Goal: Task Accomplishment & Management: Use online tool/utility

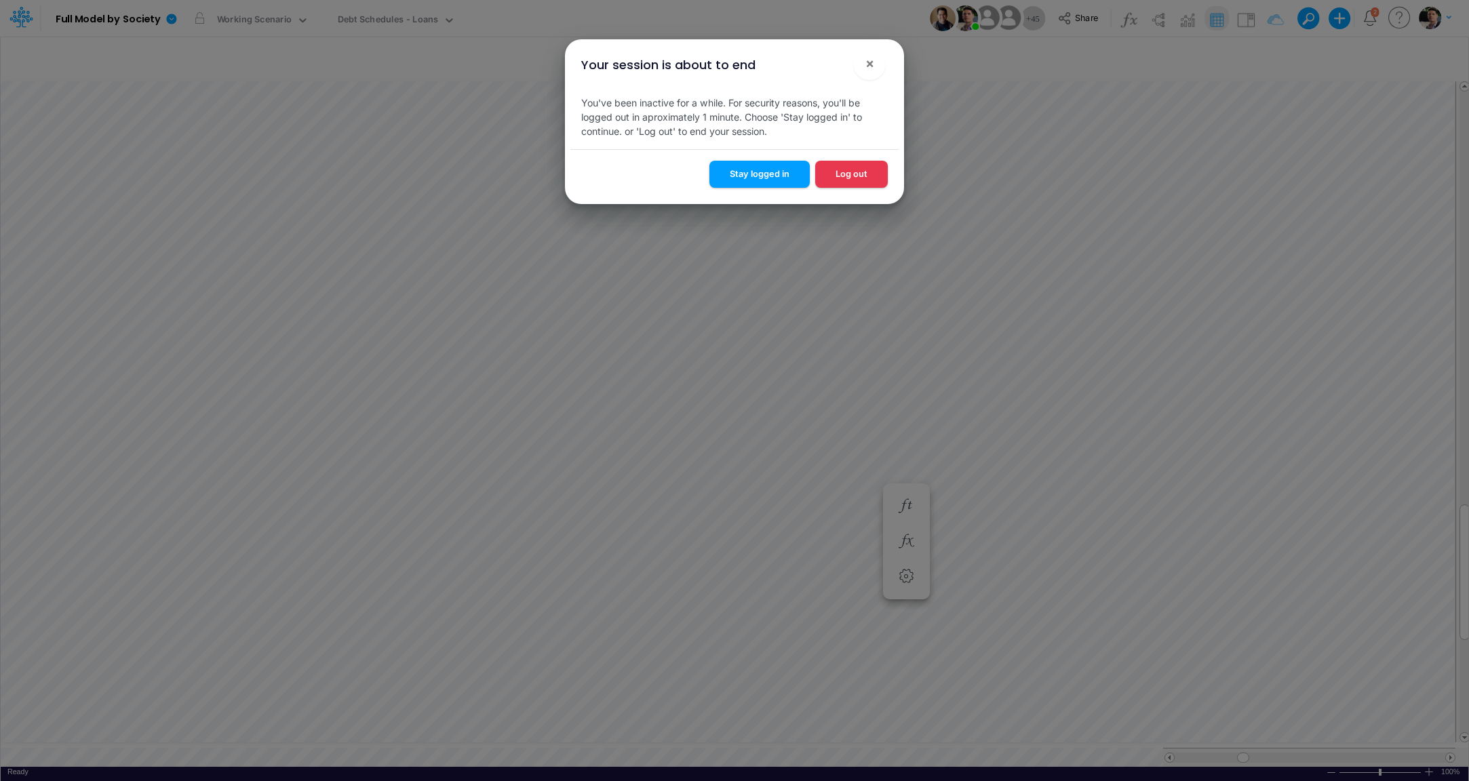
scroll to position [5, 3]
click at [763, 159] on div "Stay logged in Log out" at bounding box center [735, 176] width 328 height 54
click at [758, 168] on button "Stay logged in" at bounding box center [760, 174] width 100 height 26
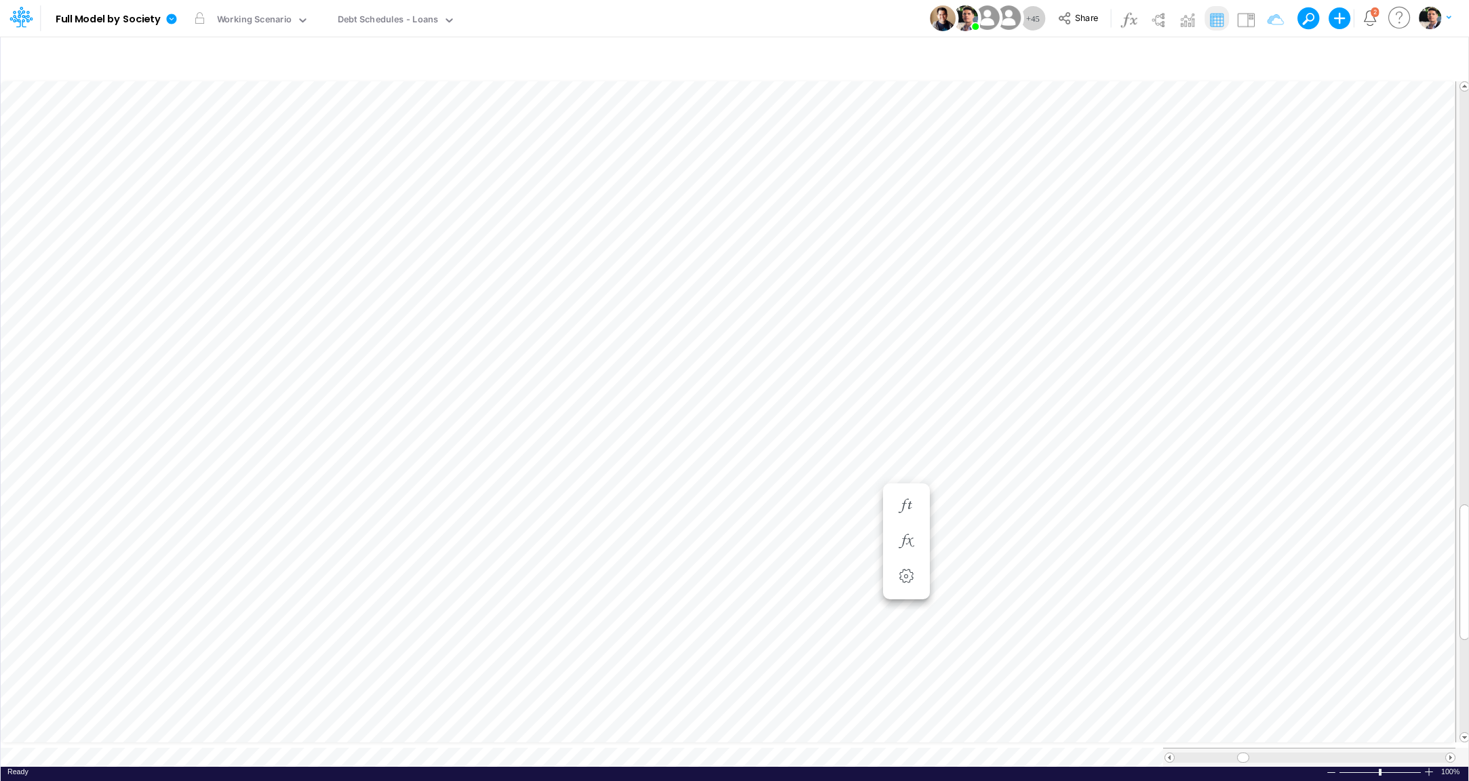
click at [755, 153] on button "Stay logged in" at bounding box center [760, 140] width 100 height 26
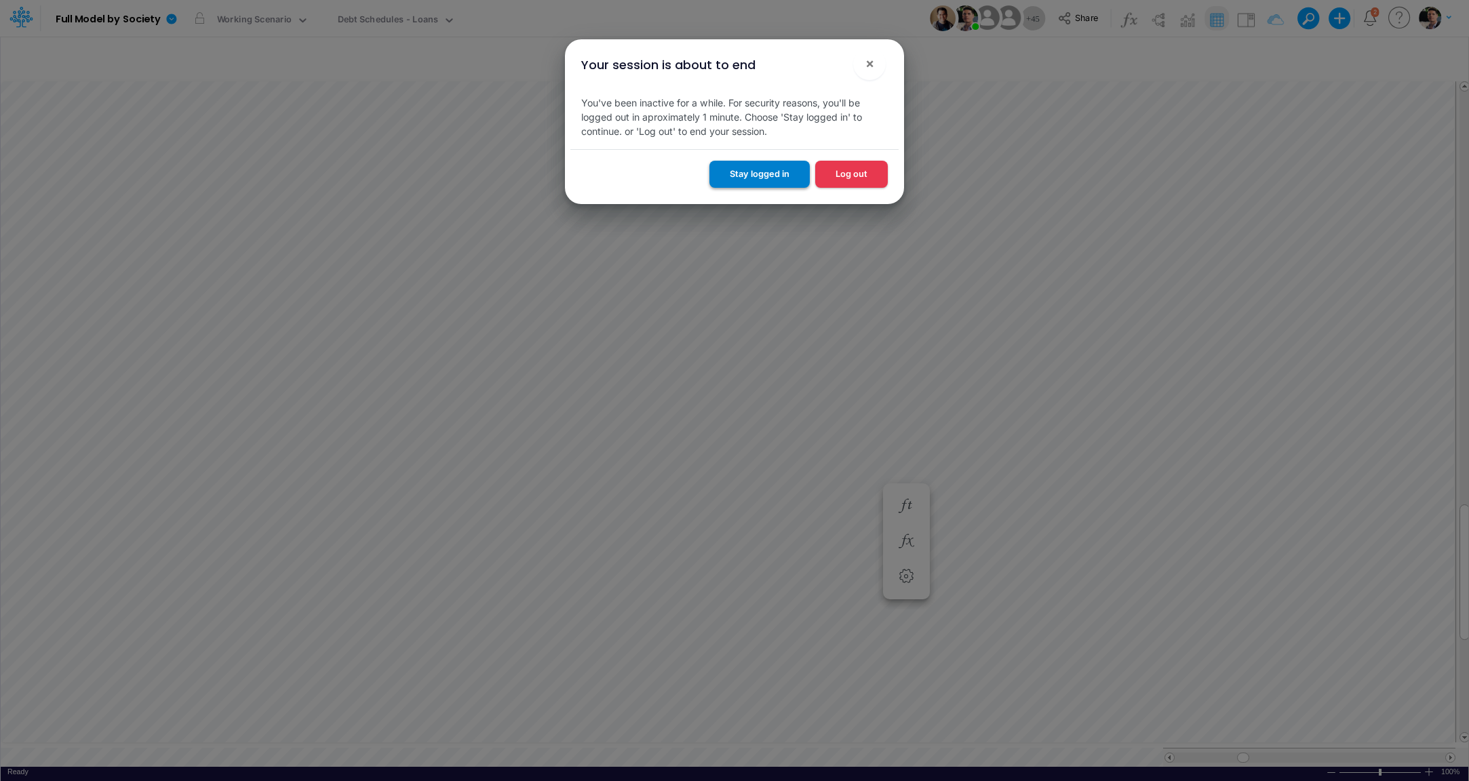
click at [765, 176] on button "Stay logged in" at bounding box center [760, 174] width 100 height 26
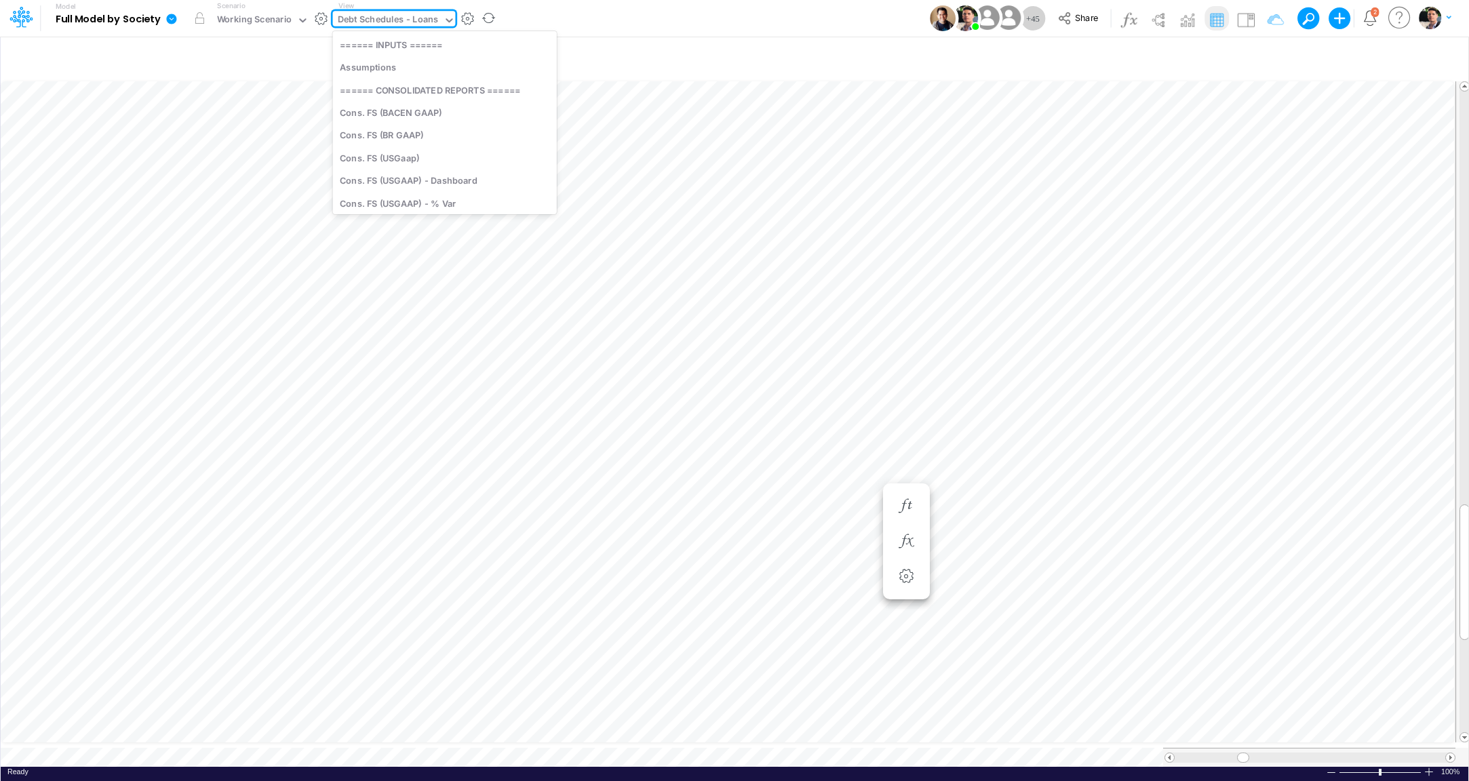
click at [385, 23] on div "Debt Schedules - Loans" at bounding box center [388, 21] width 101 height 16
type input "02br"
click at [410, 69] on div "BS (02BR - Hold BR)" at bounding box center [424, 67] width 183 height 22
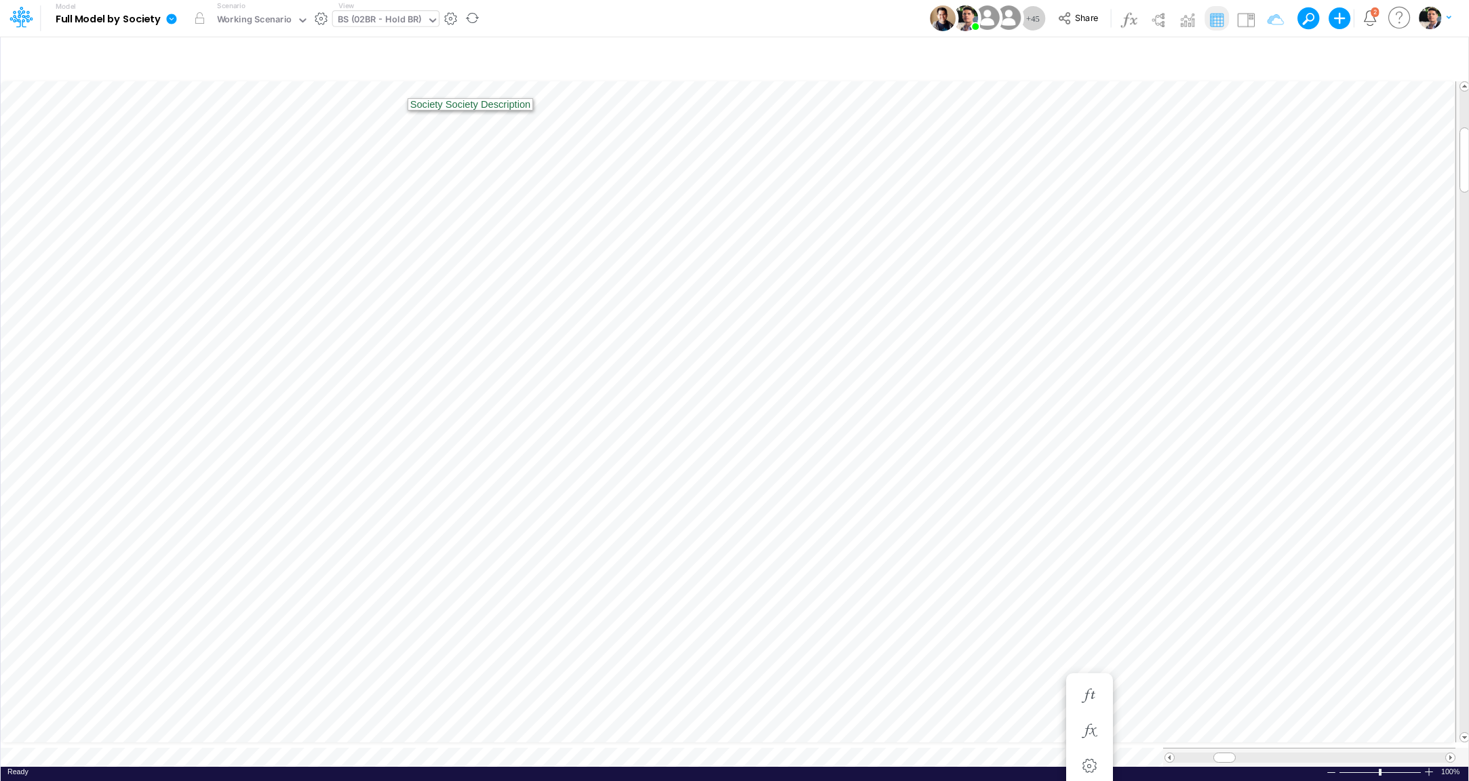
click at [374, 31] on div "BS (02BR - Hold BR)" at bounding box center [380, 21] width 94 height 20
type input "01b"
click at [368, 80] on div "BS (01BR - IP)" at bounding box center [424, 82] width 183 height 22
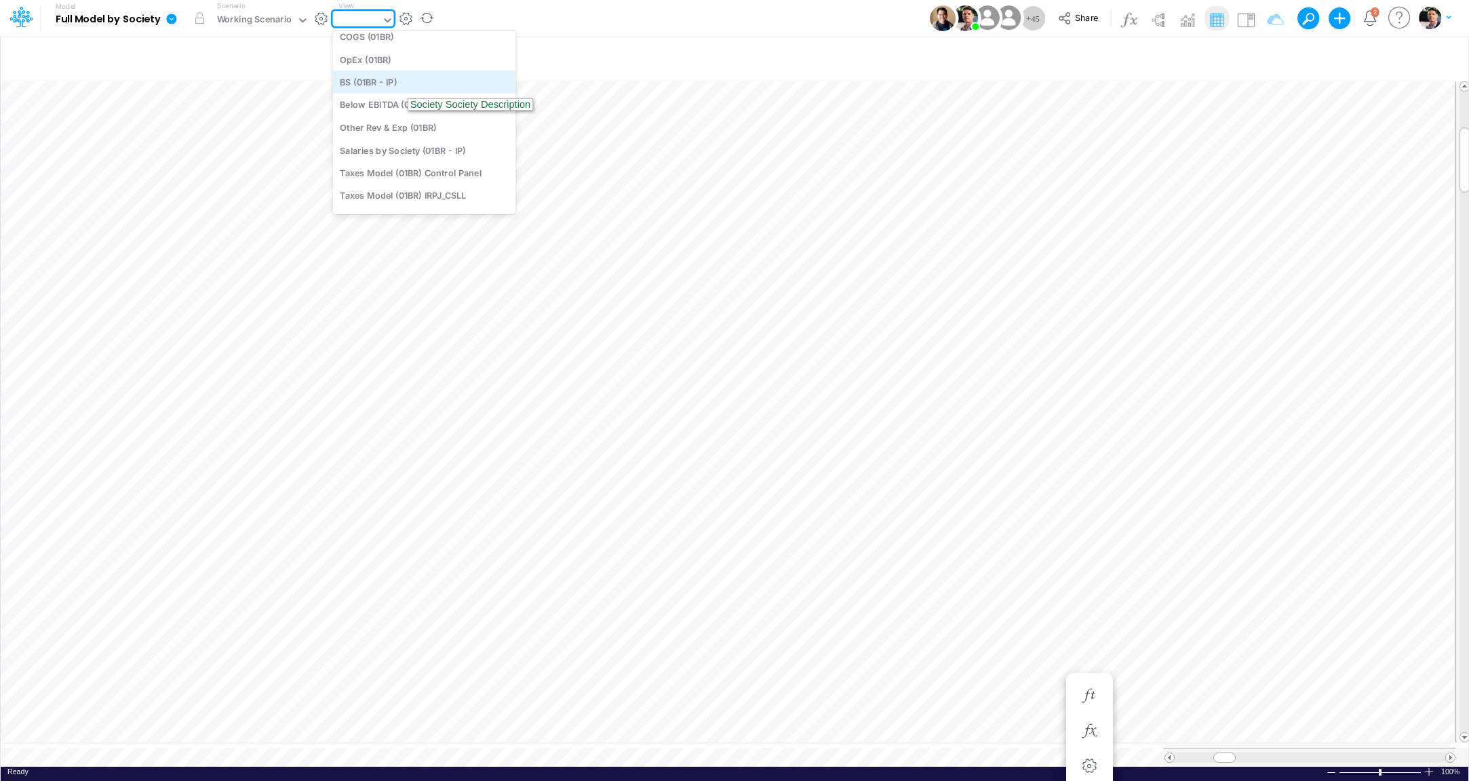
type input "BS (01BR - IP)"
click at [382, 14] on div "BS (01BR - IP)" at bounding box center [366, 21] width 57 height 16
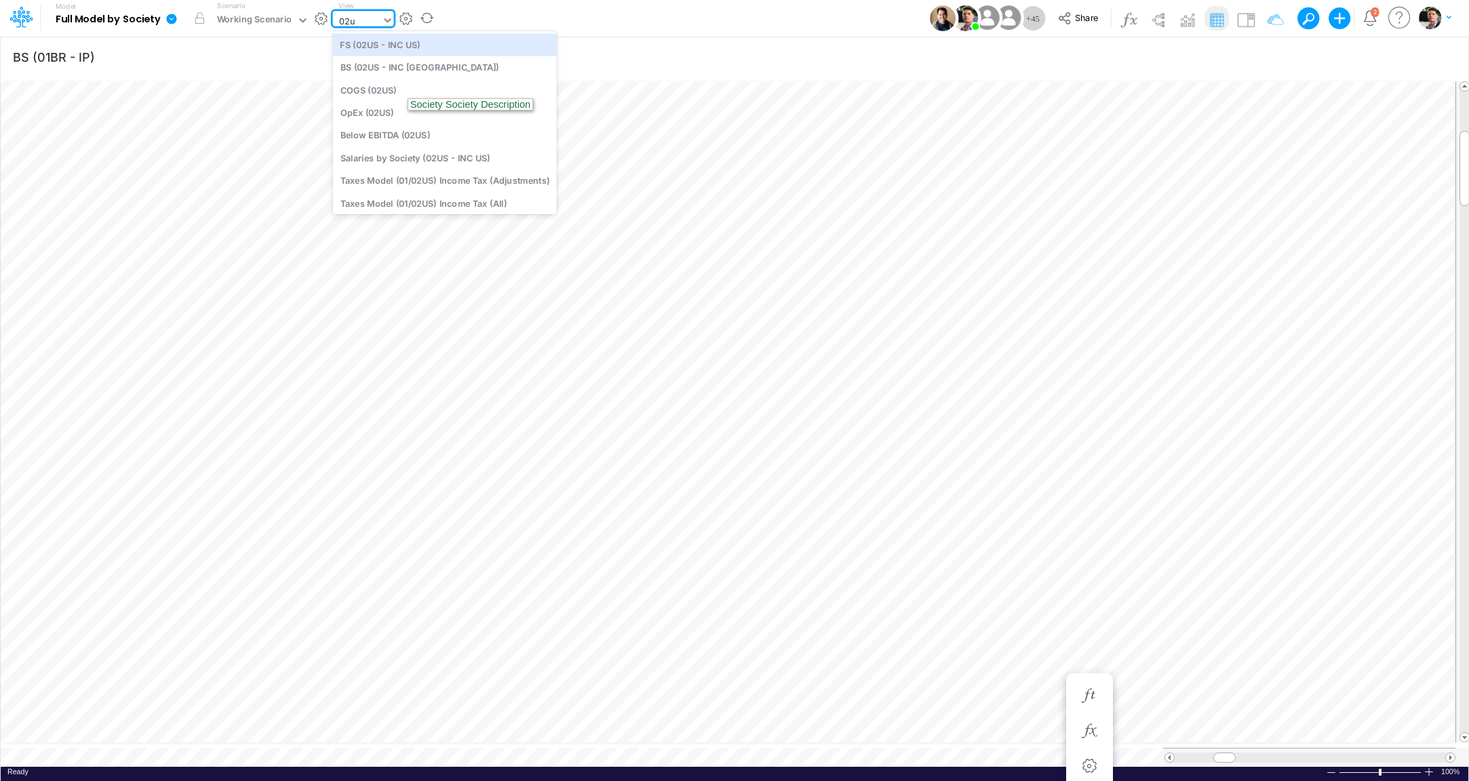
type input "02us"
click at [384, 75] on div "BS (02US - INC [GEOGRAPHIC_DATA])" at bounding box center [445, 67] width 224 height 22
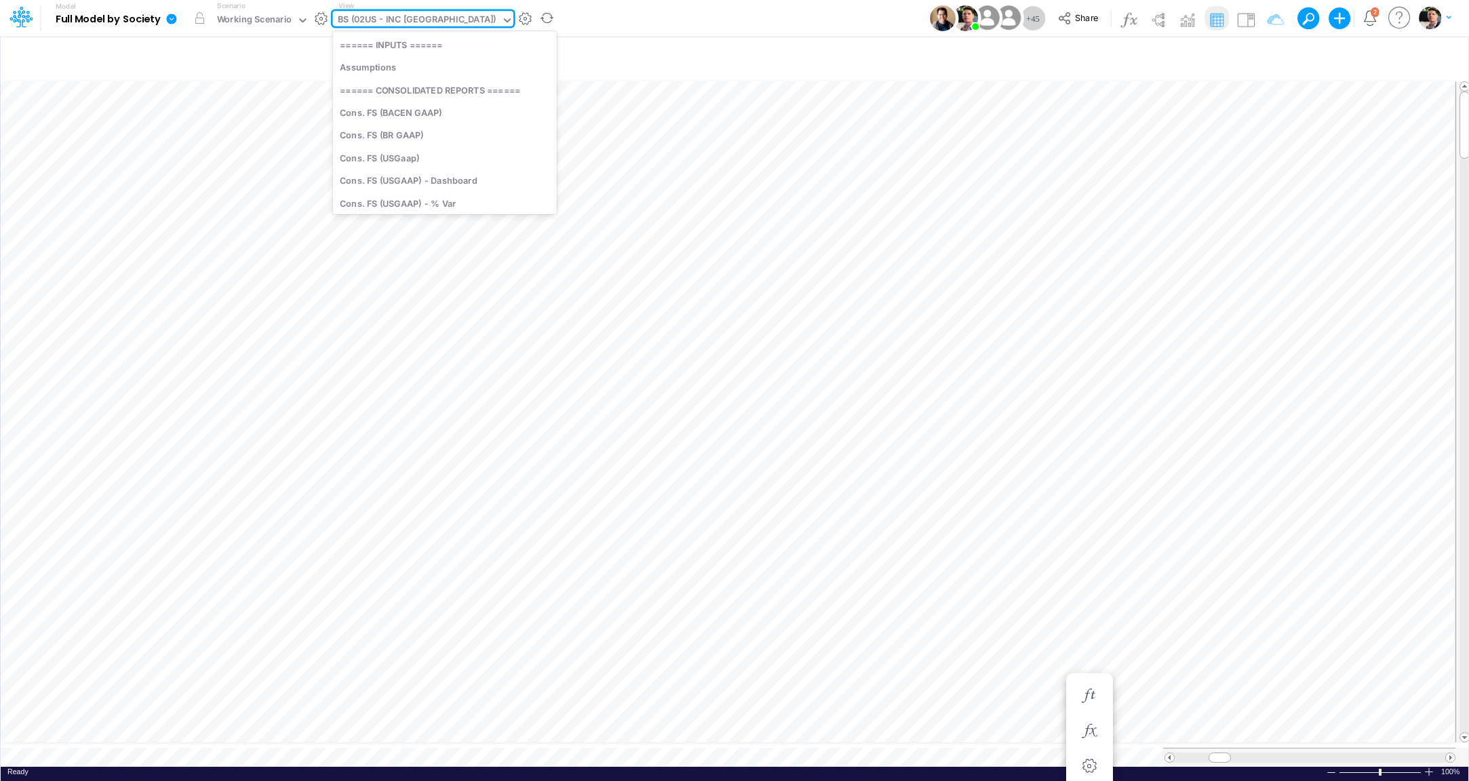
click at [382, 25] on div "BS (02US - INC [GEOGRAPHIC_DATA])" at bounding box center [417, 21] width 159 height 16
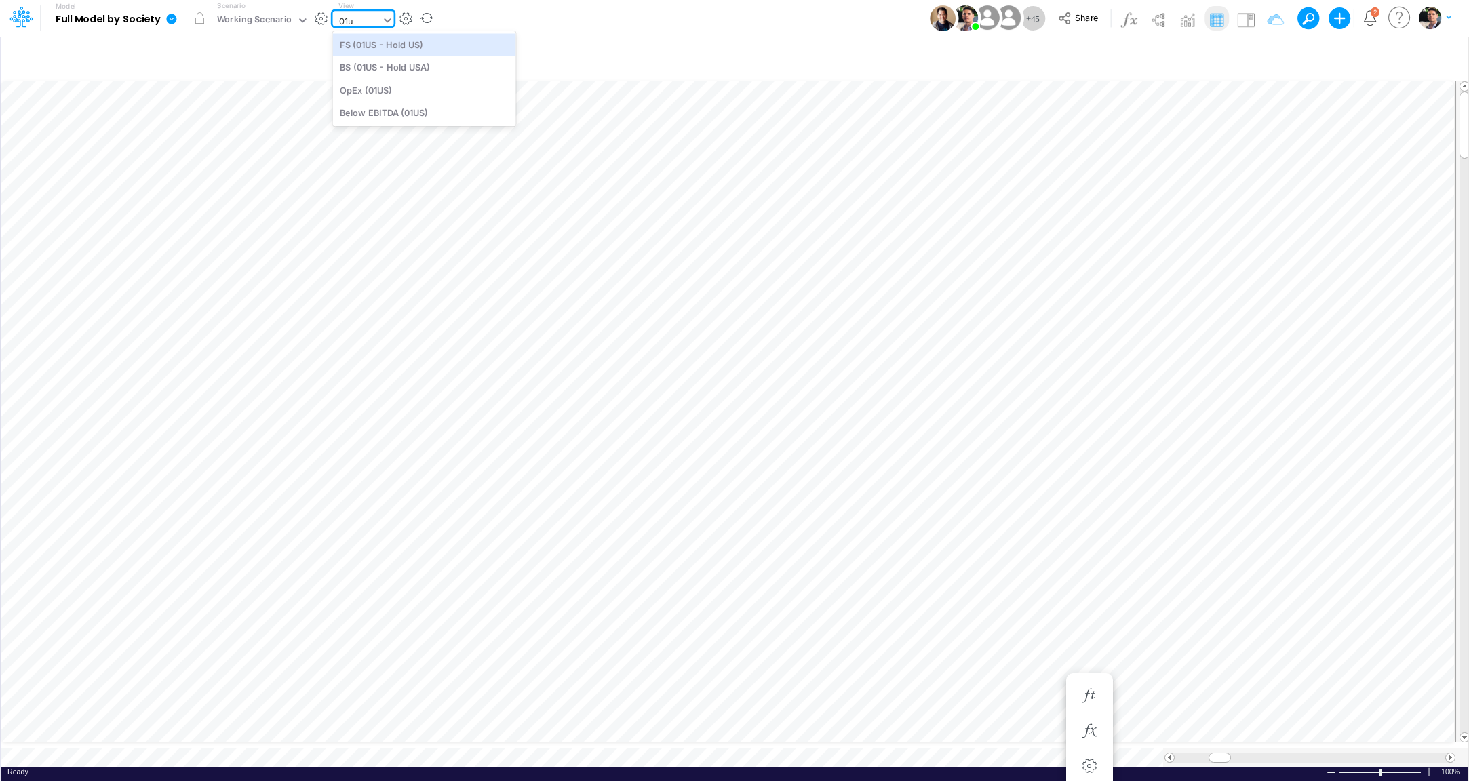
type input "01us"
click at [388, 67] on div "BS (01US - Hold USA)" at bounding box center [424, 67] width 183 height 22
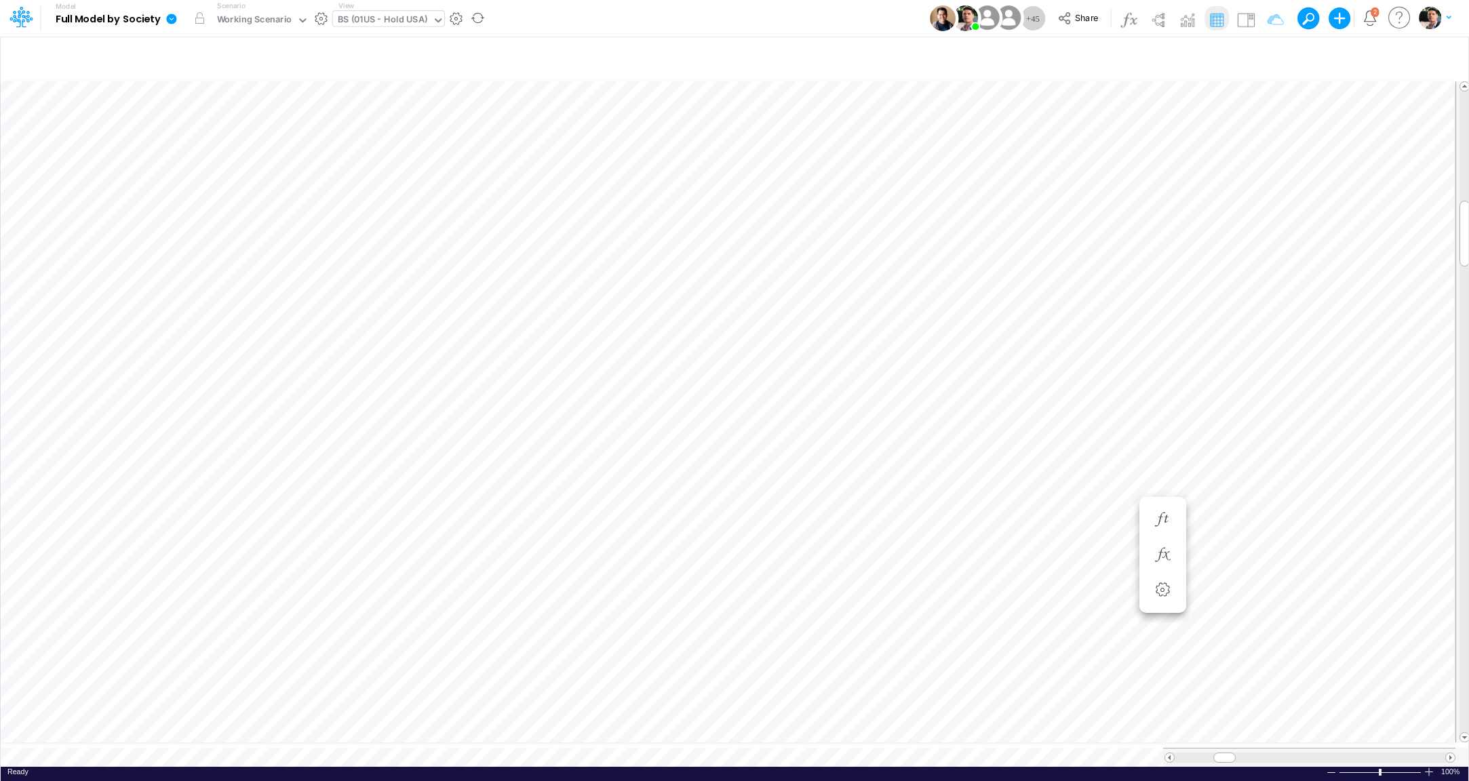
scroll to position [5, 14]
click at [1152, 263] on button "button" at bounding box center [1163, 262] width 25 height 27
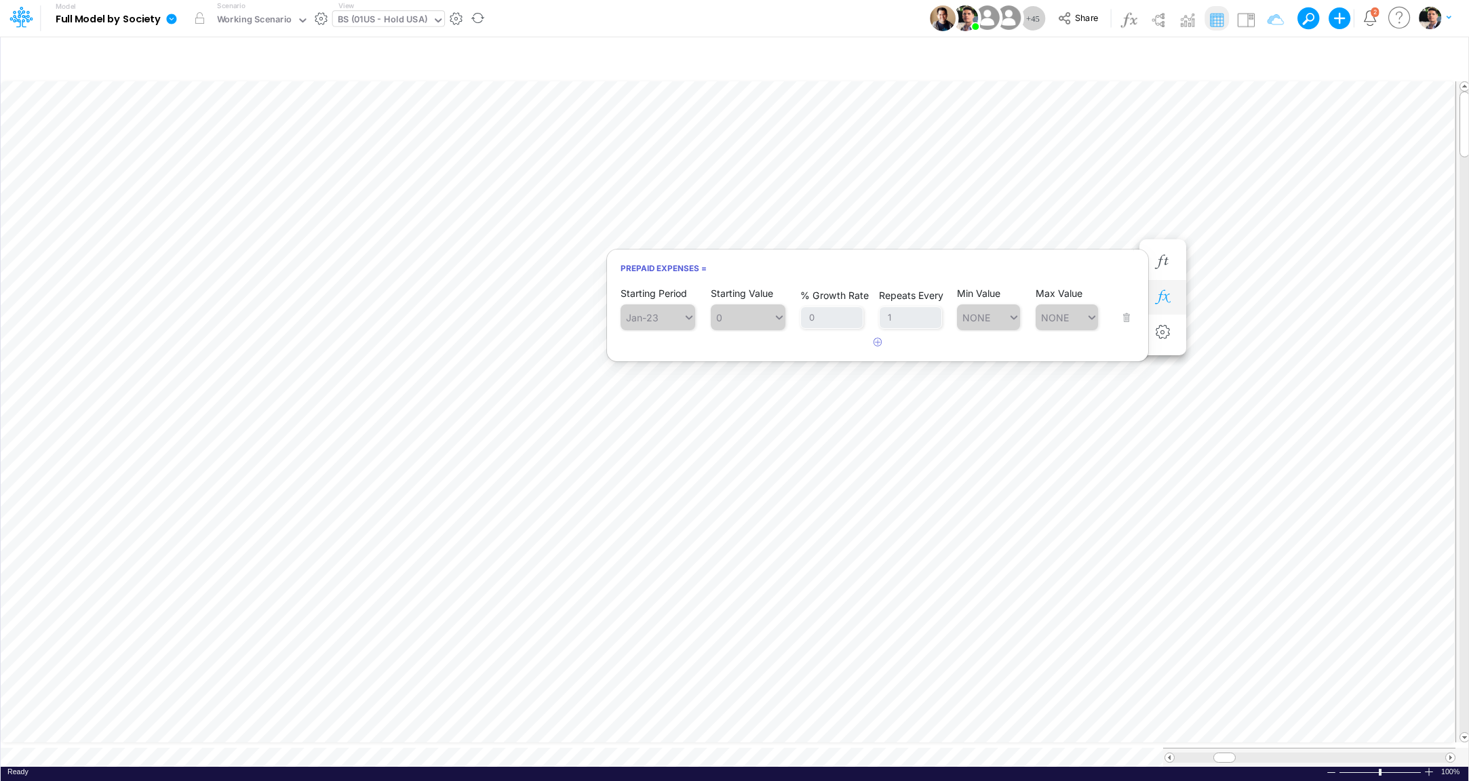
click at [1163, 302] on icon "button" at bounding box center [1163, 297] width 20 height 14
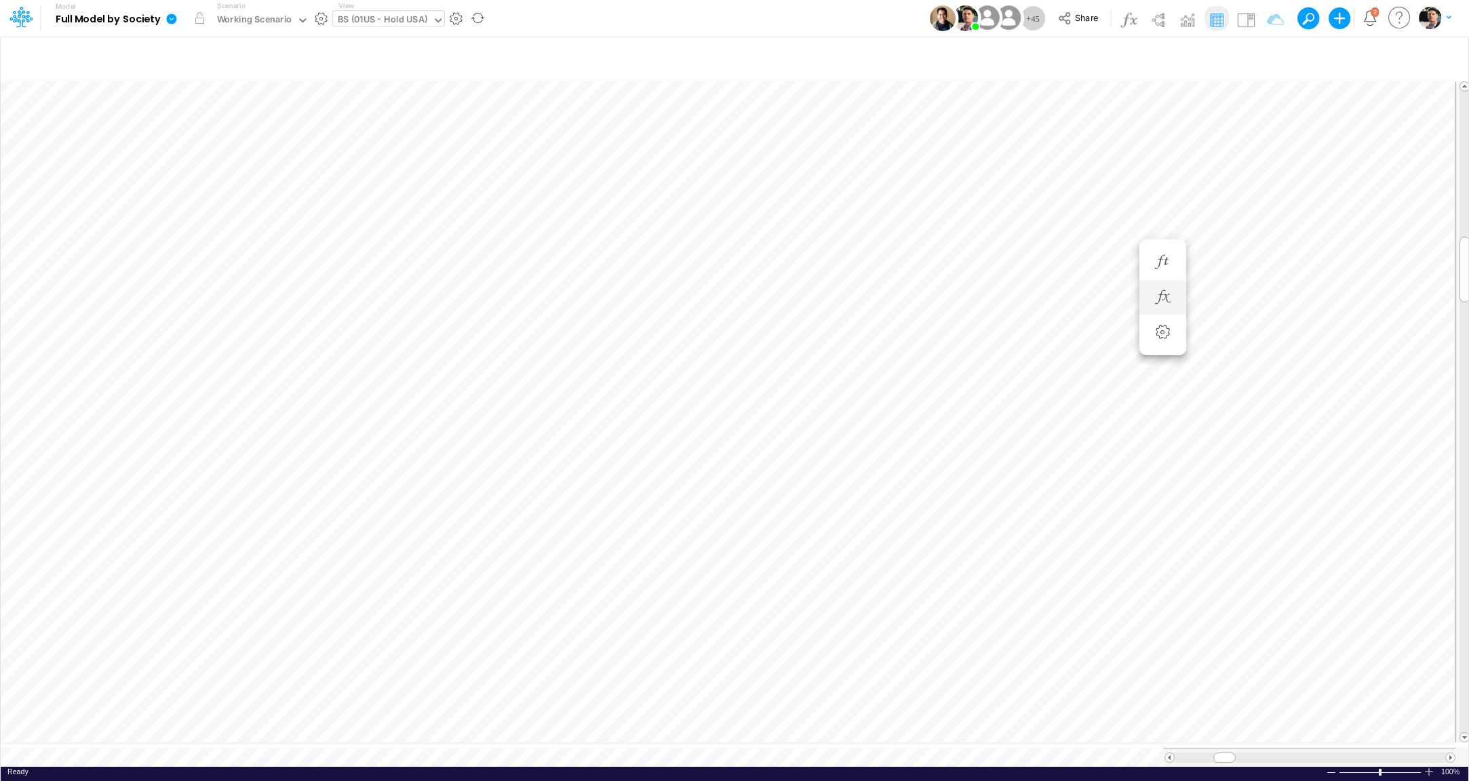
scroll to position [5, 41]
click at [1450, 754] on span at bounding box center [1450, 758] width 9 height 9
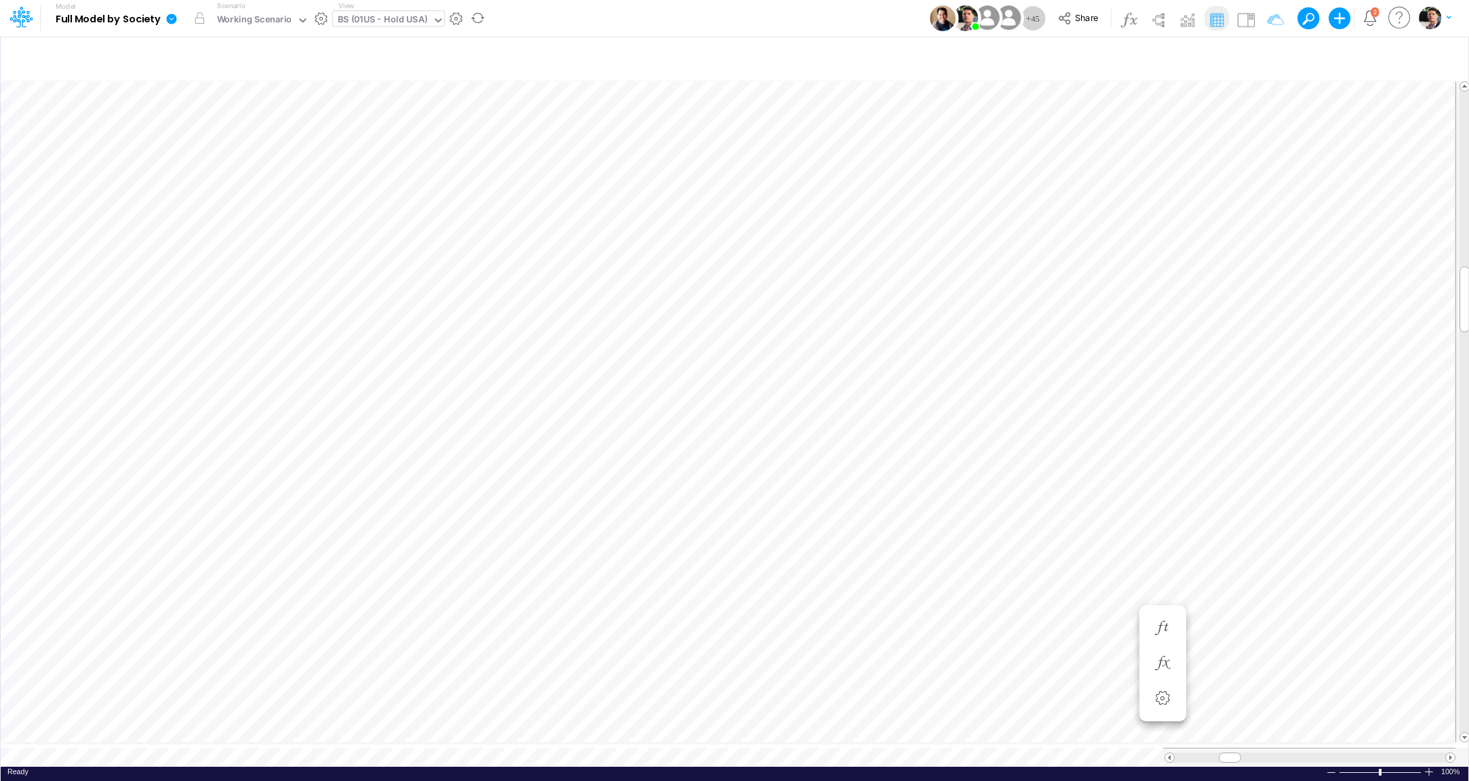
scroll to position [5, 45]
click at [406, 18] on div "BS (01US - Hold USA)" at bounding box center [383, 21] width 90 height 16
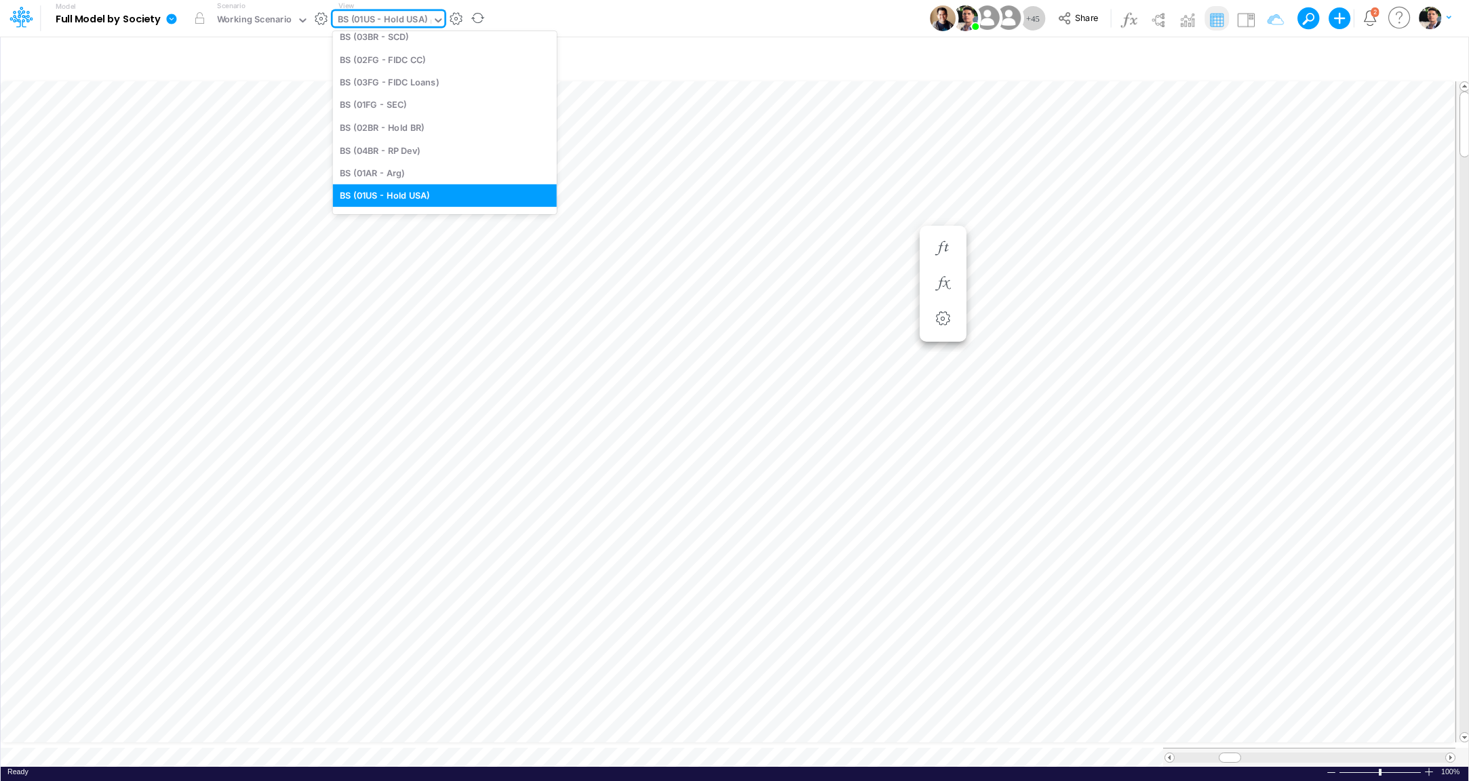
scroll to position [109, 0]
type input "usga"
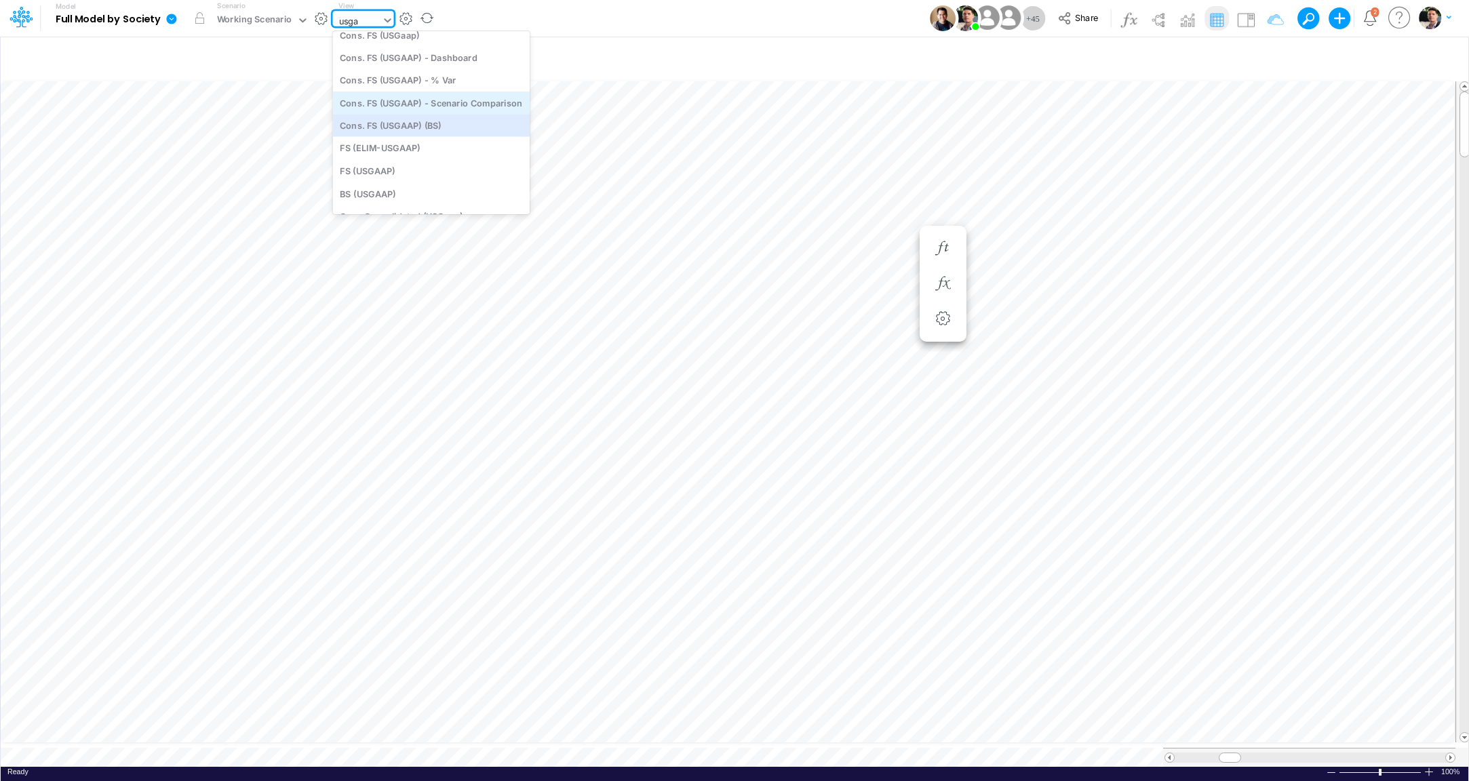
scroll to position [0, 0]
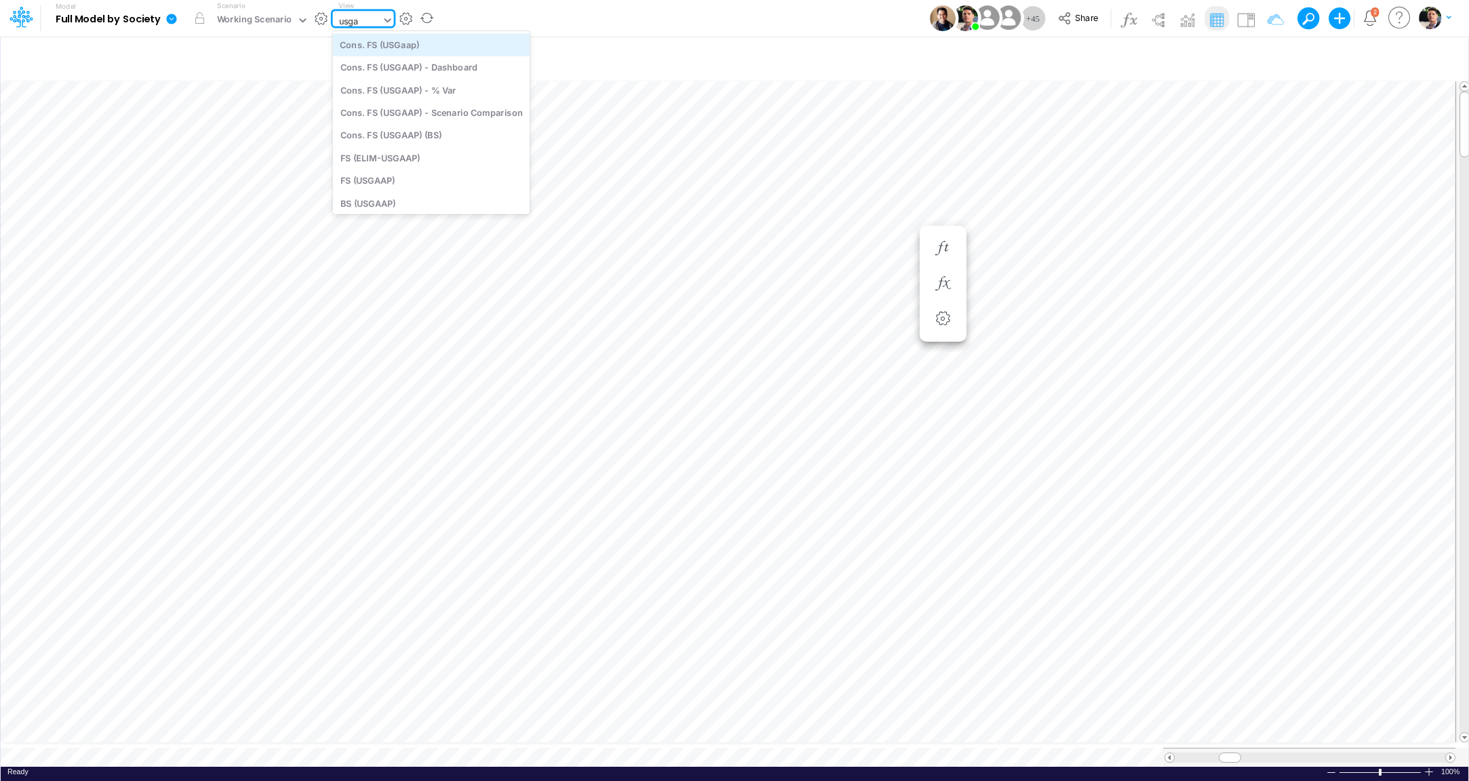
click at [414, 47] on div "Cons. FS (USGaap)" at bounding box center [431, 44] width 197 height 22
type input "Consolidated FS - USGAAP"
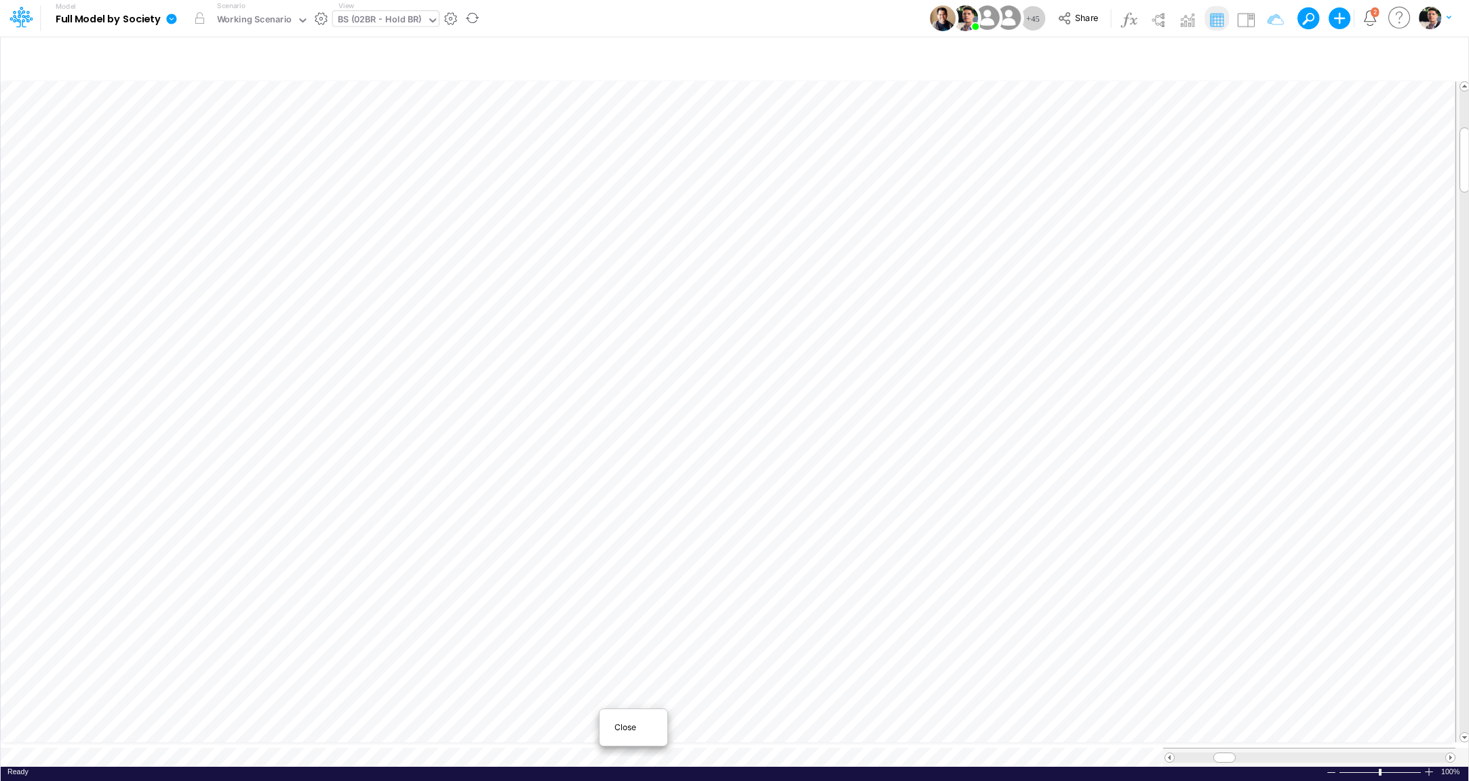
scroll to position [5, 3]
click at [622, 720] on div "Close" at bounding box center [633, 728] width 58 height 16
click at [609, 733] on span "Close" at bounding box center [614, 733] width 37 height 12
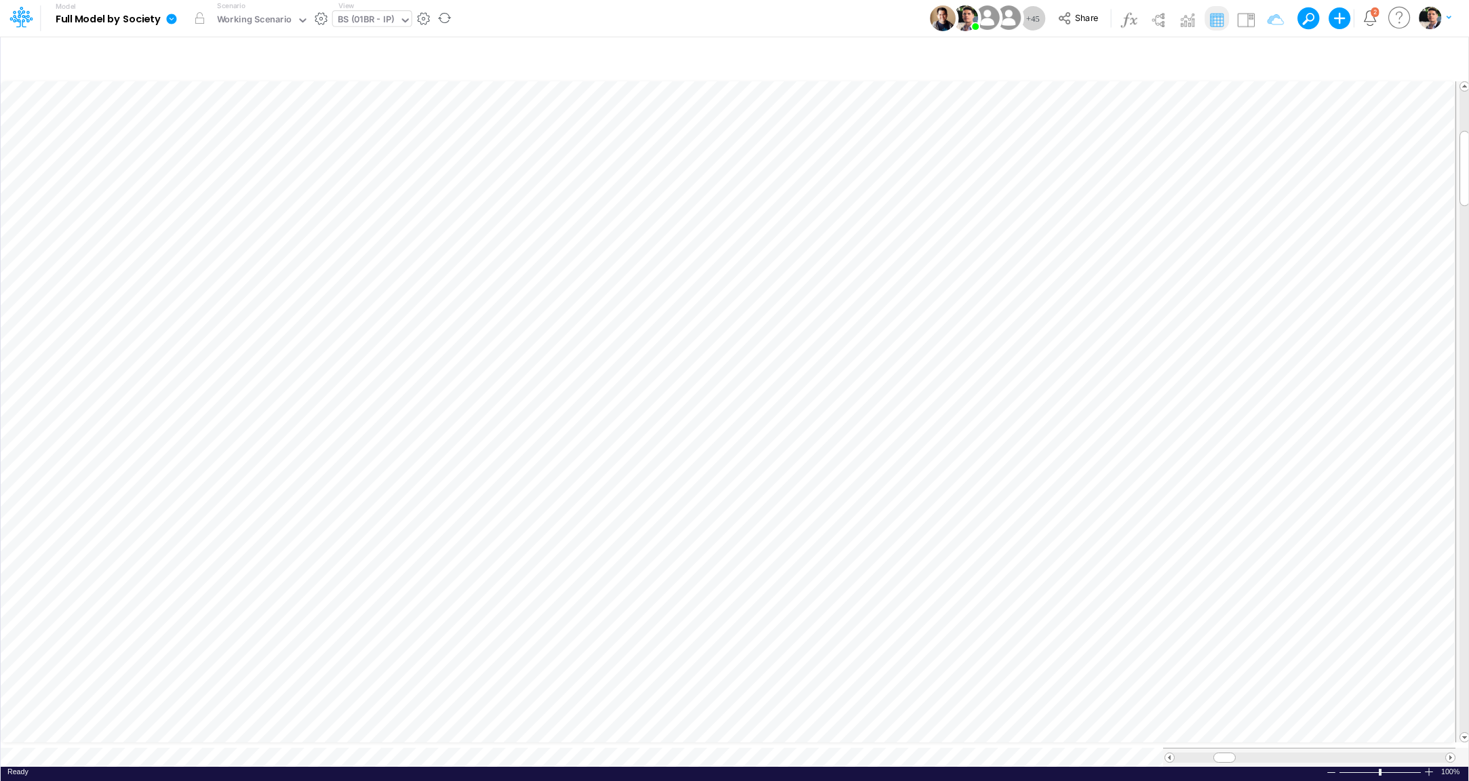
type input "BS (01BR - IP)"
click at [717, 731] on span "Close" at bounding box center [728, 735] width 37 height 12
click at [746, 735] on span "Close" at bounding box center [760, 734] width 37 height 12
type input "Consolidated FS - USGAAP"
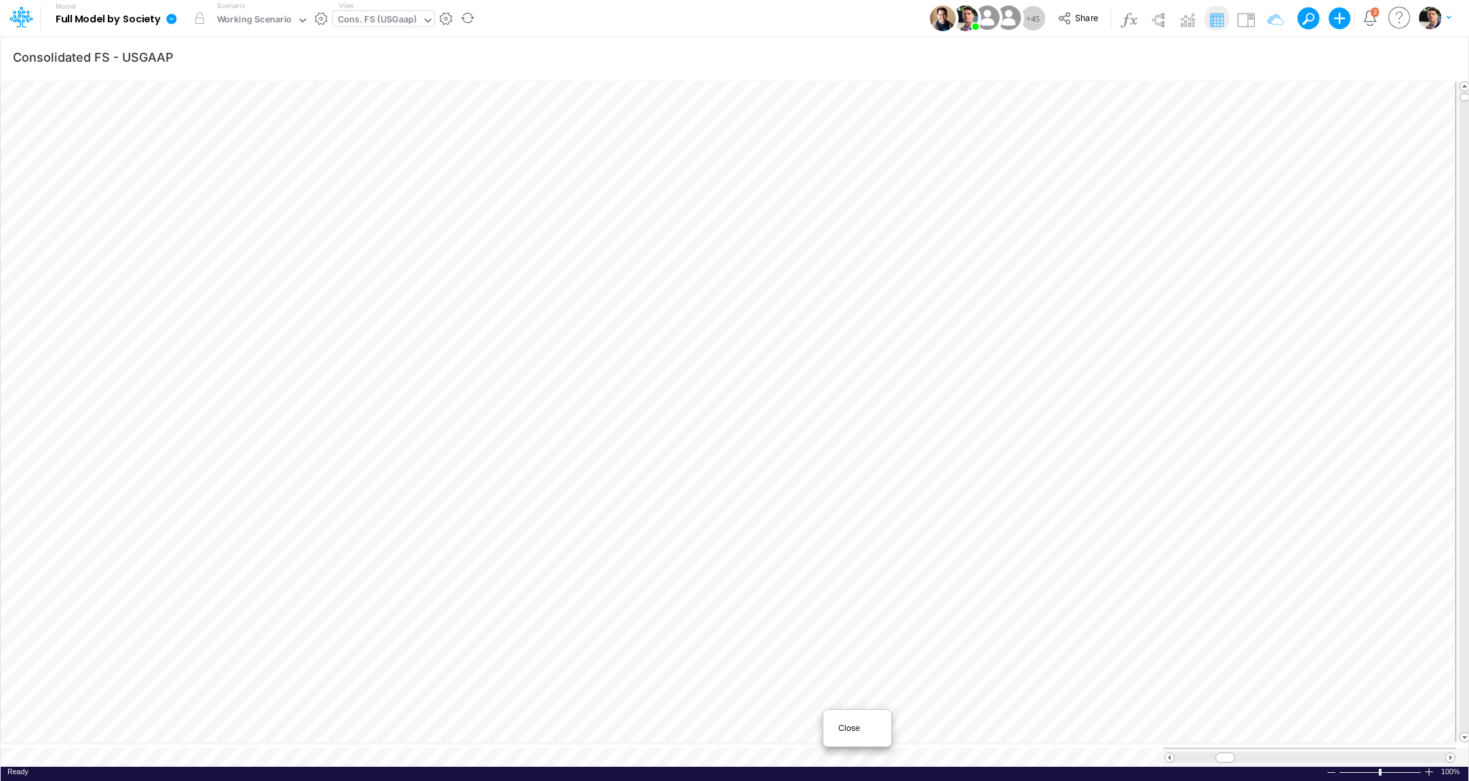
click at [842, 731] on span "Close" at bounding box center [856, 728] width 37 height 12
click at [405, 26] on div "BS (01US - Hold USA)" at bounding box center [383, 21] width 90 height 16
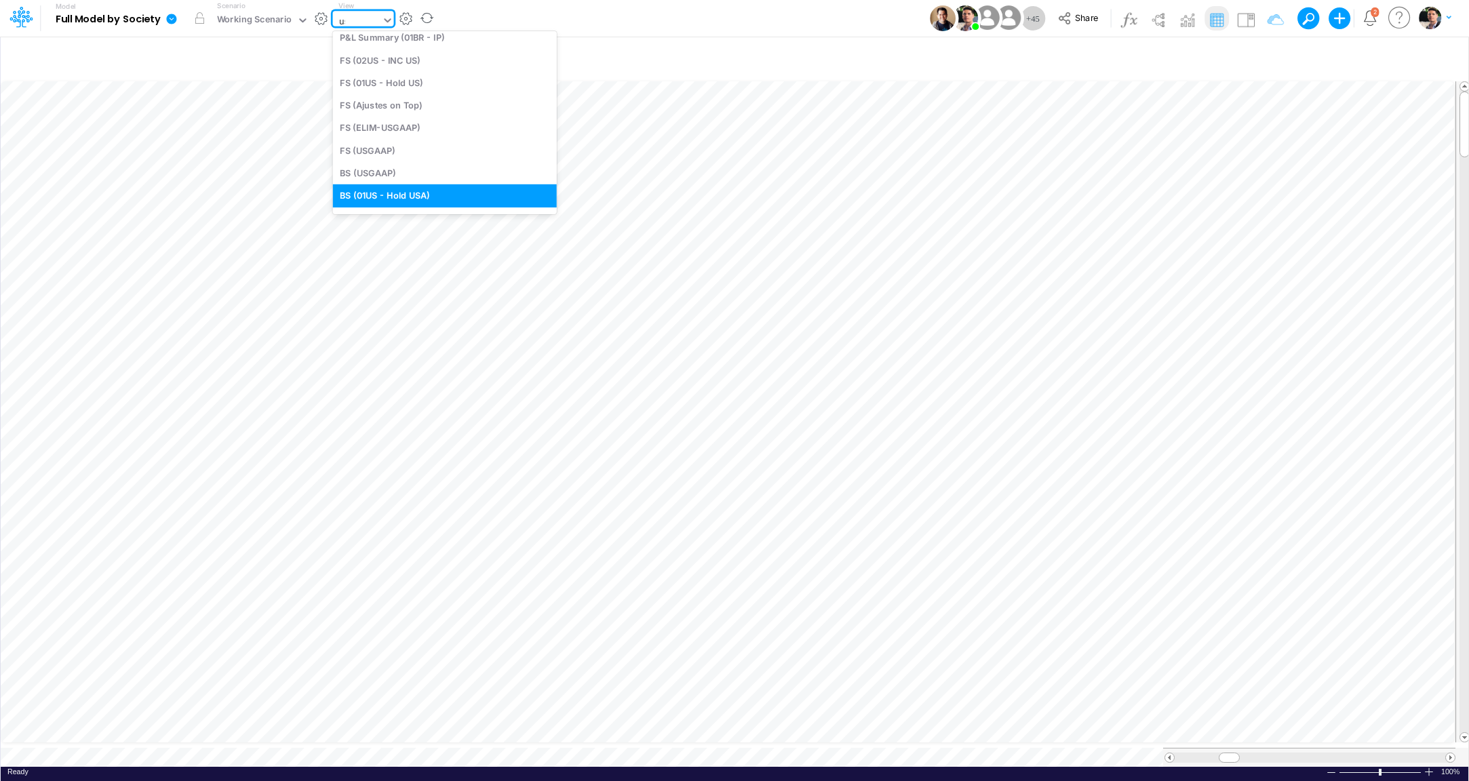
scroll to position [109, 0]
type input "usga"
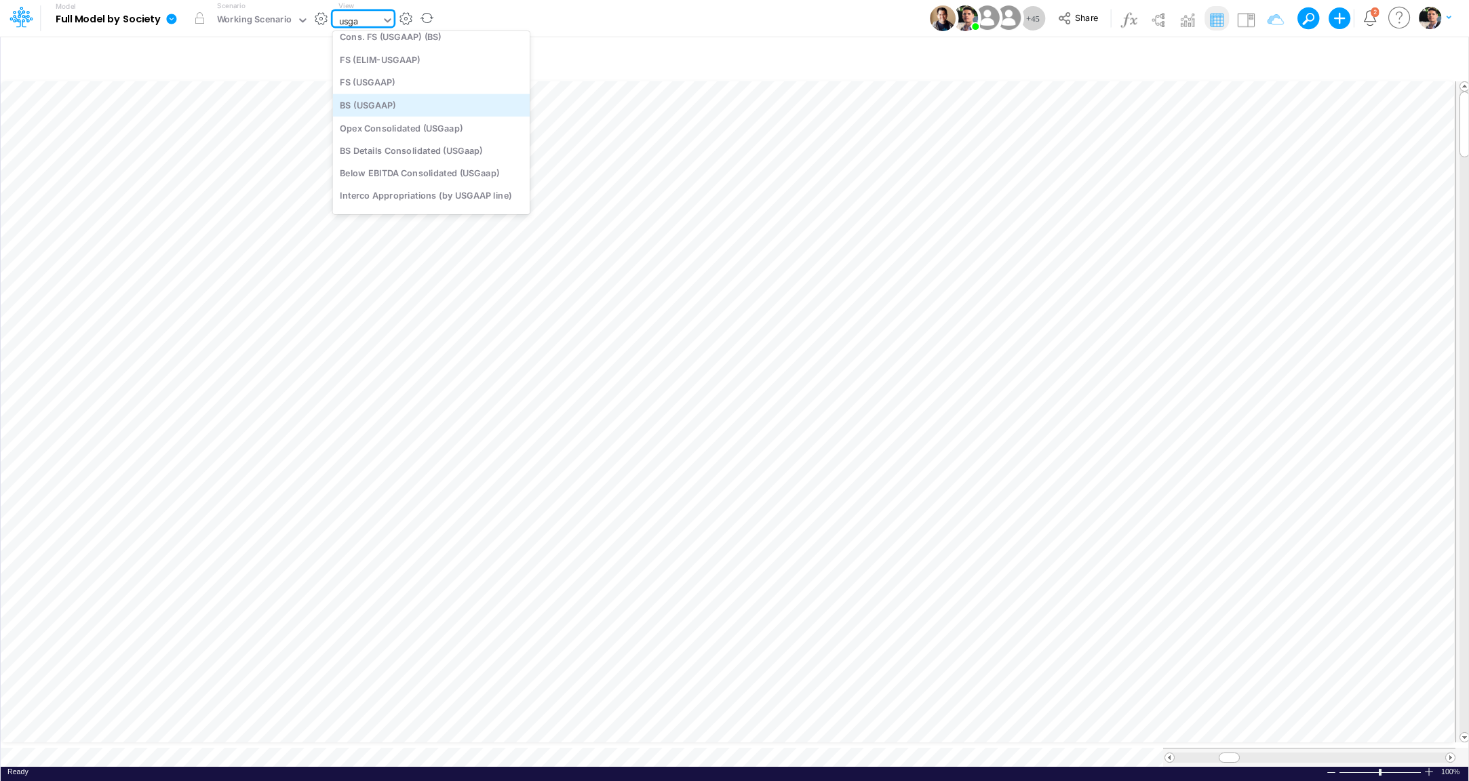
click at [385, 102] on div "BS (USGAAP)" at bounding box center [431, 105] width 197 height 22
type input "BS (USGAAP) - Detailed"
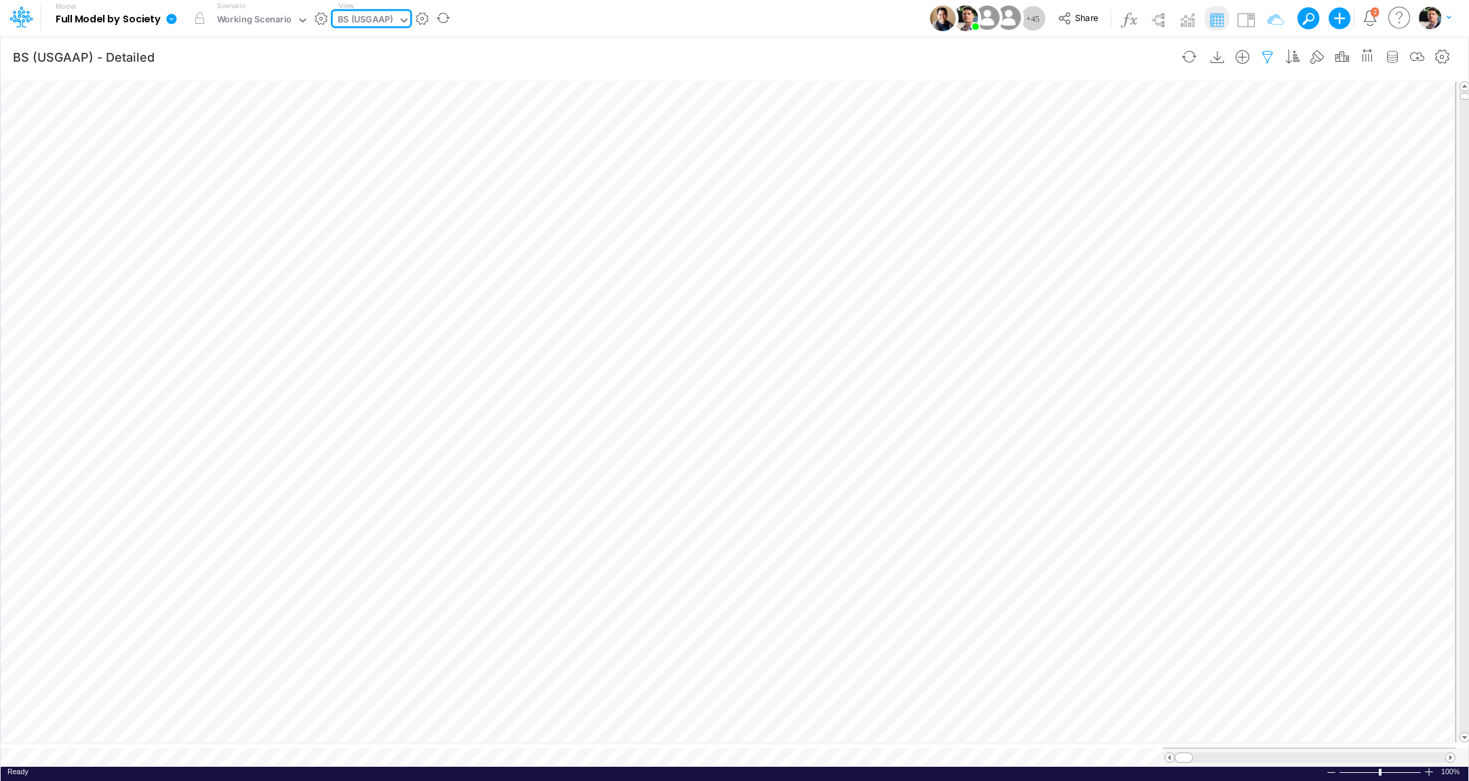
click at [1276, 60] on icon "button" at bounding box center [1268, 57] width 20 height 14
select select "tableSearchOR"
select select "notEqual"
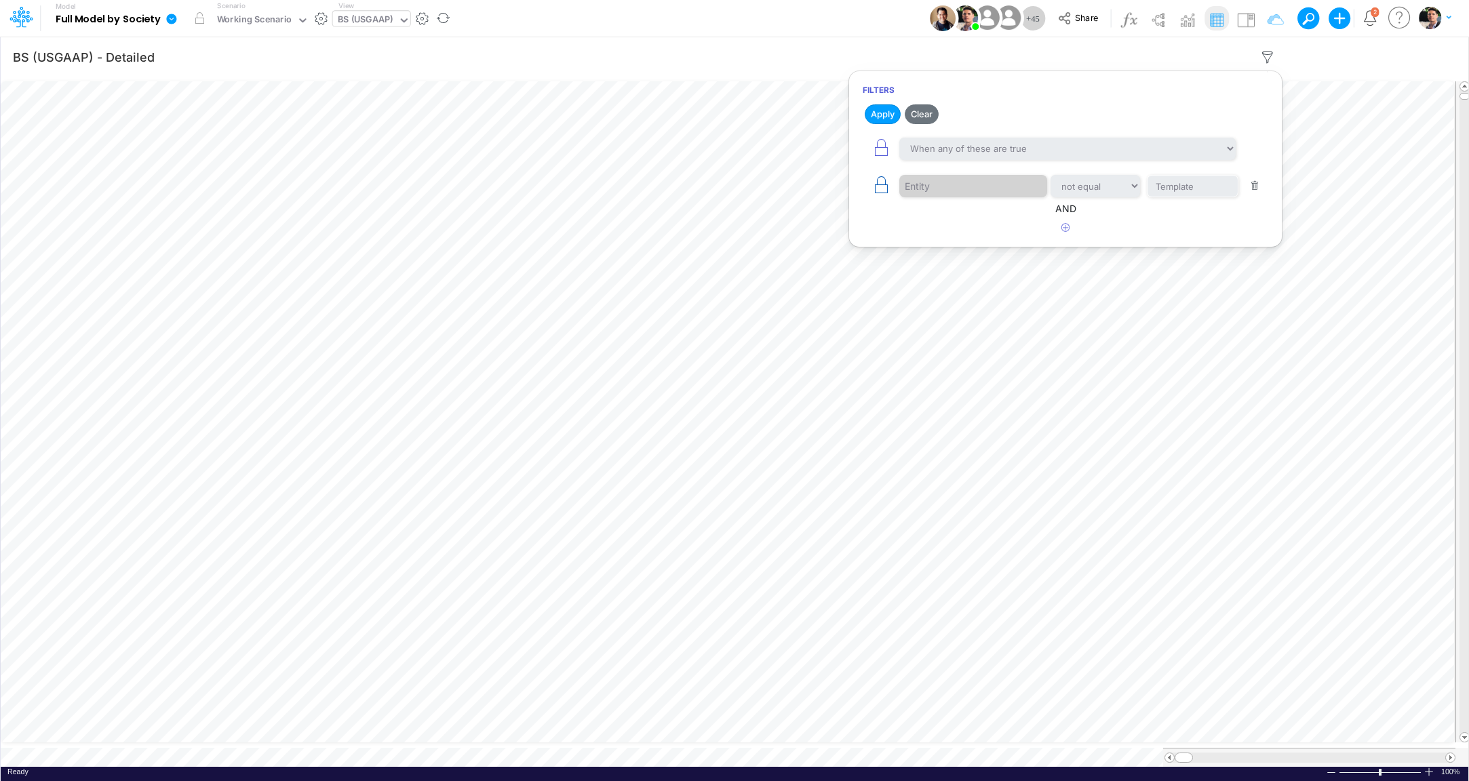
click at [878, 192] on icon "button" at bounding box center [881, 185] width 19 height 19
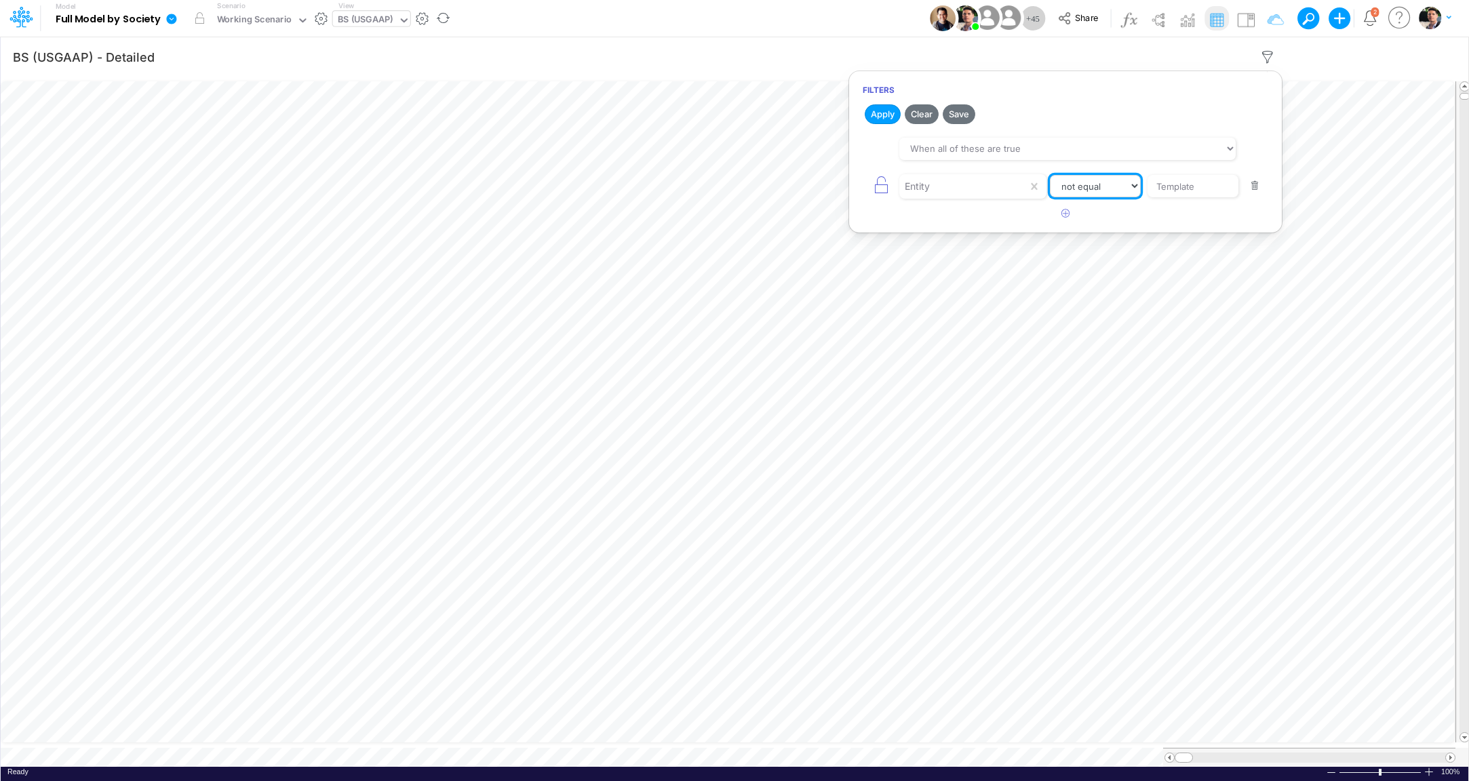
select select "equals"
click option "equals" at bounding box center [0, 0] width 0 height 0
drag, startPoint x: 1206, startPoint y: 183, endPoint x: 1103, endPoint y: 178, distance: 103.2
click at [1147, 178] on input "Template" at bounding box center [1193, 186] width 92 height 23
type input "01us"
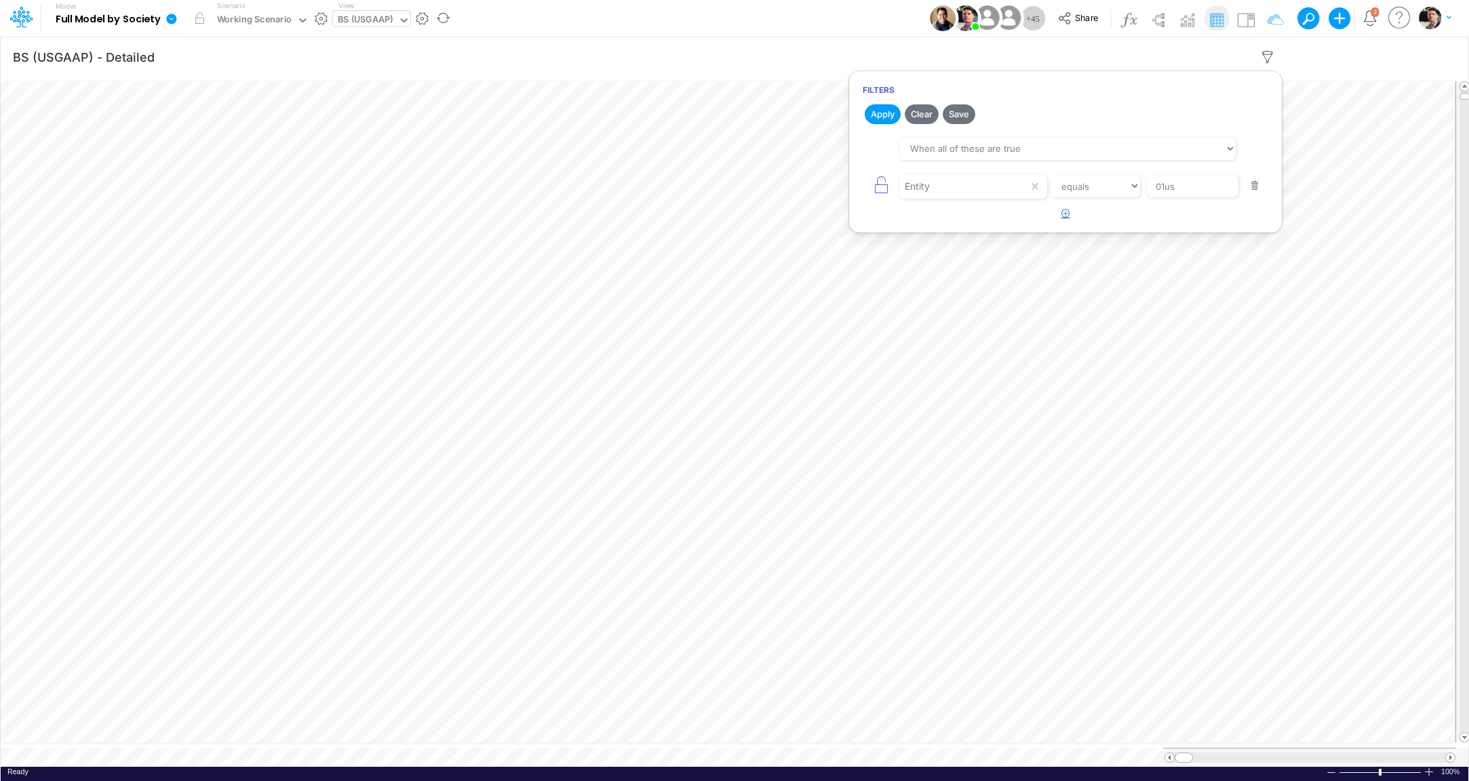
click at [1061, 210] on button "button" at bounding box center [1066, 214] width 26 height 22
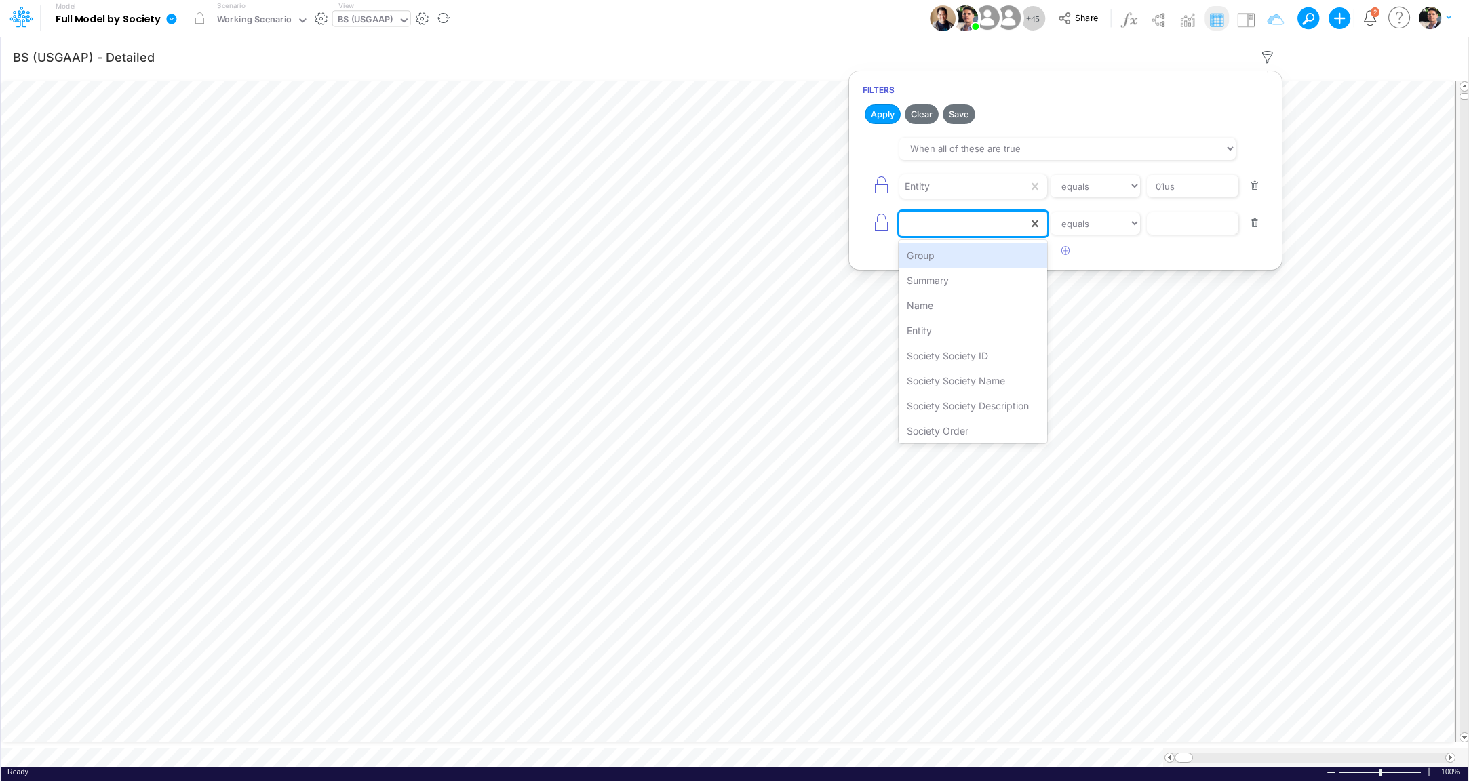
click at [966, 223] on div at bounding box center [964, 223] width 129 height 23
type input "enti"
click at [979, 255] on div "Entity" at bounding box center [973, 255] width 149 height 25
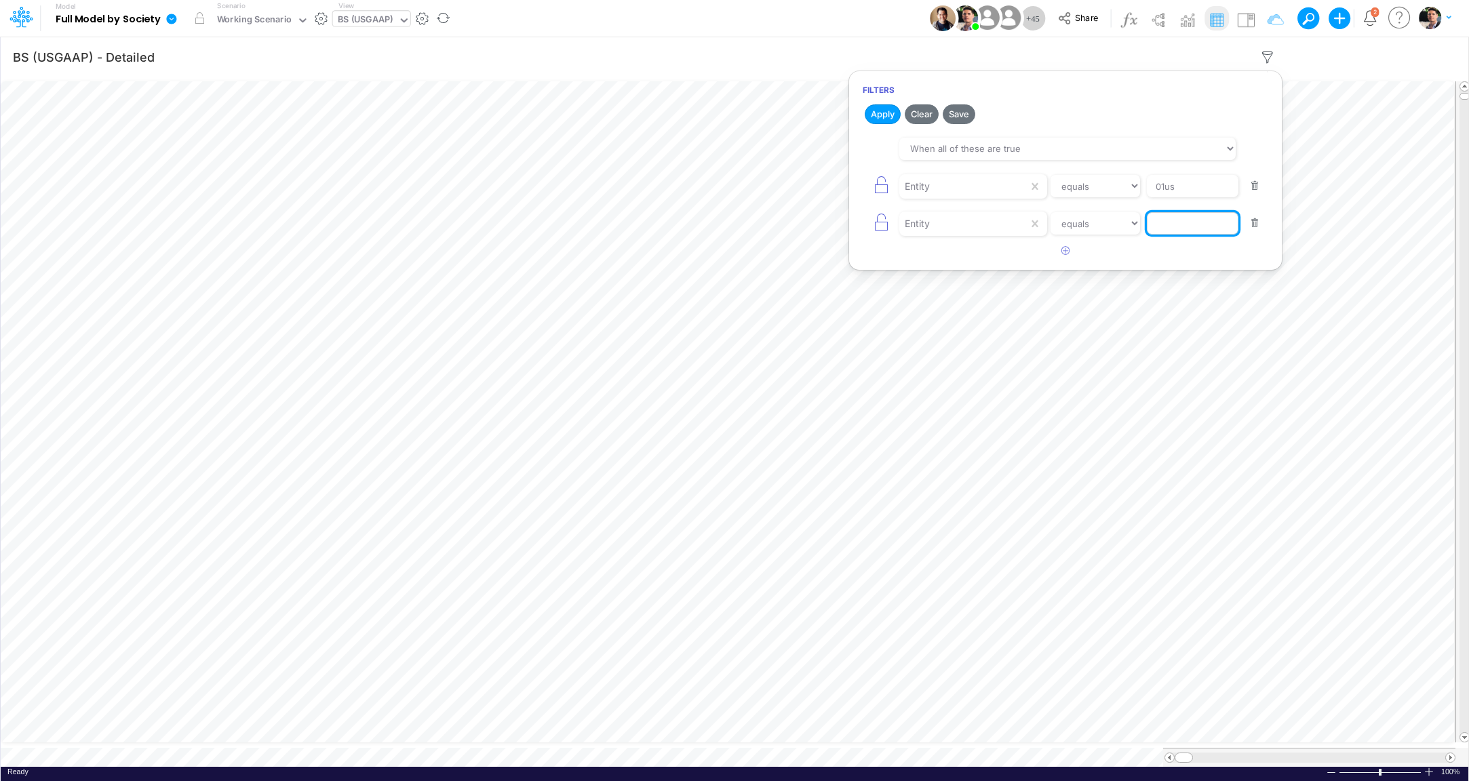
click at [1199, 198] on input "text" at bounding box center [1193, 186] width 92 height 23
type input "2"
type input "02us"
click at [885, 112] on button "Apply" at bounding box center [883, 114] width 36 height 20
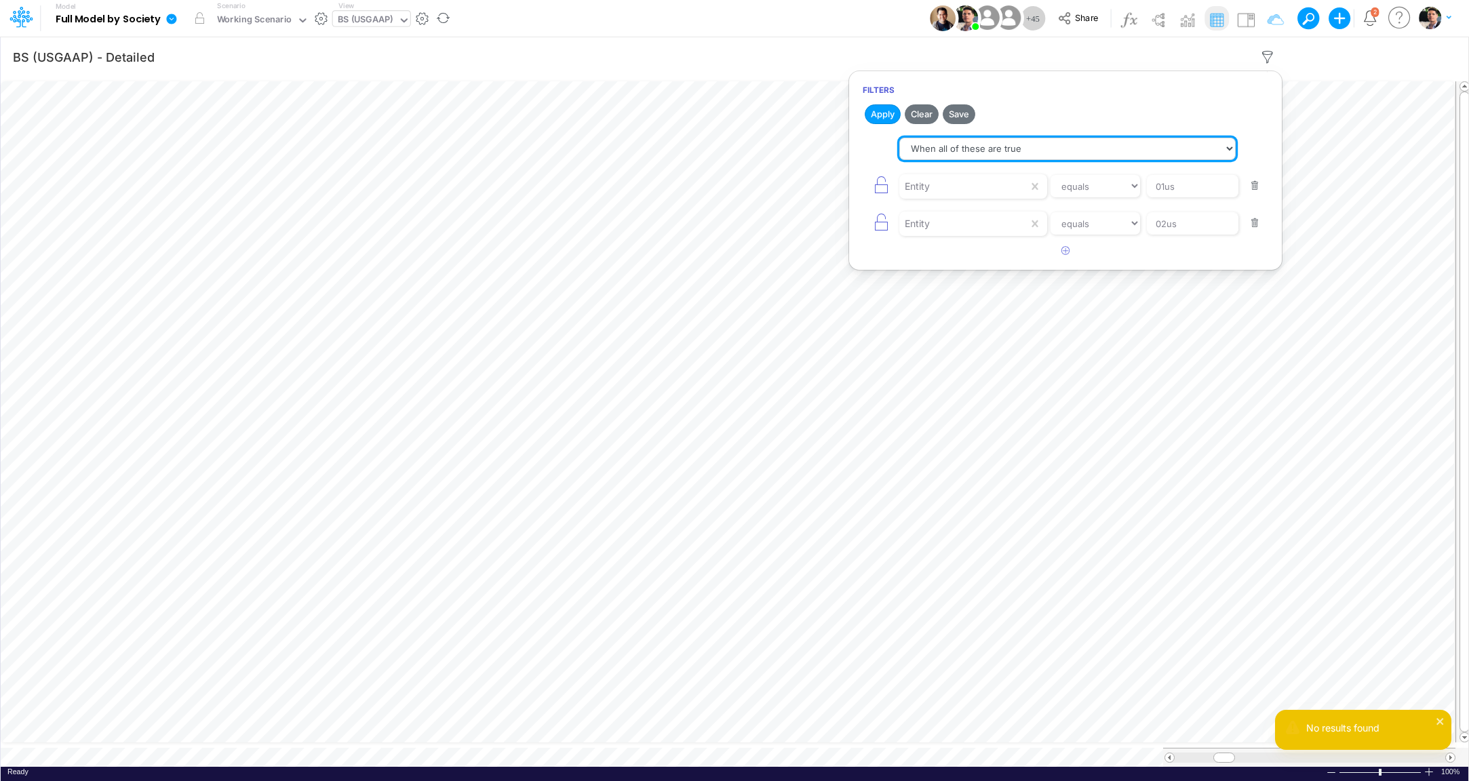
select select "tableSearchOR"
click option "When any of these are true" at bounding box center [0, 0] width 0 height 0
drag, startPoint x: 874, startPoint y: 117, endPoint x: 881, endPoint y: 153, distance: 37.3
click at [875, 117] on button "Apply" at bounding box center [883, 114] width 36 height 20
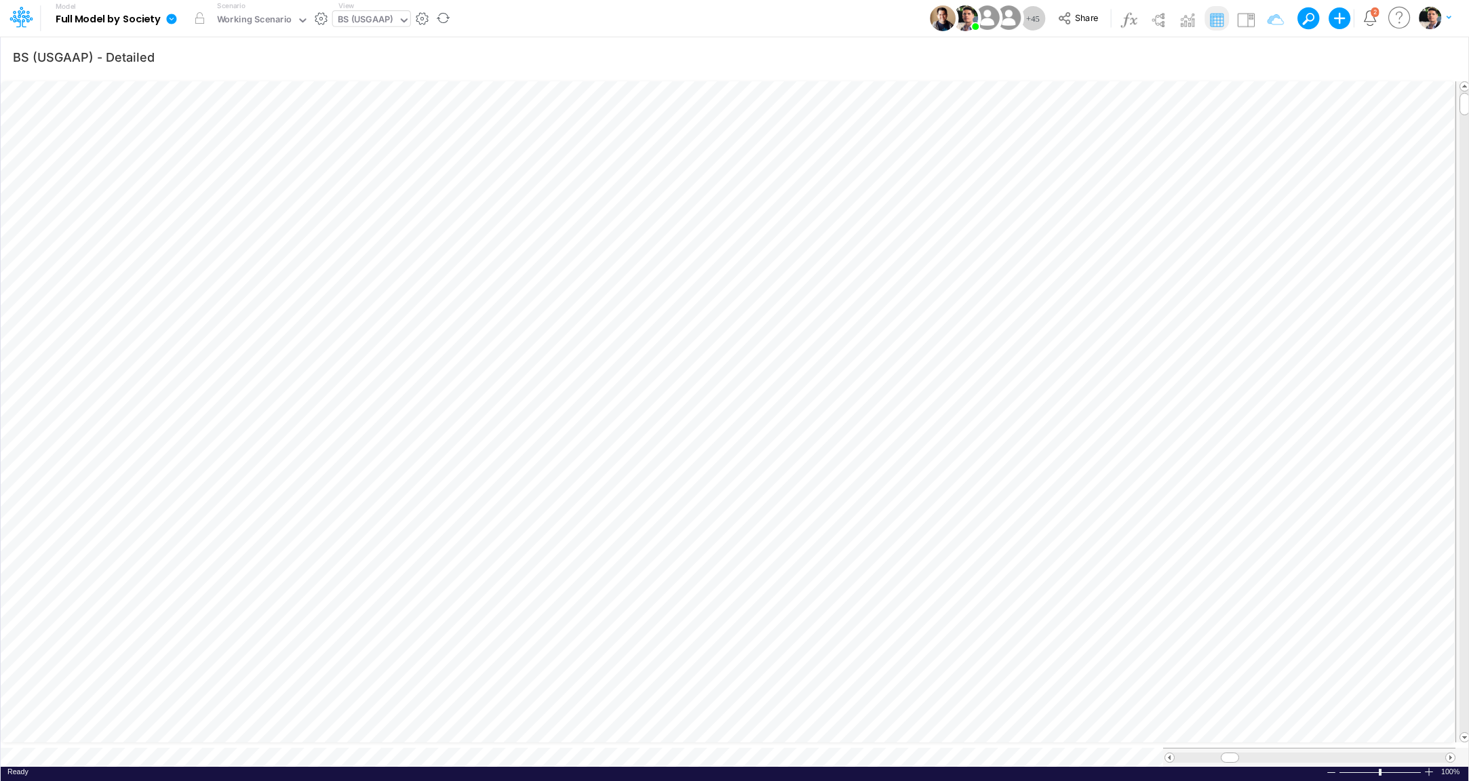
scroll to position [5, 44]
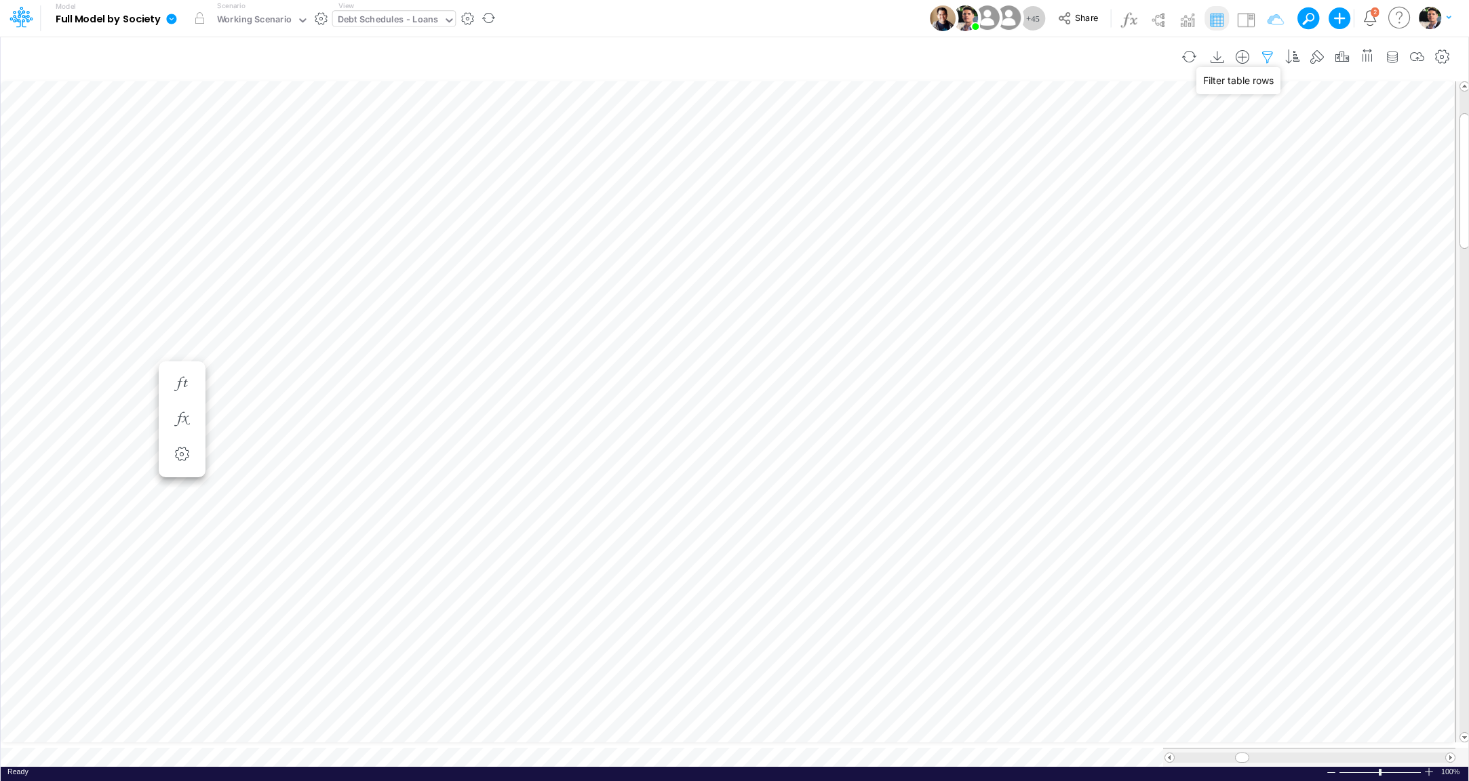
click at [1275, 59] on icon "button" at bounding box center [1268, 57] width 20 height 14
click at [1070, 149] on button "button" at bounding box center [1066, 144] width 26 height 22
click at [925, 199] on div "equals not equal starts with ends with contains" at bounding box center [1066, 186] width 406 height 31
click at [933, 194] on div at bounding box center [964, 186] width 129 height 23
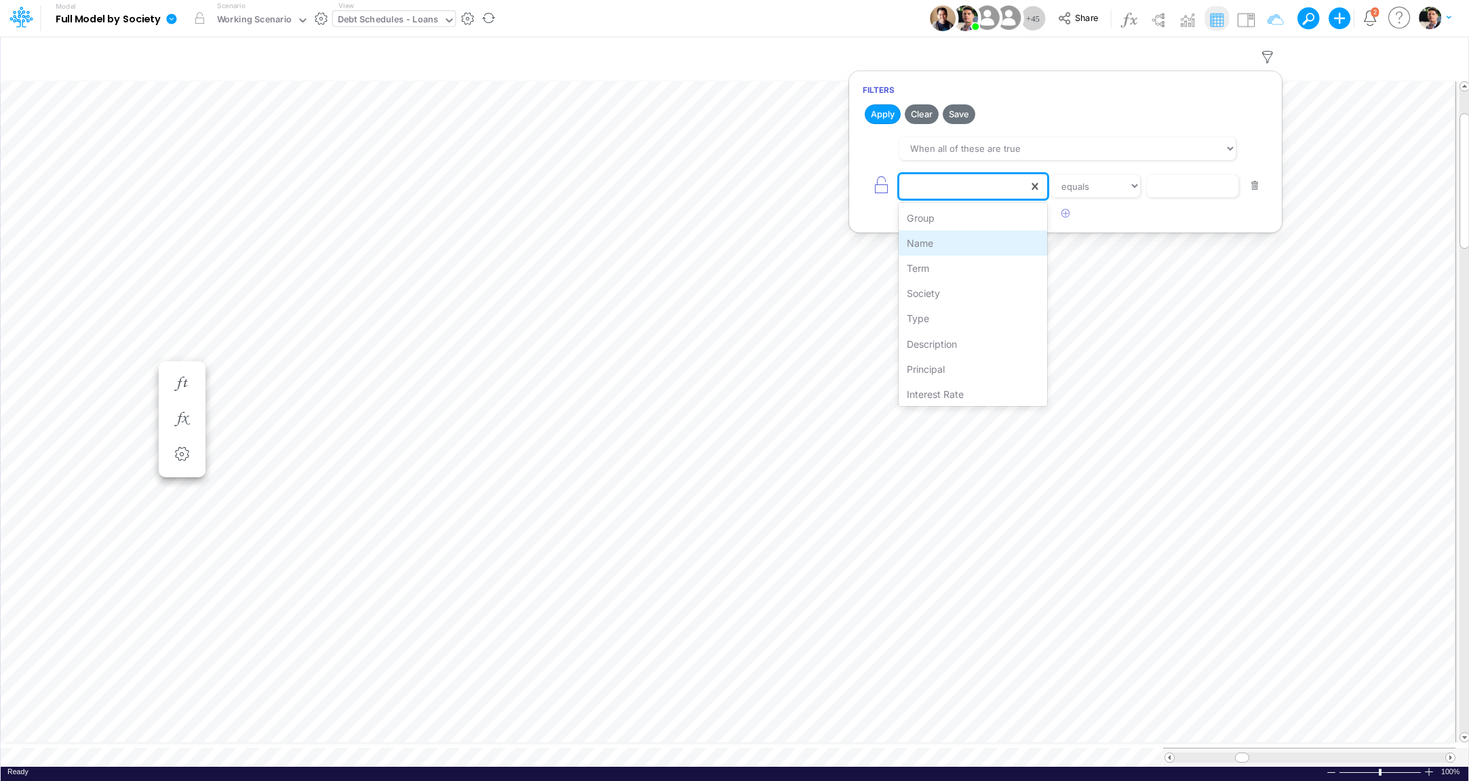
click at [935, 247] on div "Name" at bounding box center [973, 243] width 149 height 25
select select "contains"
click option "contains" at bounding box center [0, 0] width 0 height 0
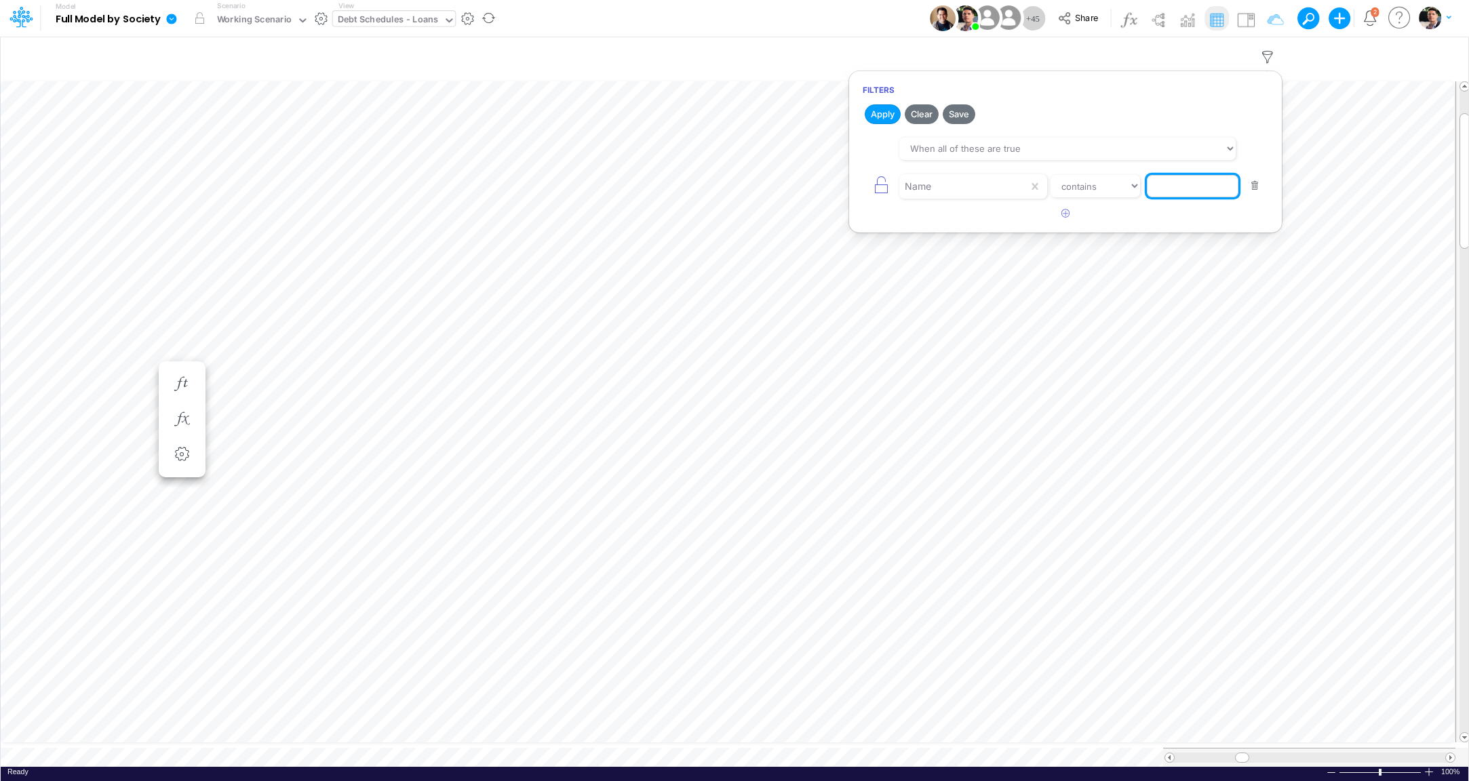
click at [1180, 180] on input "text" at bounding box center [1193, 186] width 92 height 23
paste input "Repayment Type 1 Amt"
type input "Repayment Type 1 Amt"
click at [874, 110] on button "Apply" at bounding box center [883, 114] width 36 height 20
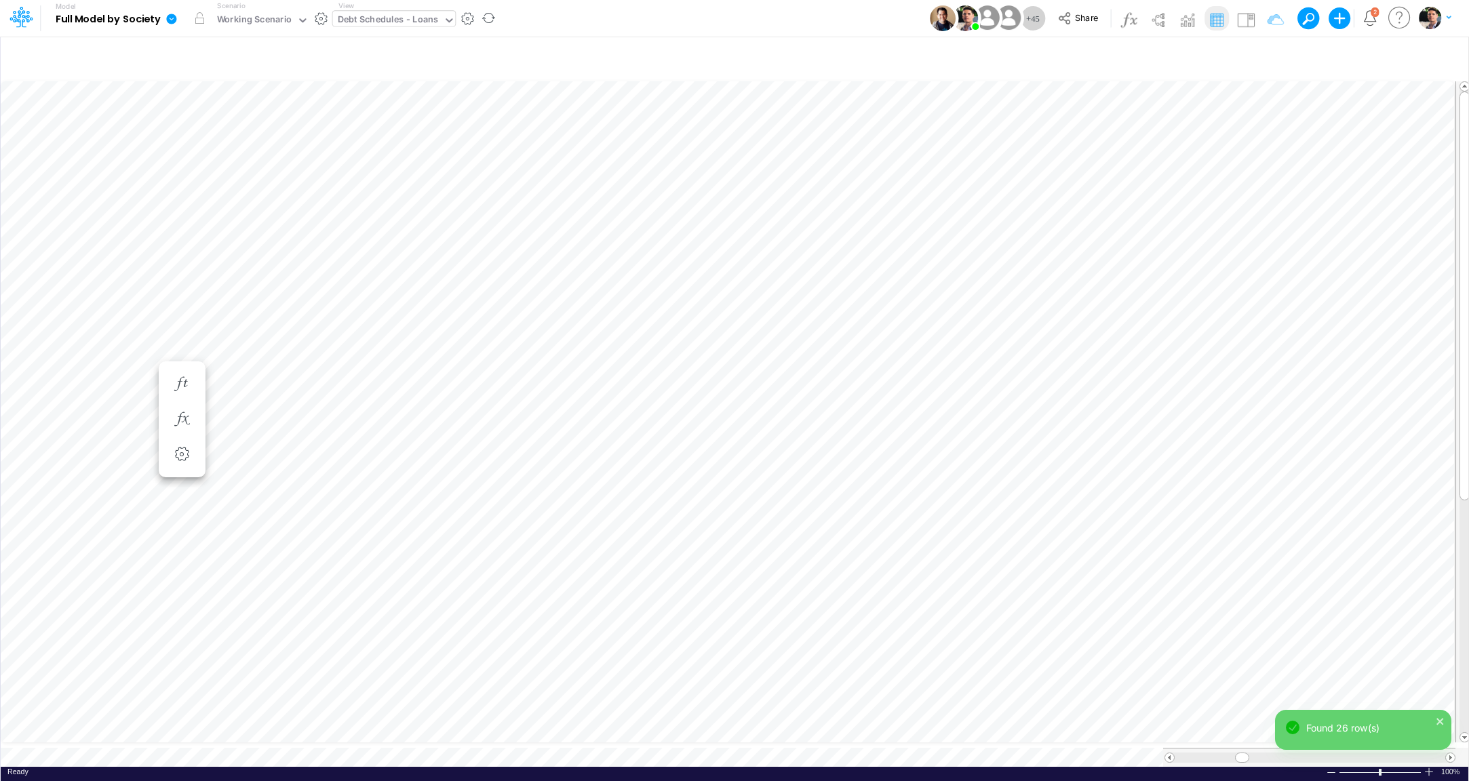
scroll to position [5, 45]
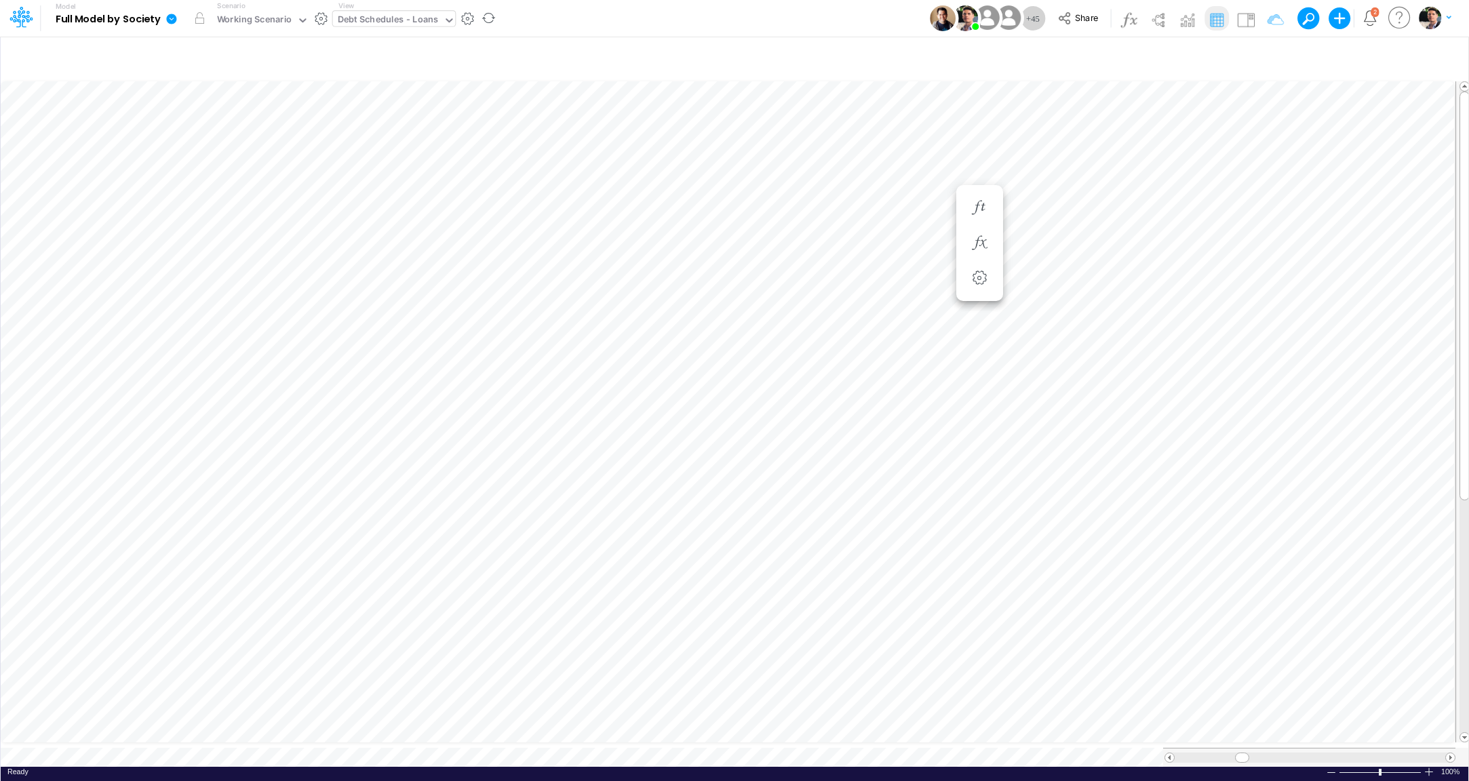
scroll to position [5, 3]
type input "BS (USGAAP) - Detailed"
click at [1278, 56] on icon "button" at bounding box center [1268, 57] width 20 height 14
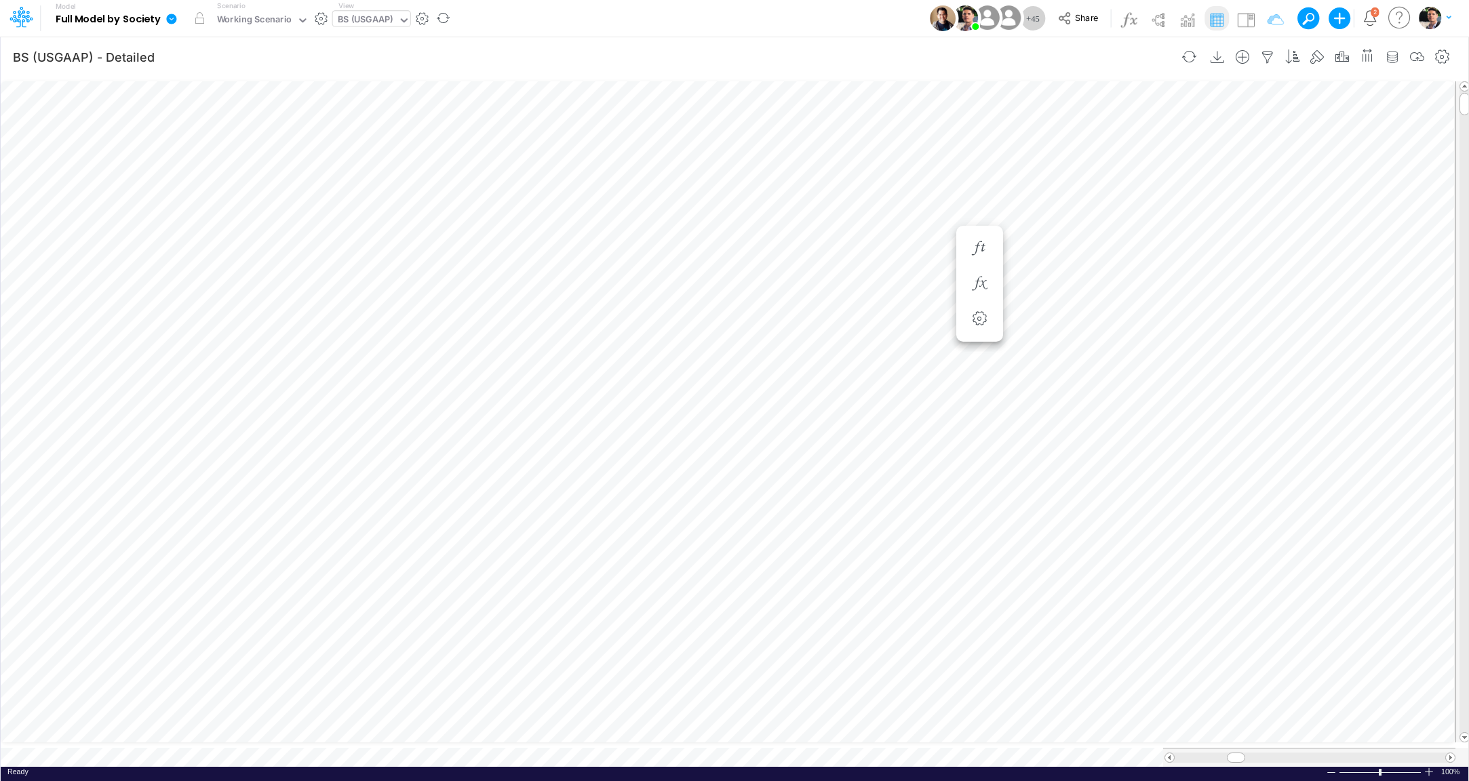
select select "tableSearchOR"
click at [1075, 252] on button "button" at bounding box center [1066, 251] width 26 height 22
click at [931, 198] on div at bounding box center [964, 186] width 129 height 23
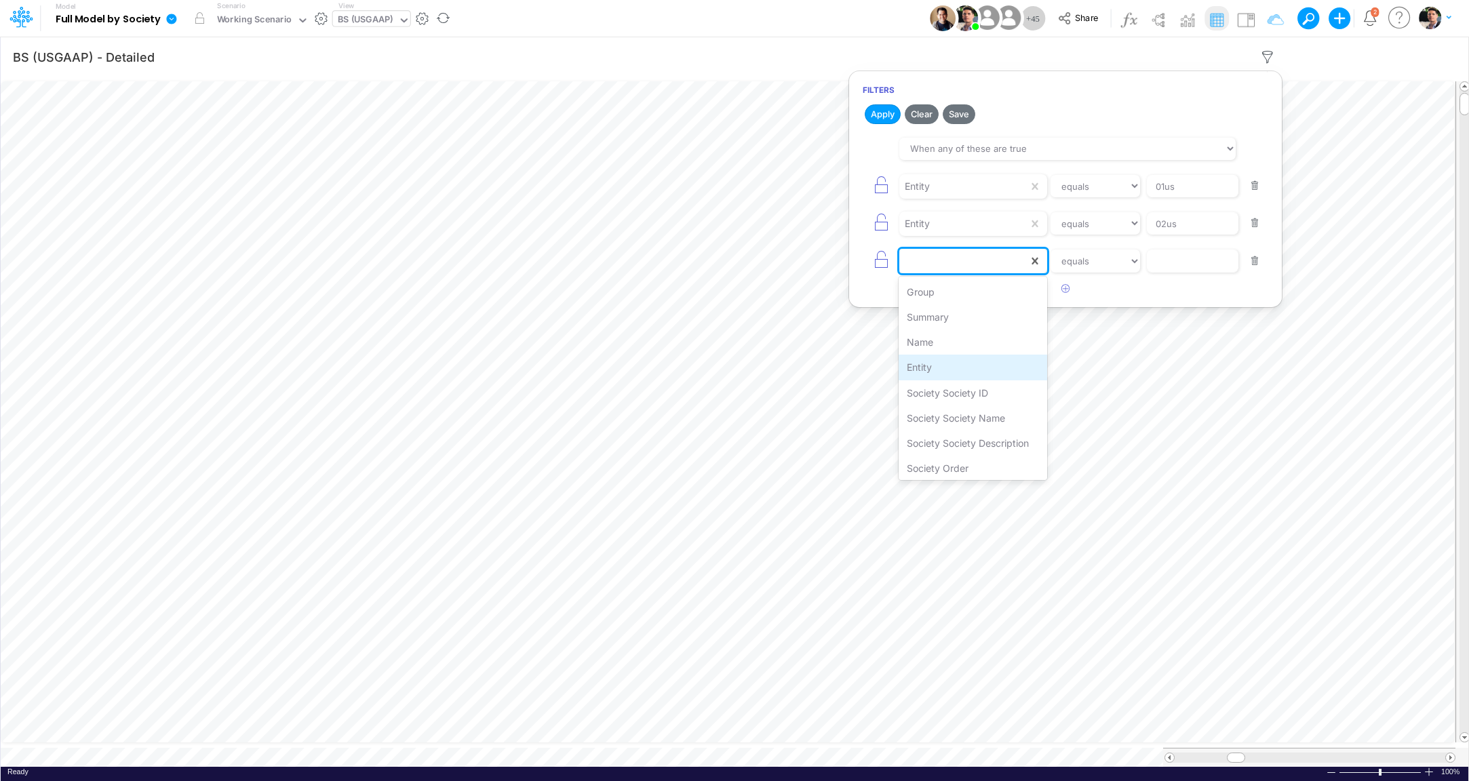
click at [933, 362] on div "Entity" at bounding box center [973, 367] width 149 height 25
click at [1177, 198] on input "text" at bounding box center [1193, 186] width 92 height 23
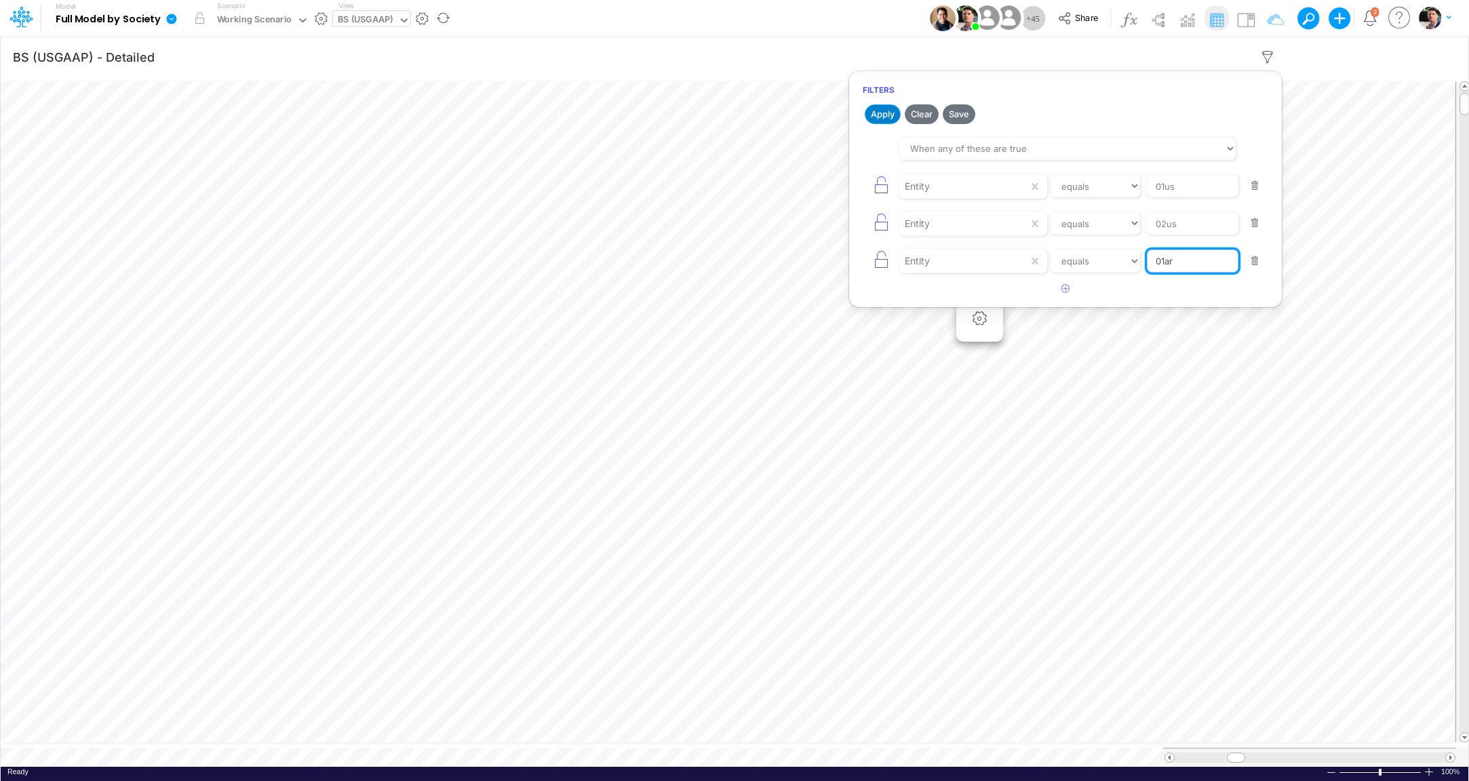
type input "01ar"
click at [881, 114] on button "Apply" at bounding box center [883, 114] width 36 height 20
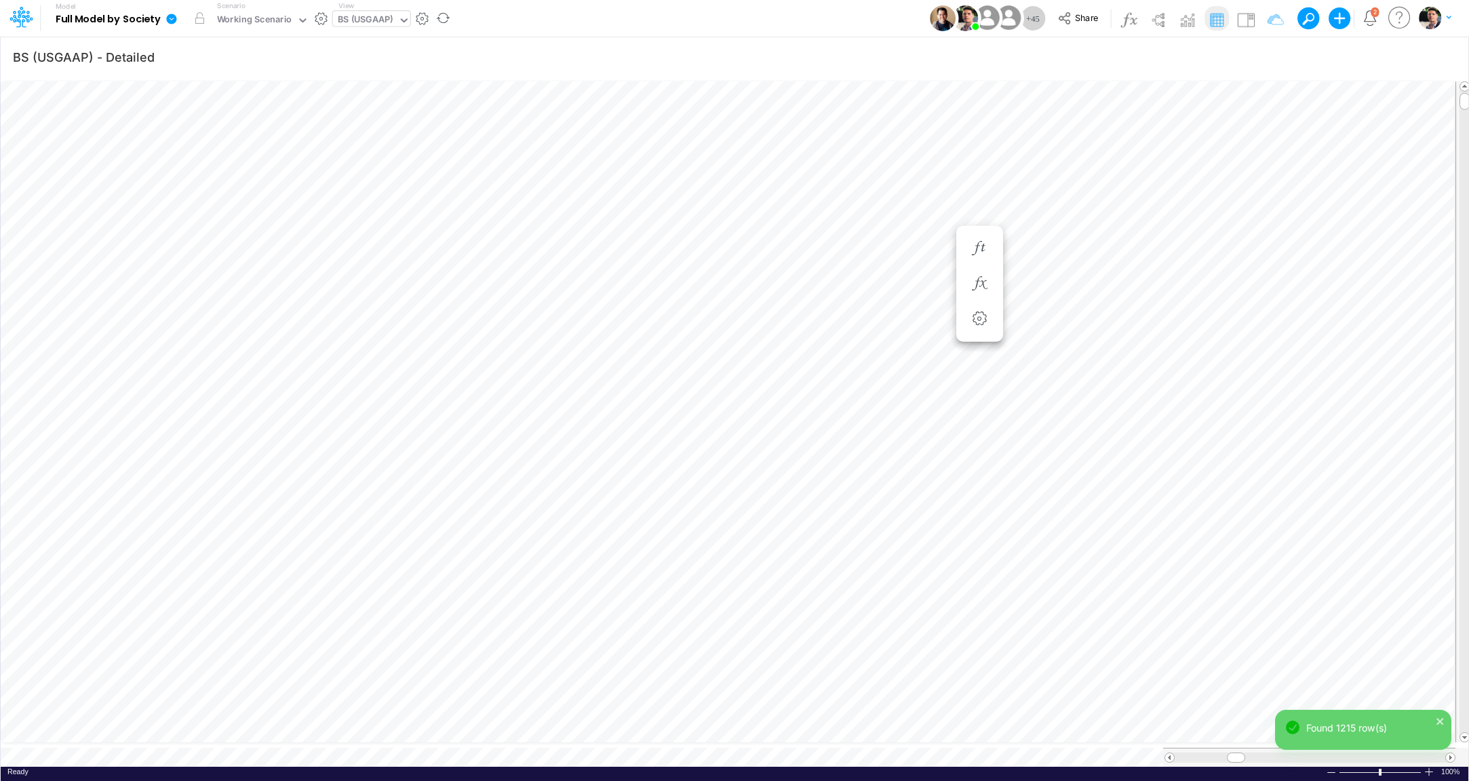
scroll to position [5, 44]
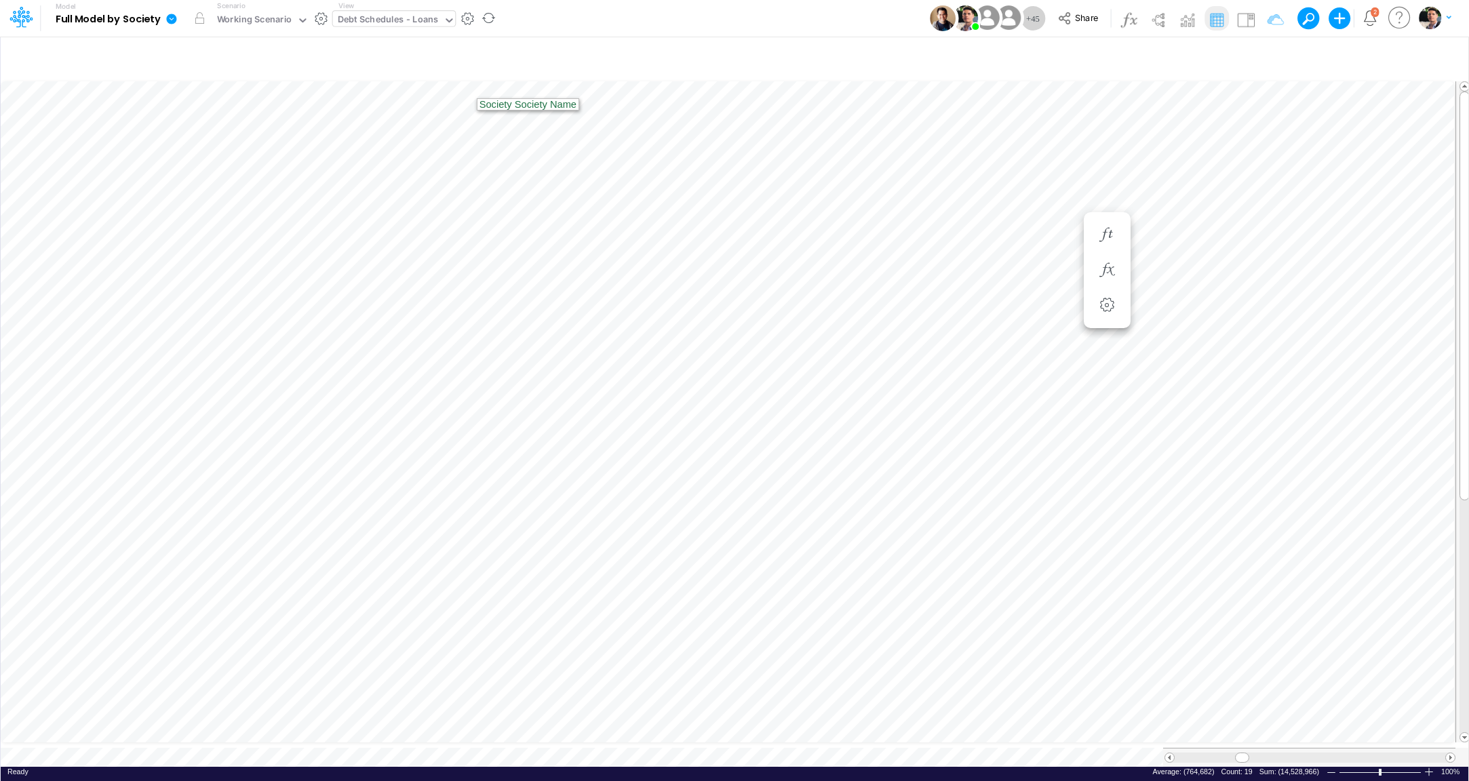
scroll to position [5, 3]
click at [410, 17] on div "Debt Schedules - Loans" at bounding box center [388, 21] width 101 height 16
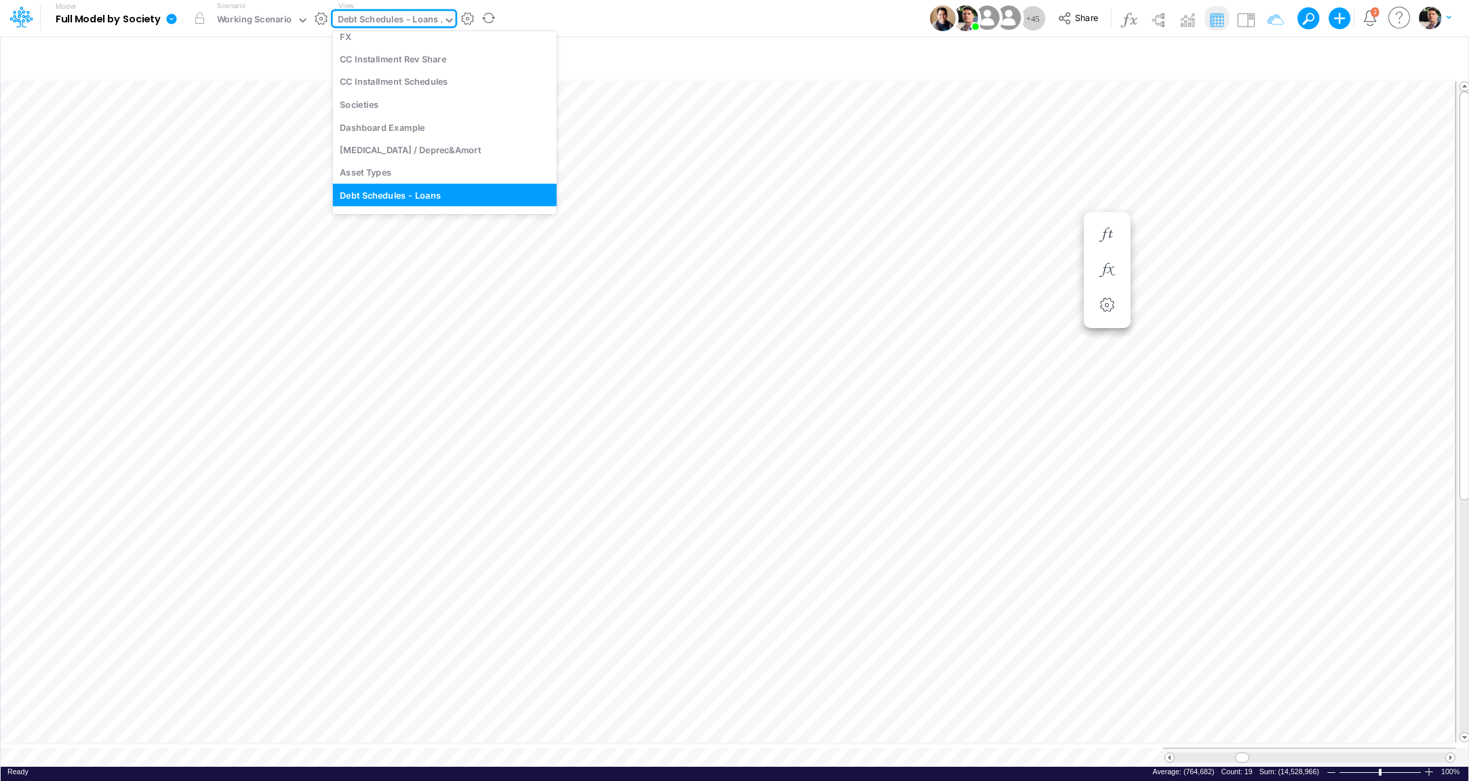
type input "cn"
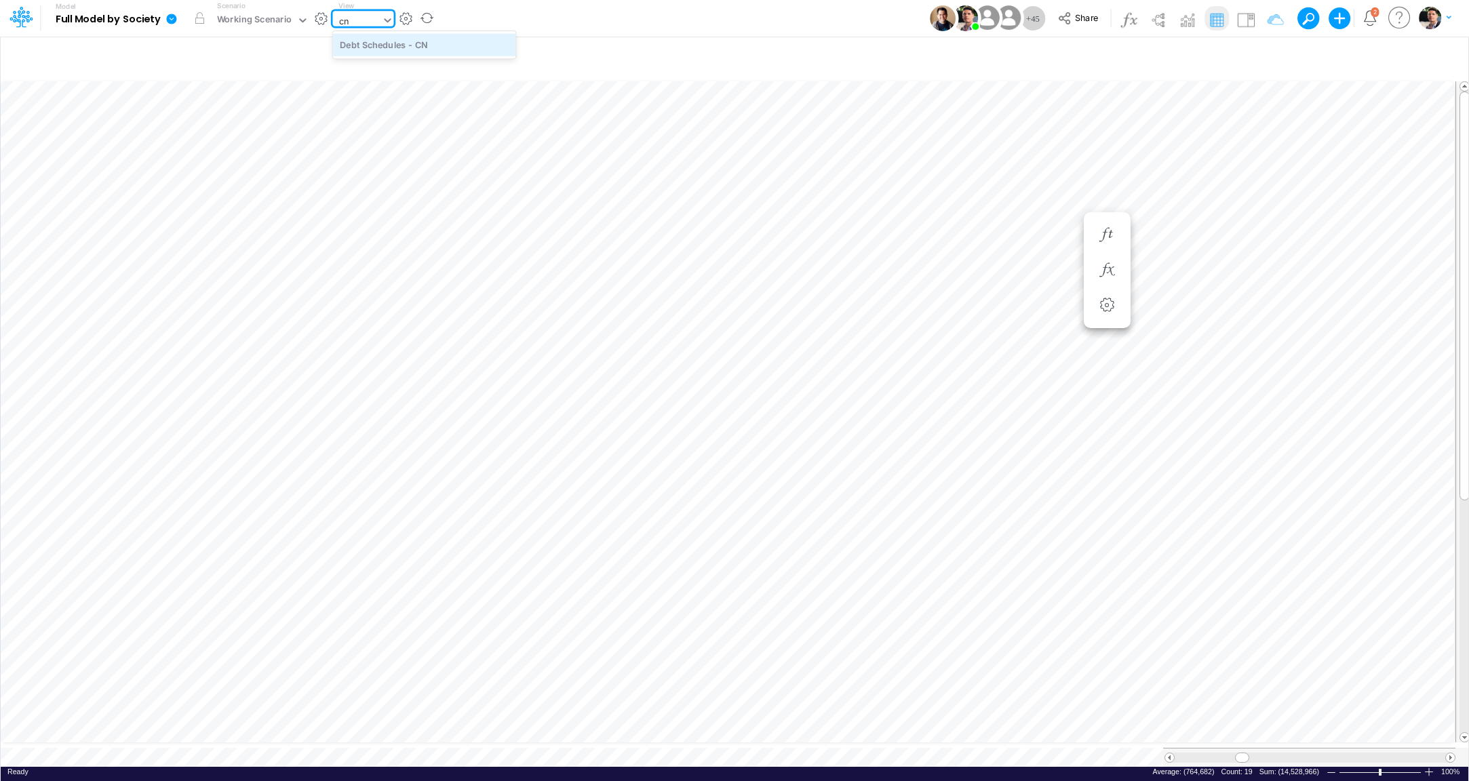
click at [368, 51] on div "Debt Schedules - CN" at bounding box center [424, 44] width 183 height 22
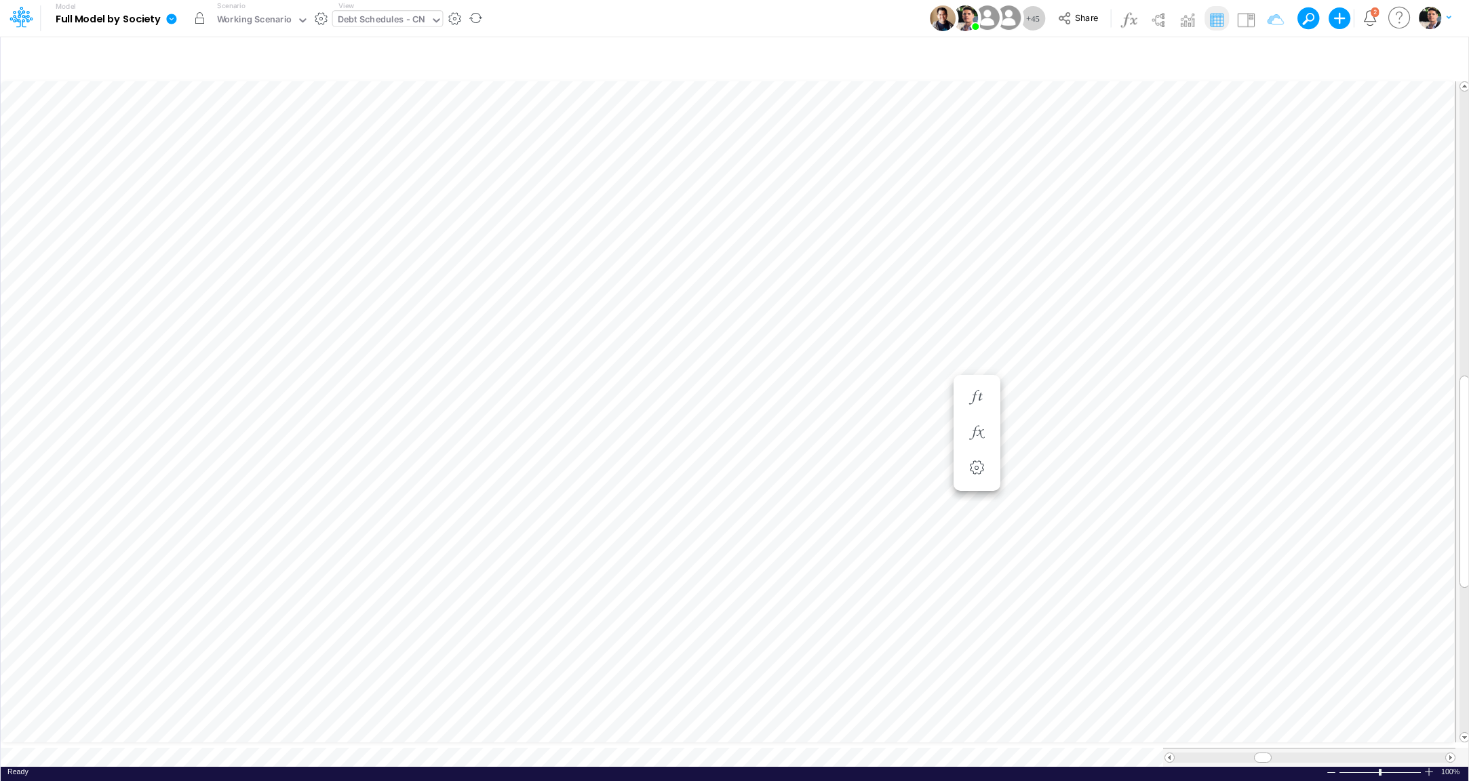
click at [202, 20] on button "button" at bounding box center [199, 18] width 24 height 24
click at [271, 20] on div "Working Scenario" at bounding box center [254, 21] width 75 height 16
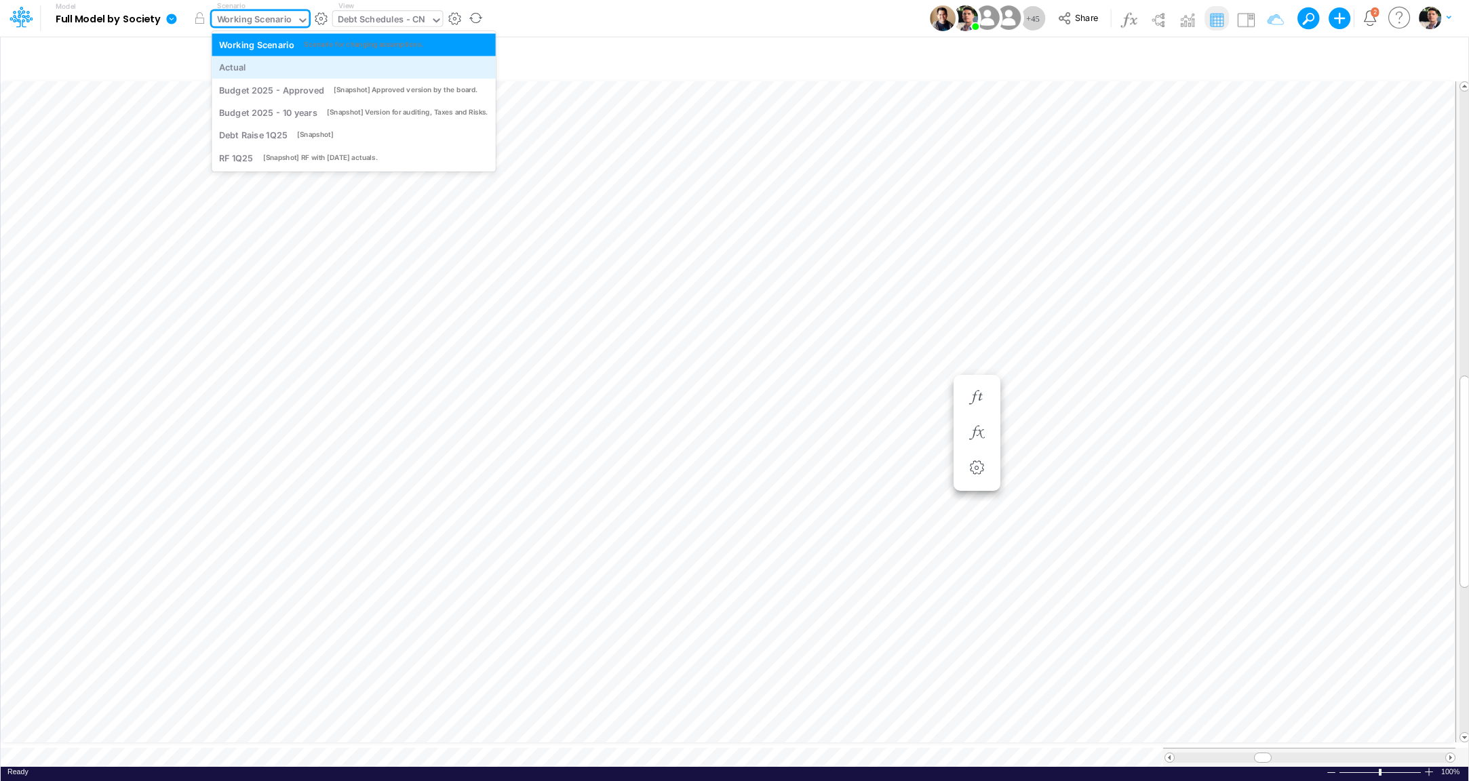
click at [270, 65] on div "Actual" at bounding box center [353, 67] width 269 height 13
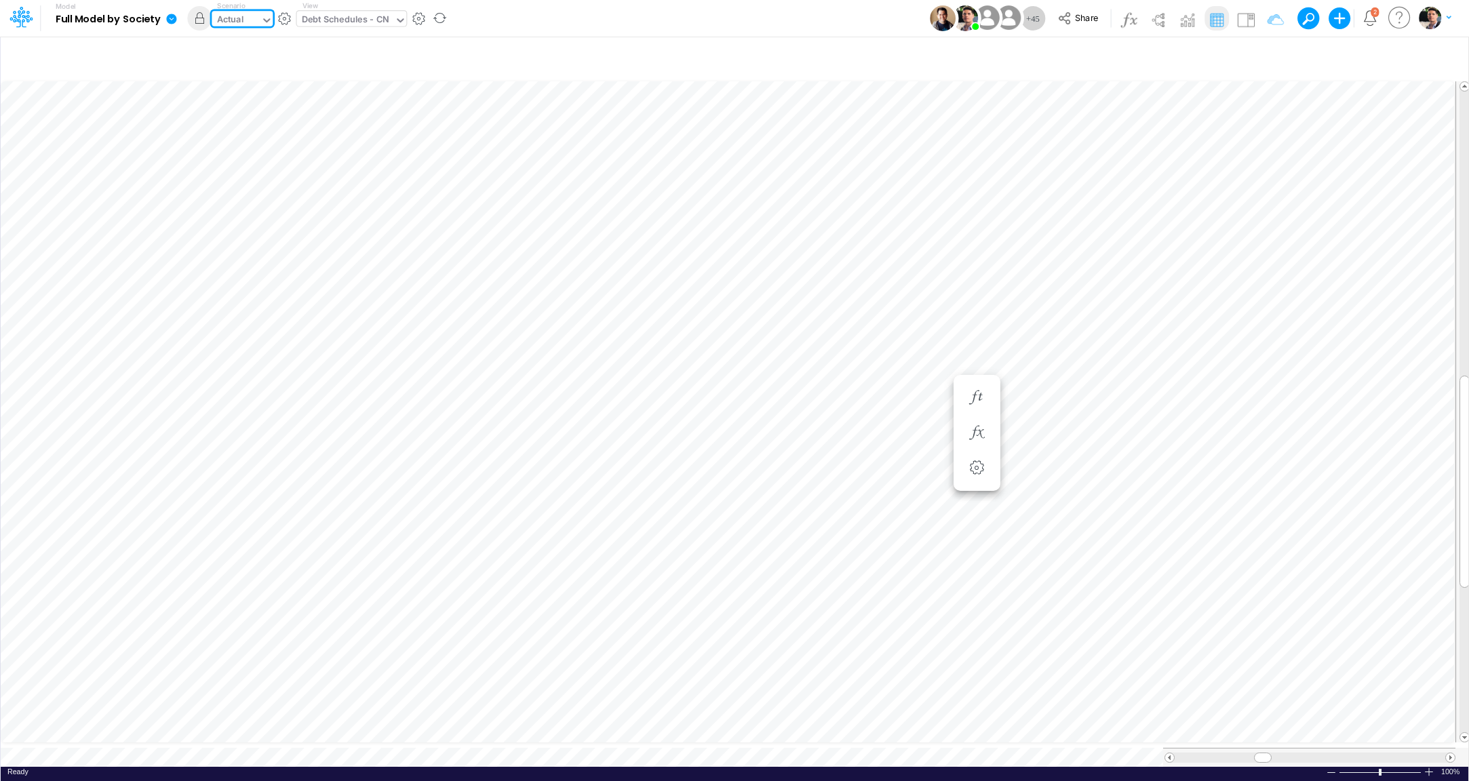
click at [255, 24] on div "Actual" at bounding box center [236, 21] width 49 height 20
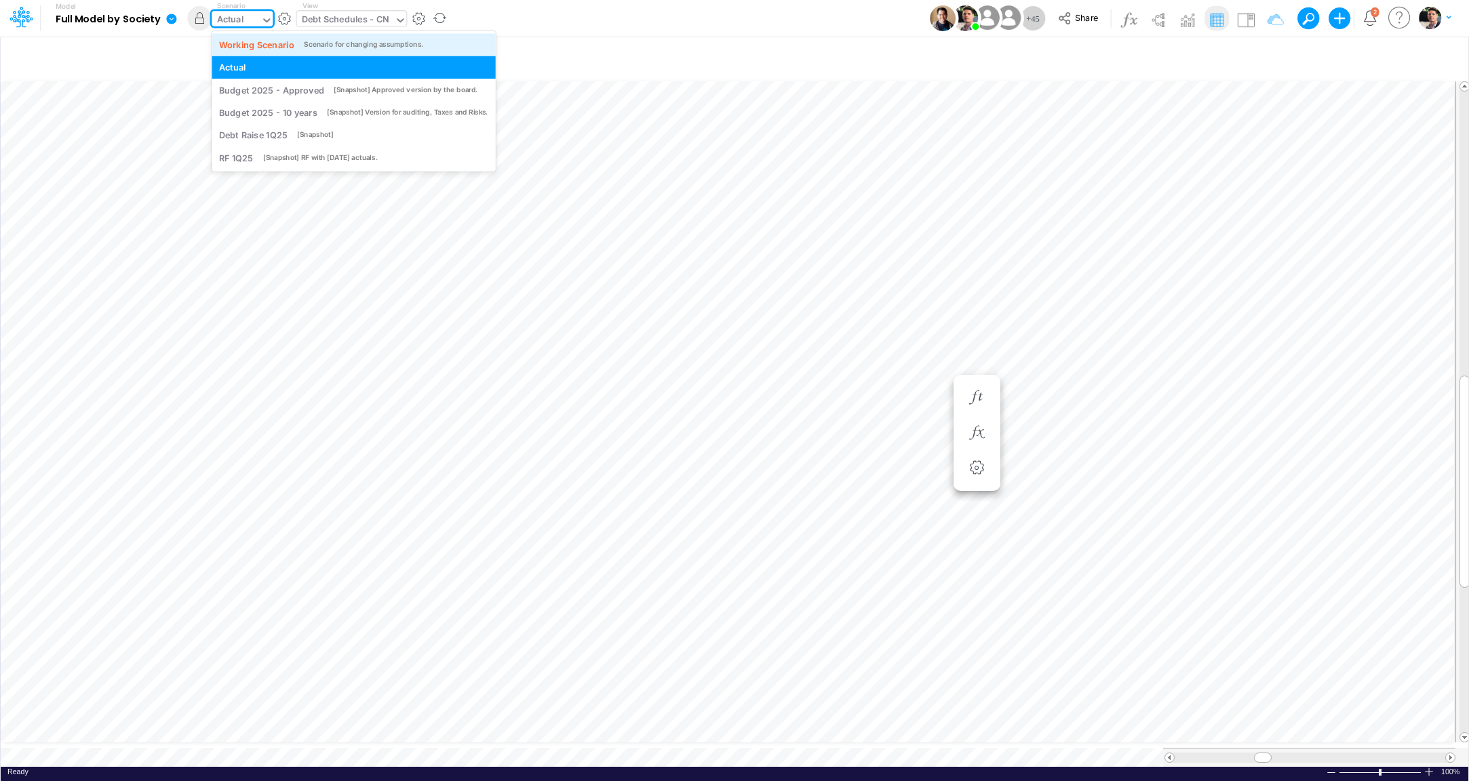
click at [256, 45] on div "Working Scenario" at bounding box center [256, 44] width 75 height 13
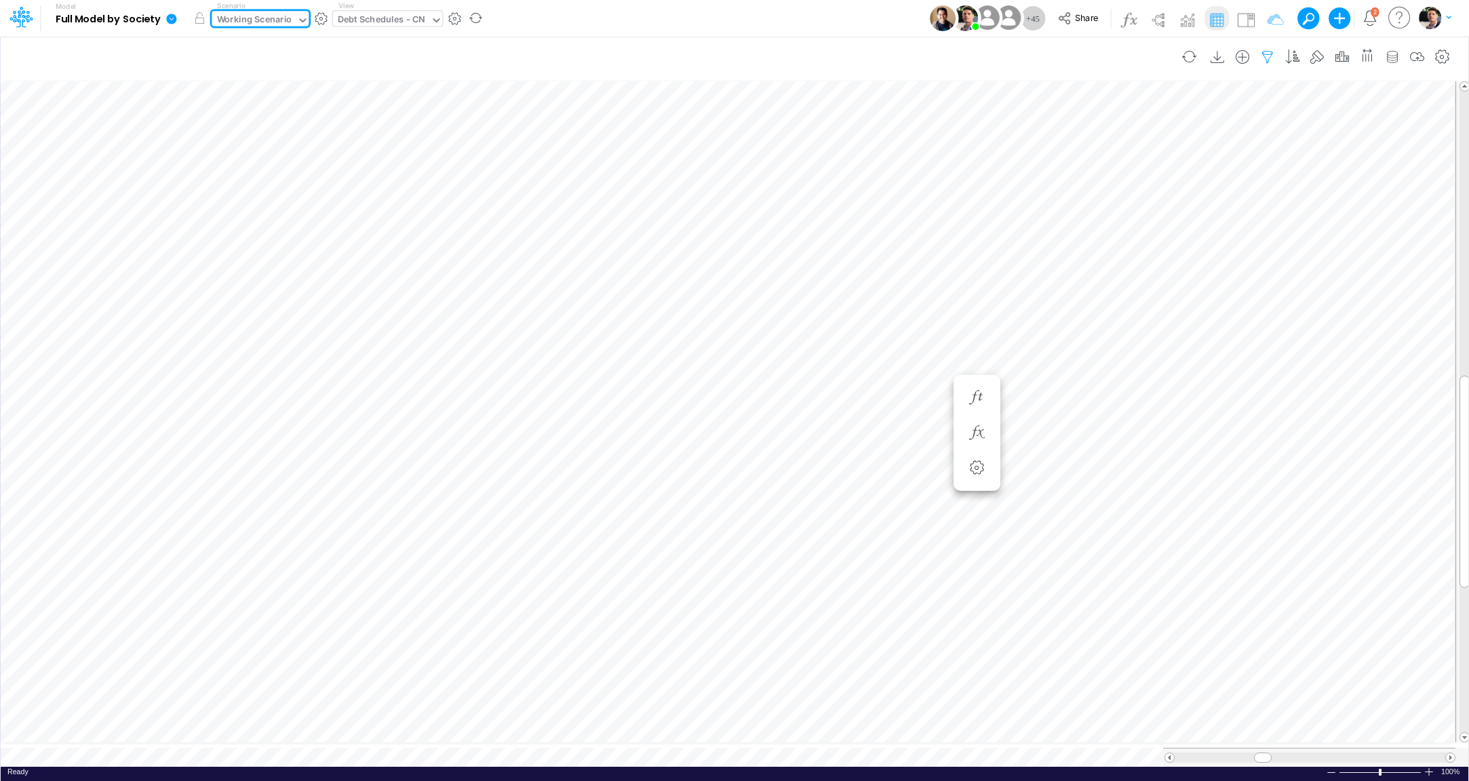
click at [1269, 56] on icon "button" at bounding box center [1268, 57] width 20 height 14
click at [1262, 185] on button "button" at bounding box center [1255, 186] width 26 height 18
click at [881, 114] on button "Apply" at bounding box center [883, 114] width 36 height 20
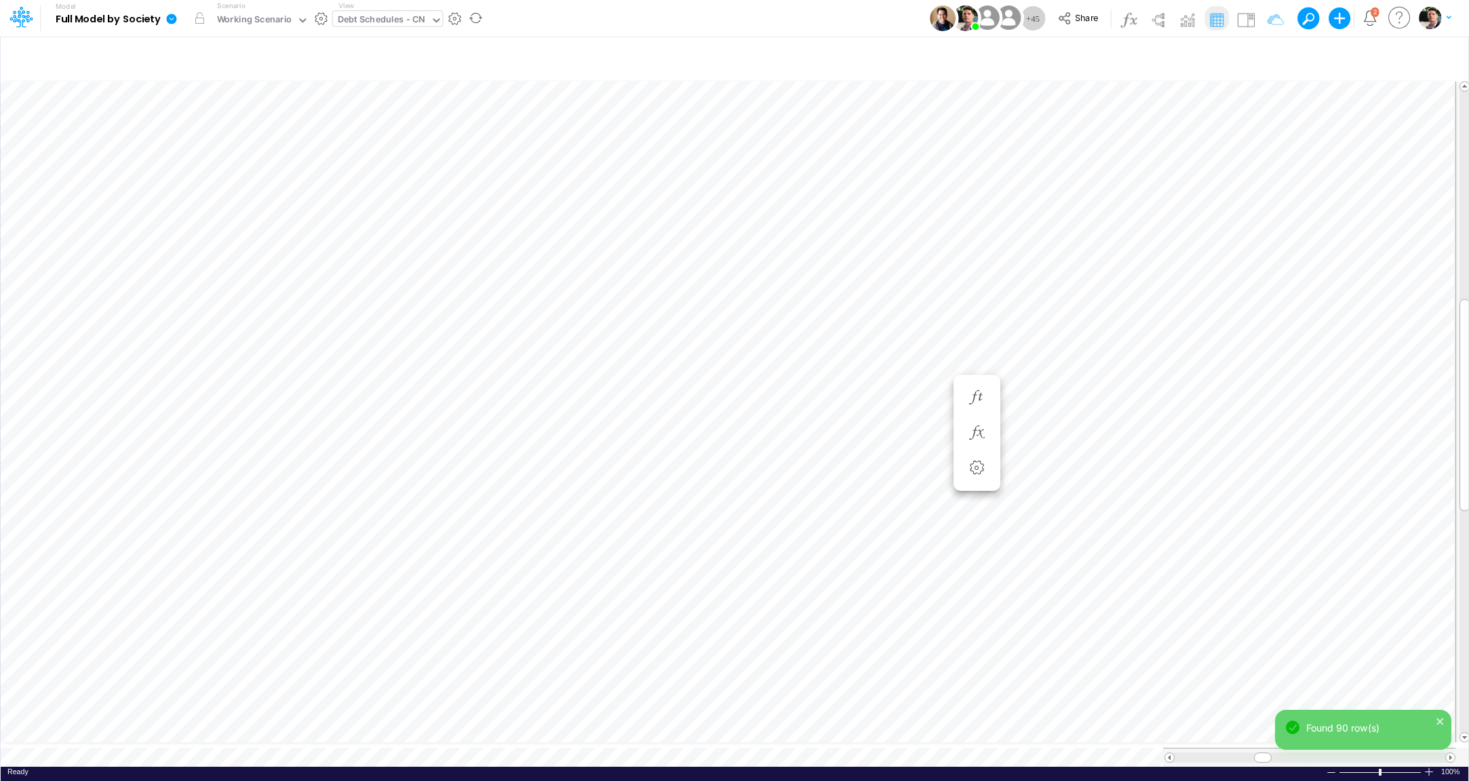
scroll to position [5, 44]
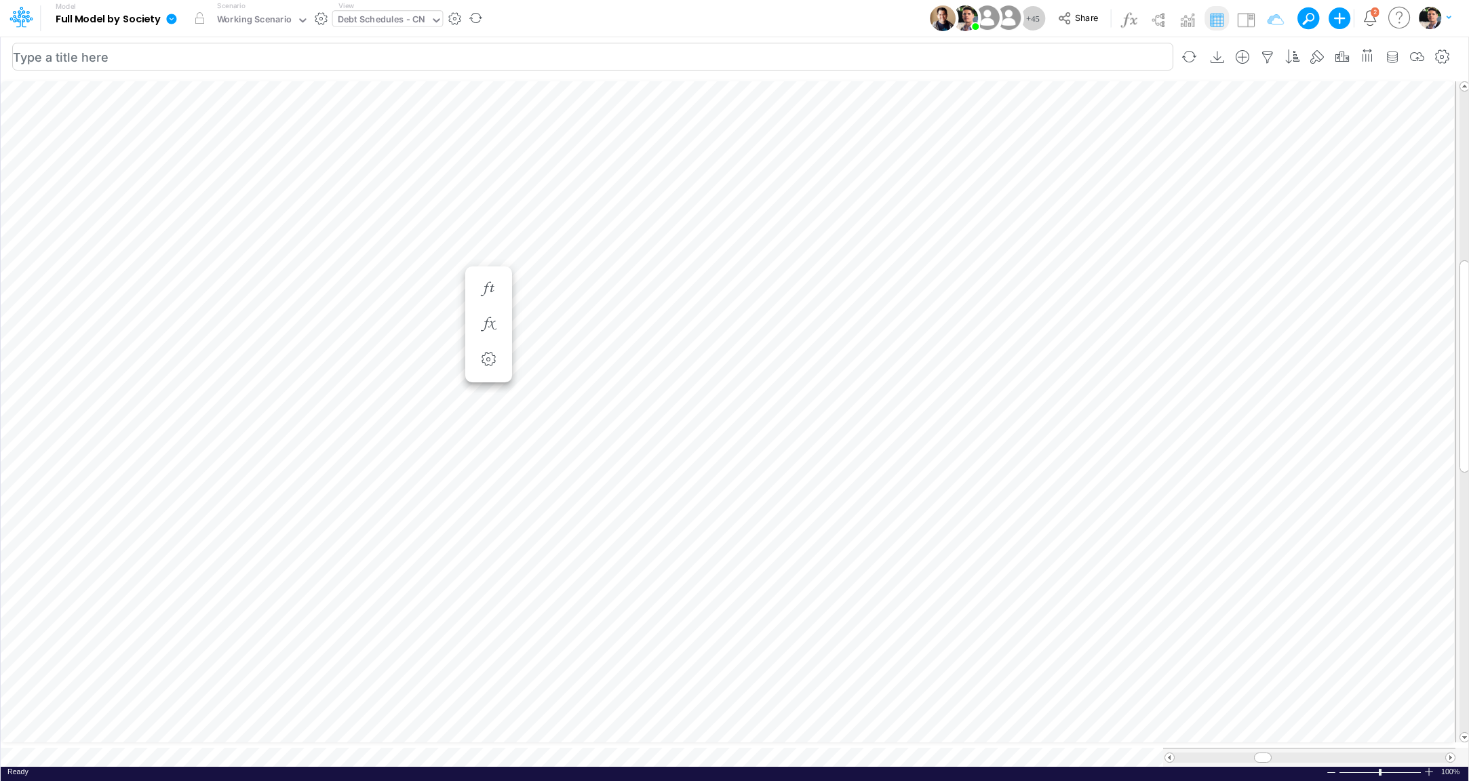
scroll to position [5, 18]
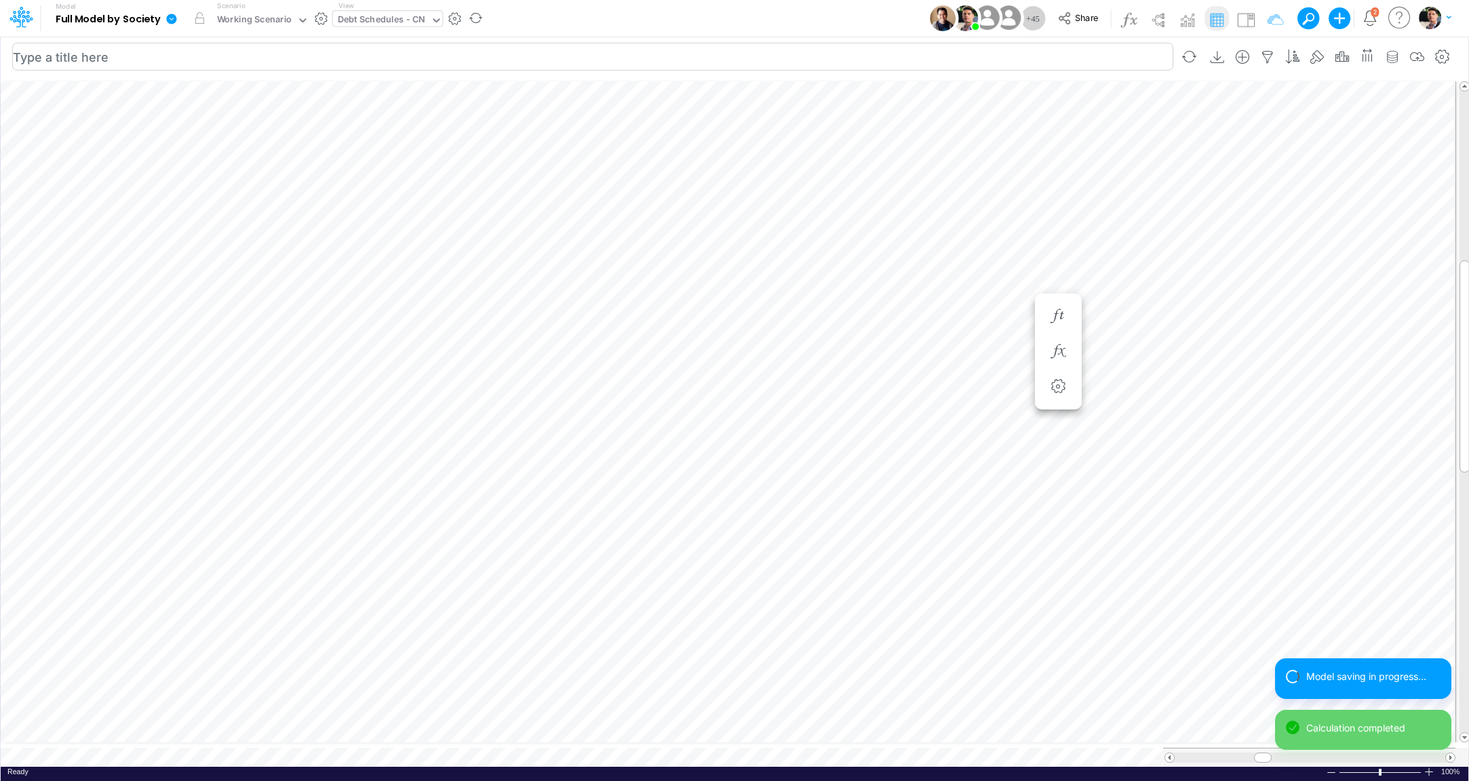
scroll to position [5, 3]
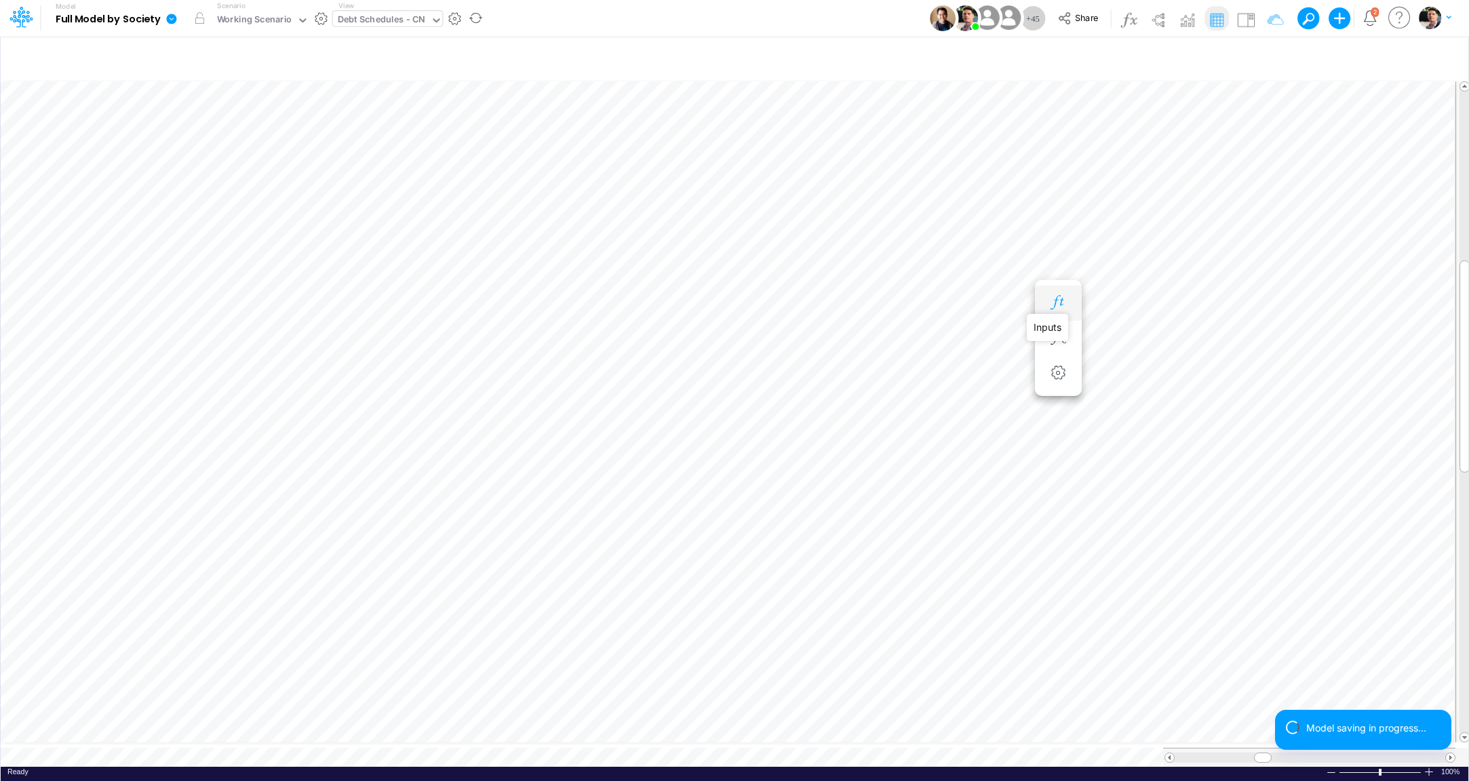
click at [1058, 305] on icon "button" at bounding box center [1058, 303] width 20 height 14
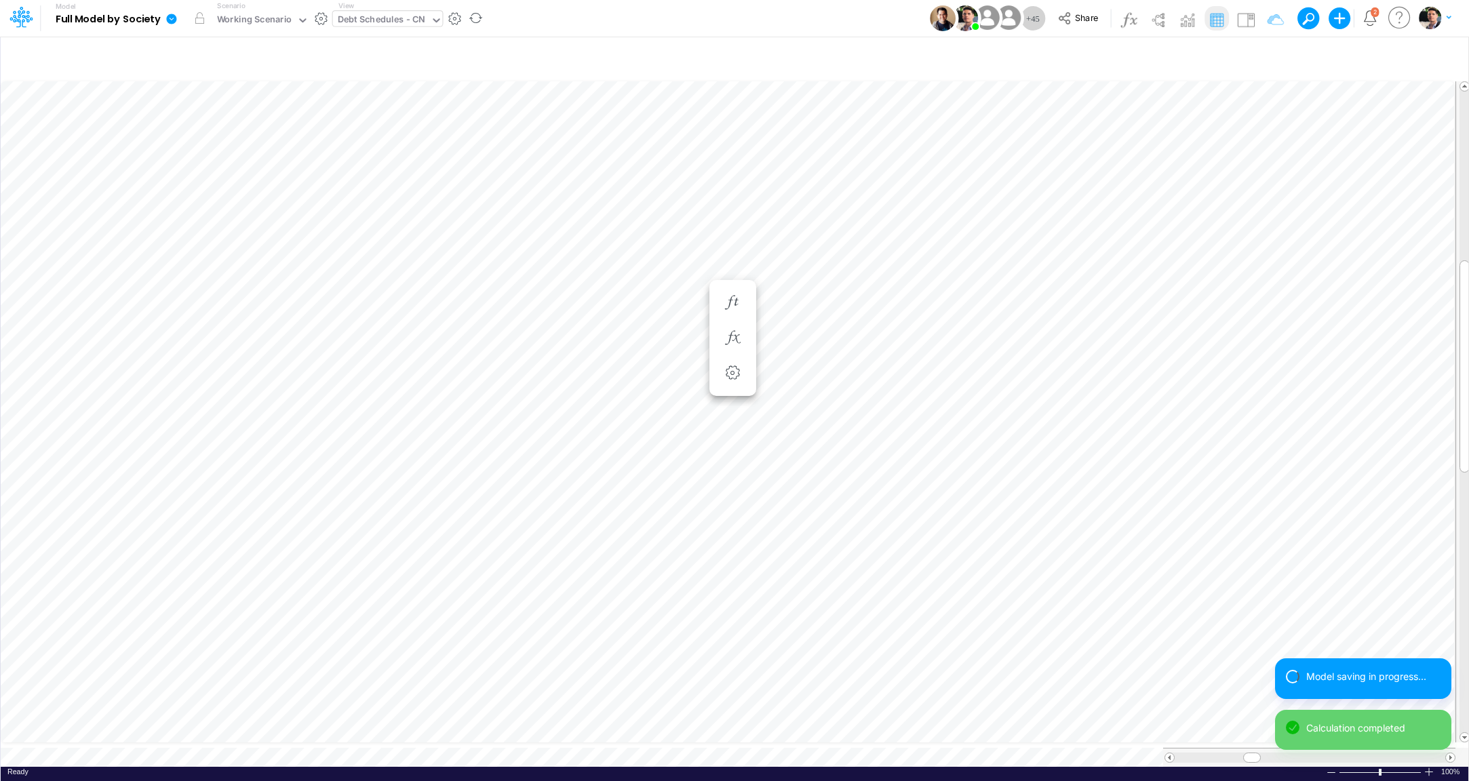
scroll to position [5, 18]
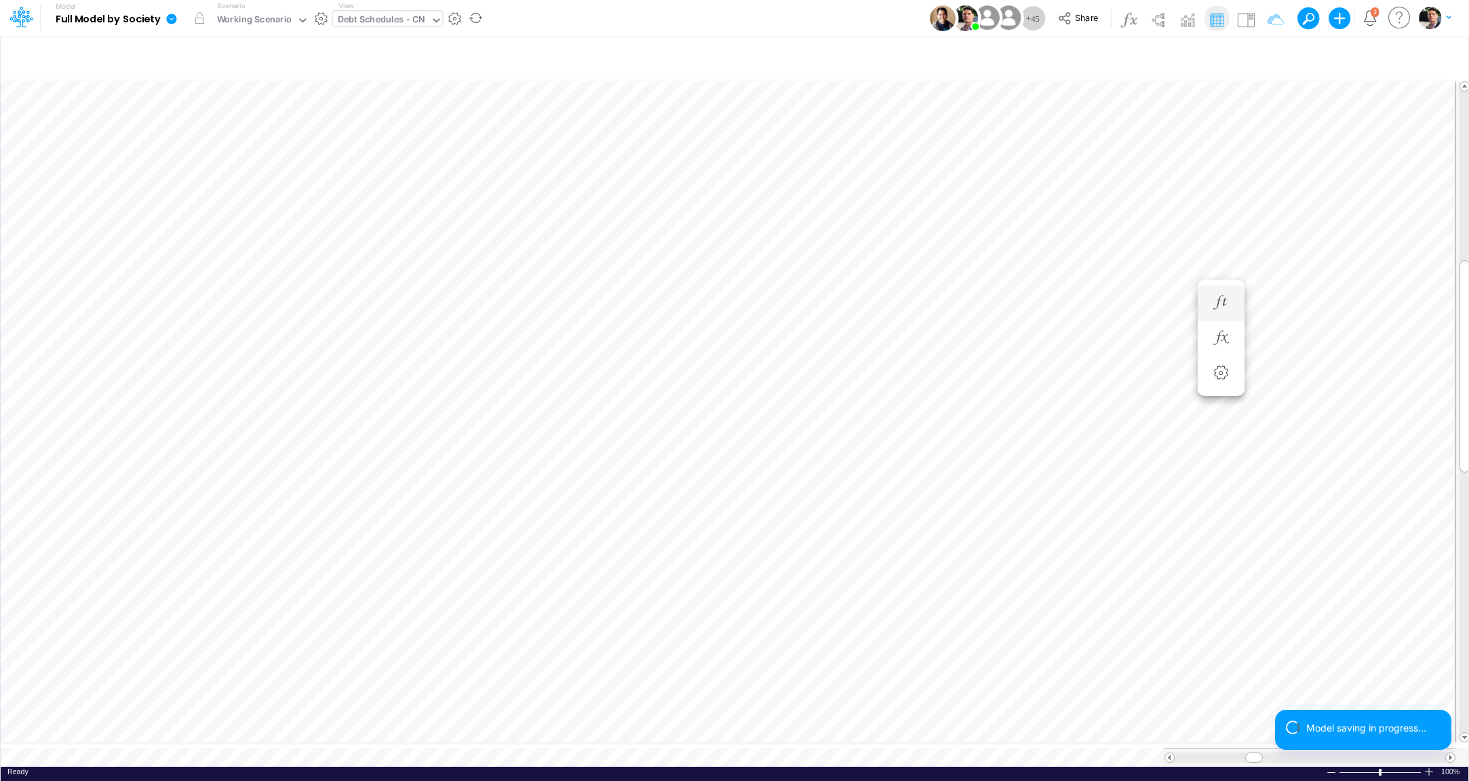
click at [1219, 290] on li "Principal Amt =" at bounding box center [1221, 303] width 47 height 35
click at [1227, 311] on button "button" at bounding box center [1221, 303] width 25 height 27
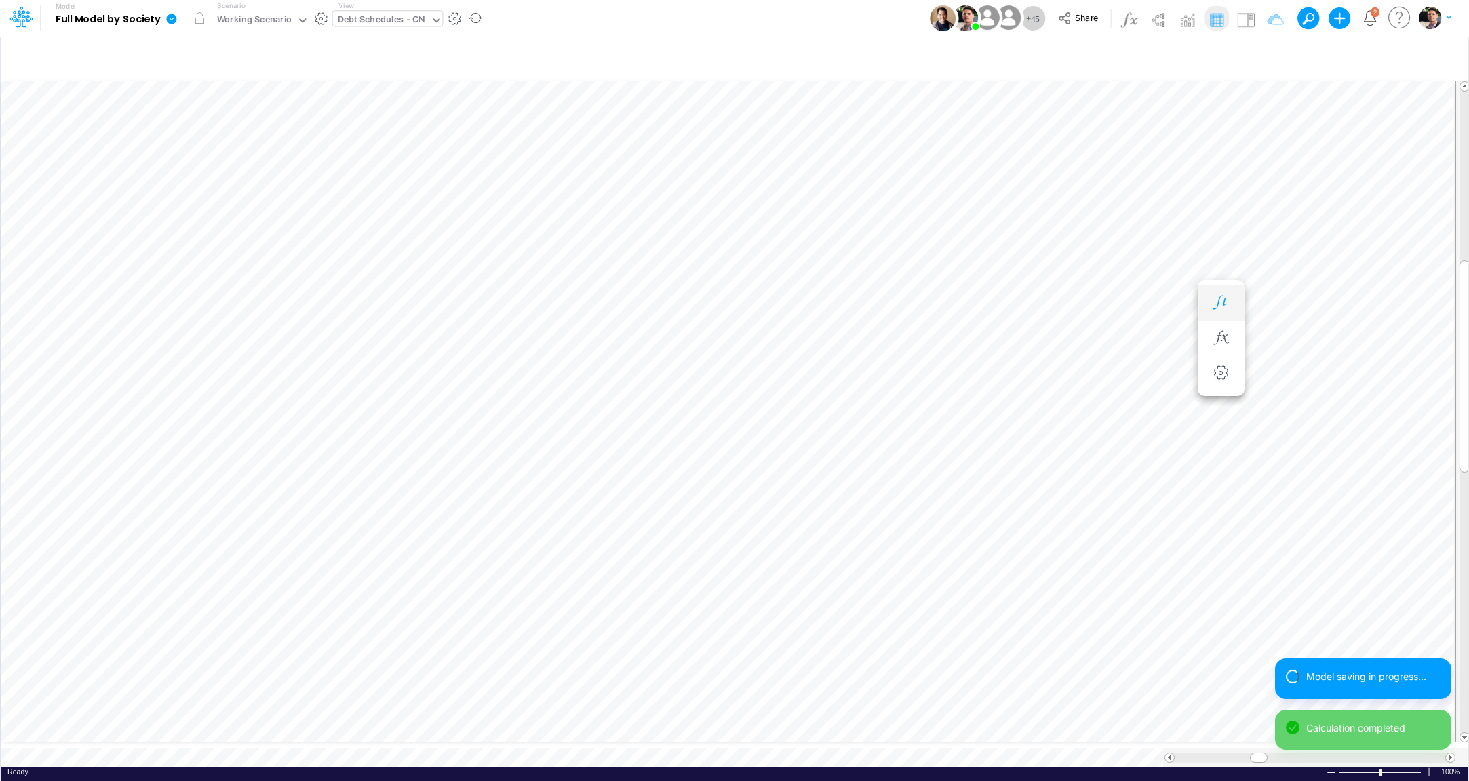
click at [1223, 303] on icon "button" at bounding box center [1221, 303] width 20 height 14
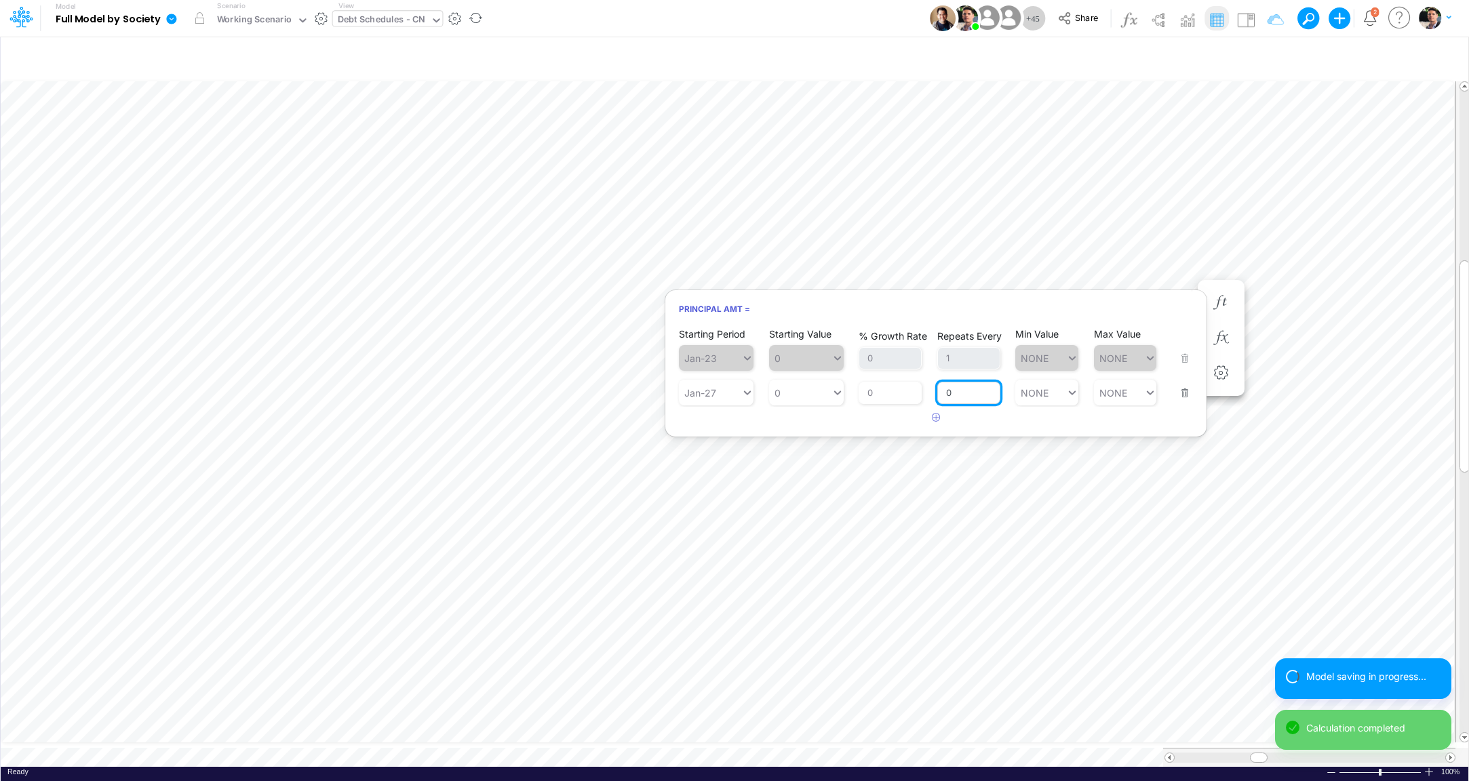
drag, startPoint x: 972, startPoint y: 397, endPoint x: 902, endPoint y: 395, distance: 70.6
click at [938, 395] on input "0" at bounding box center [969, 393] width 63 height 23
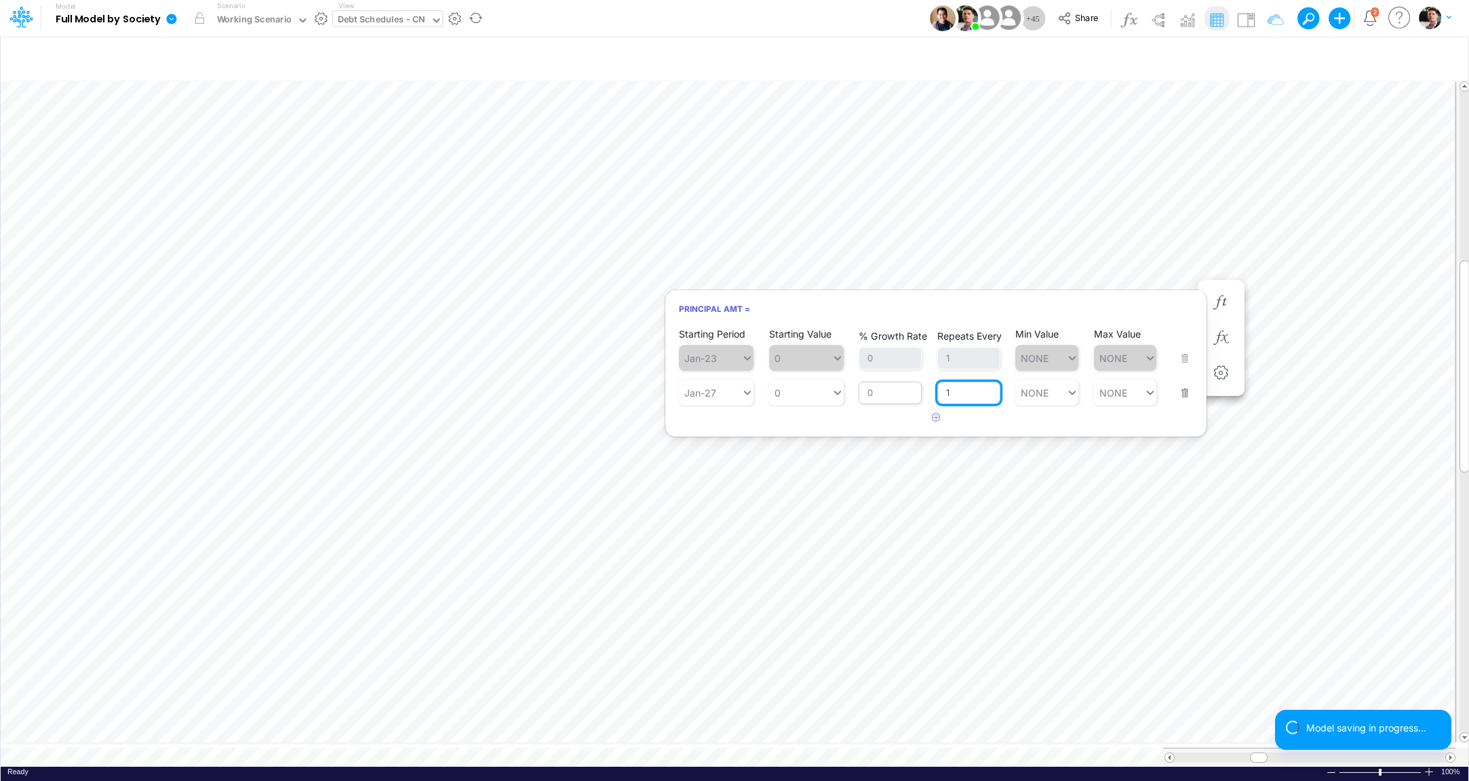
type input "1"
click at [897, 399] on input "0" at bounding box center [890, 393] width 63 height 23
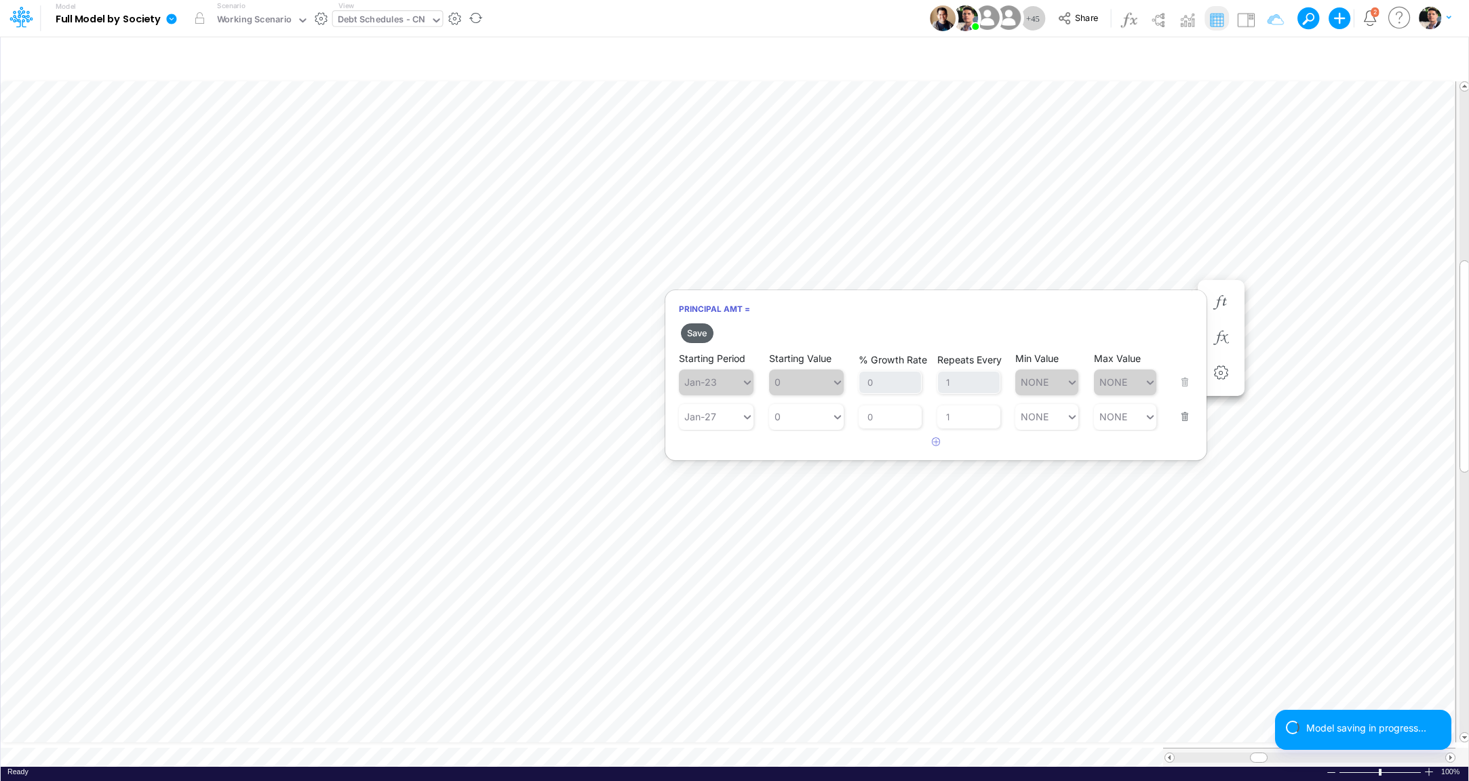
click at [701, 338] on button "Save" at bounding box center [697, 334] width 33 height 20
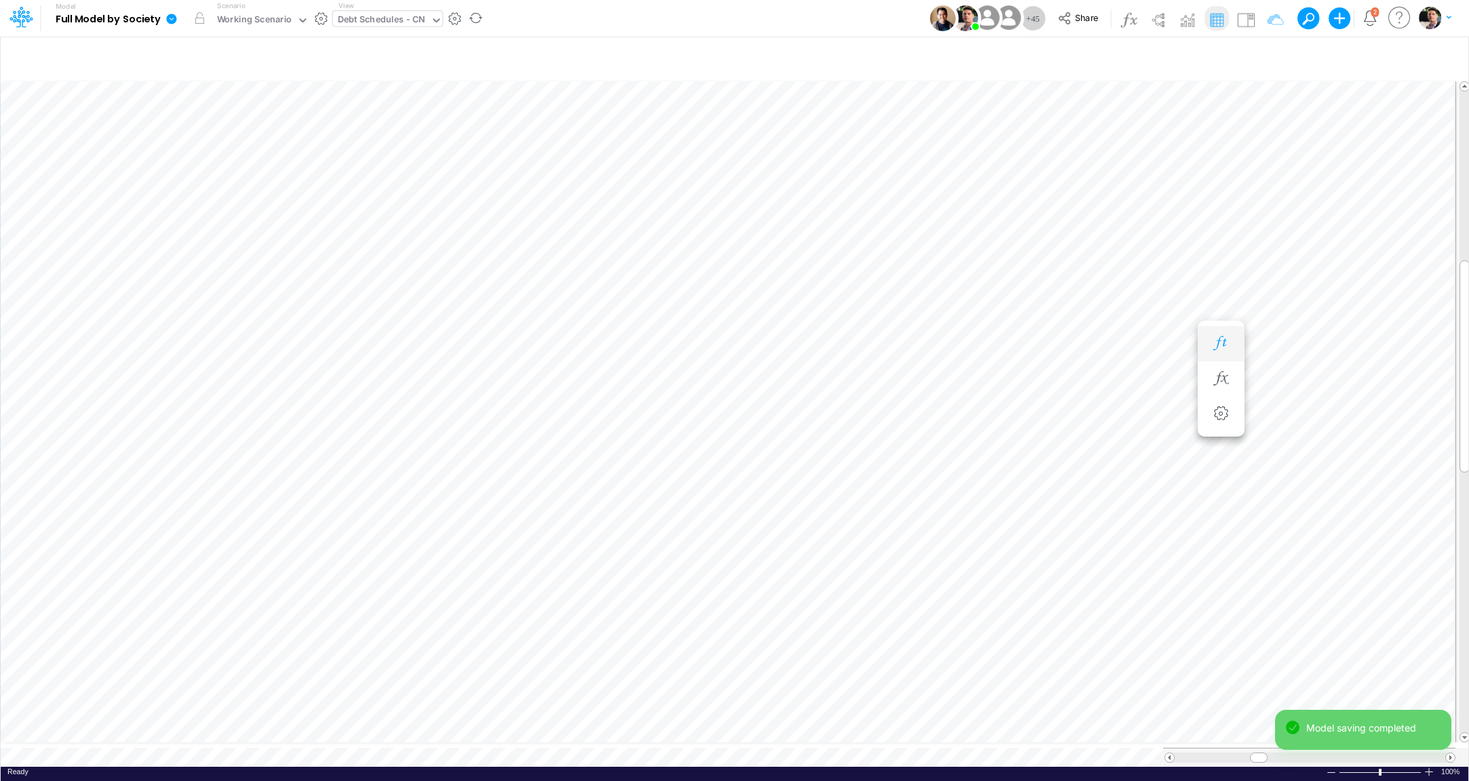
click at [1214, 336] on button "button" at bounding box center [1221, 343] width 25 height 27
click at [1380, 483] on icon "button" at bounding box center [1384, 479] width 20 height 14
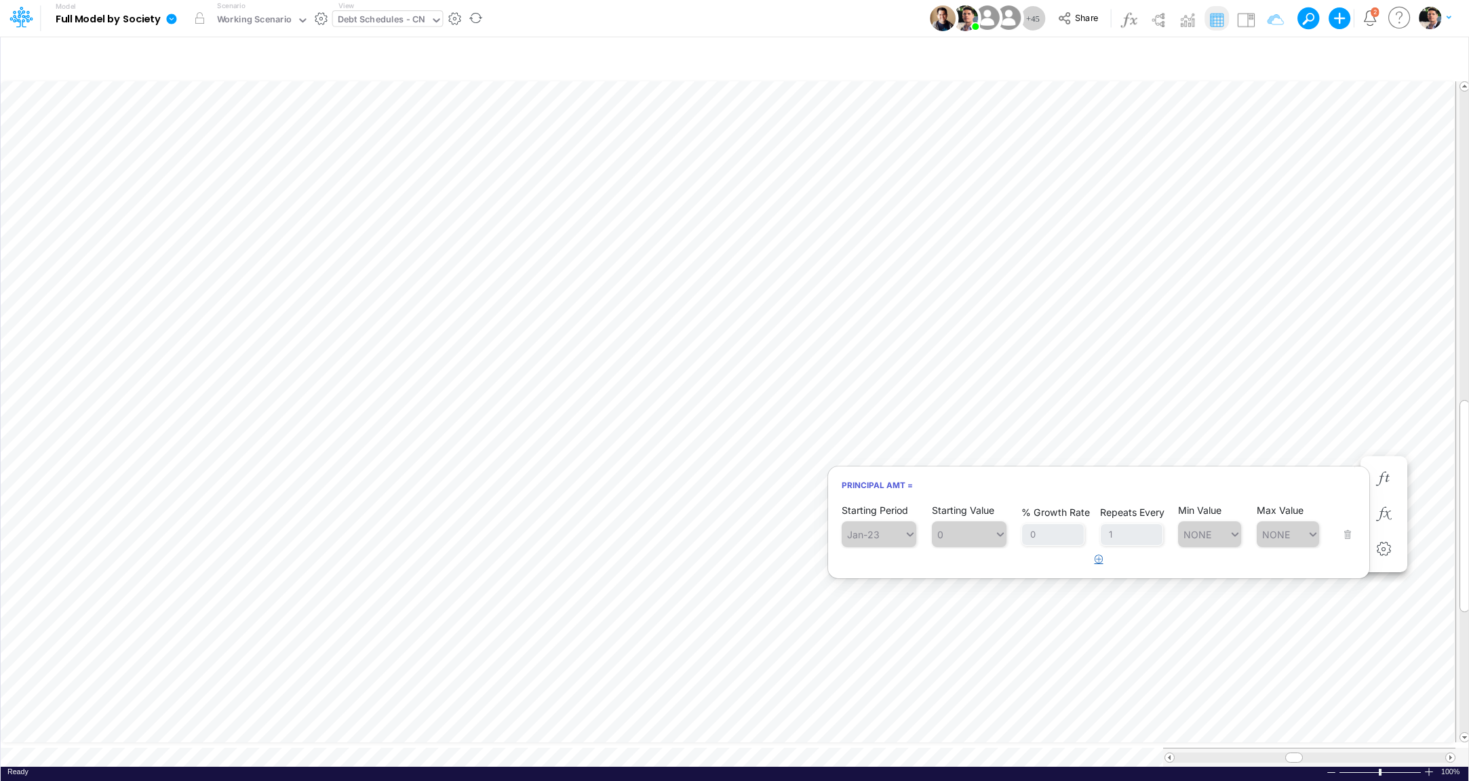
click at [1098, 559] on icon "button" at bounding box center [1099, 559] width 9 height 9
click at [890, 576] on div "Type to search..." at bounding box center [873, 570] width 62 height 20
click at [885, 600] on div "Oct-28" at bounding box center [879, 602] width 75 height 22
type input "oct-28"
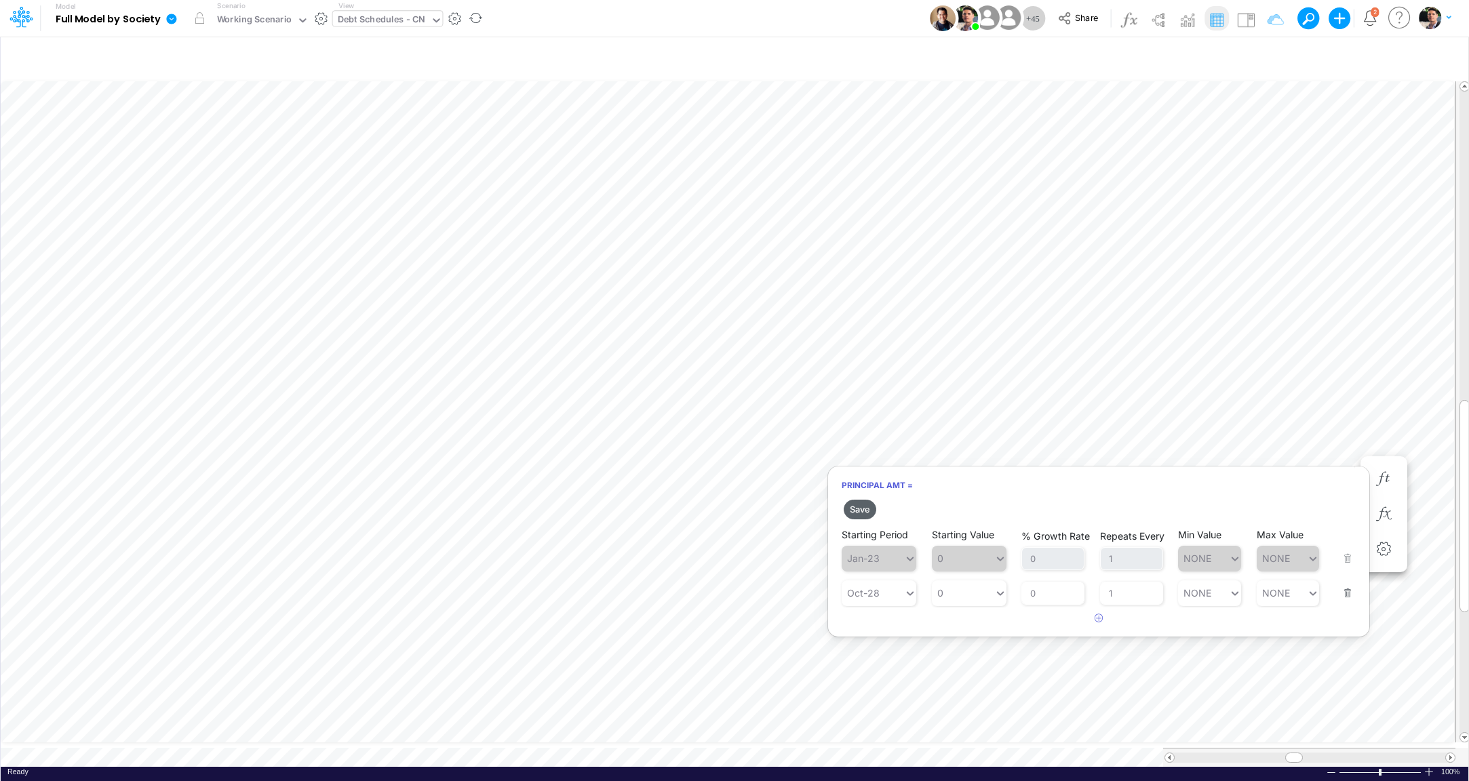
click at [870, 518] on button "Save" at bounding box center [860, 510] width 33 height 20
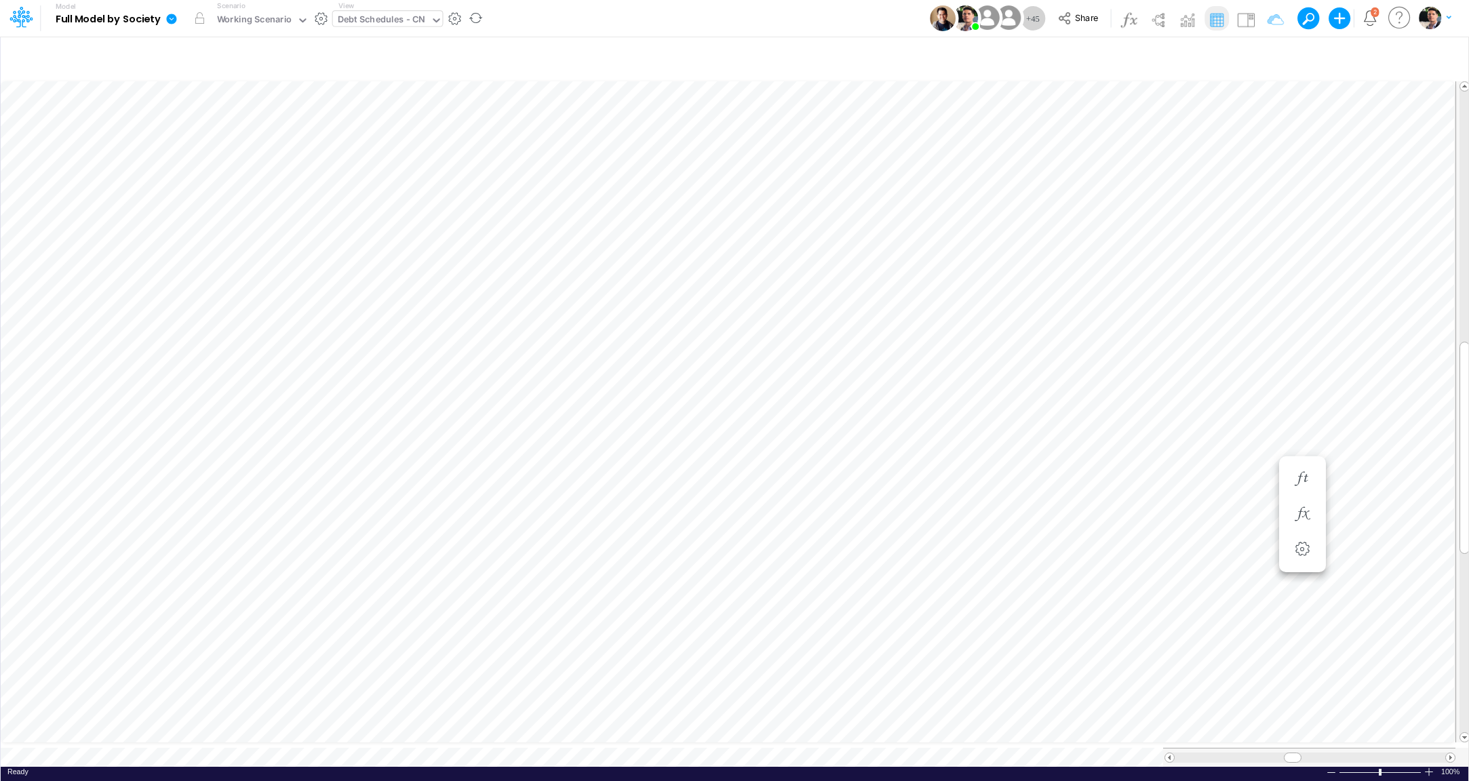
click at [1170, 754] on span at bounding box center [1169, 758] width 9 height 9
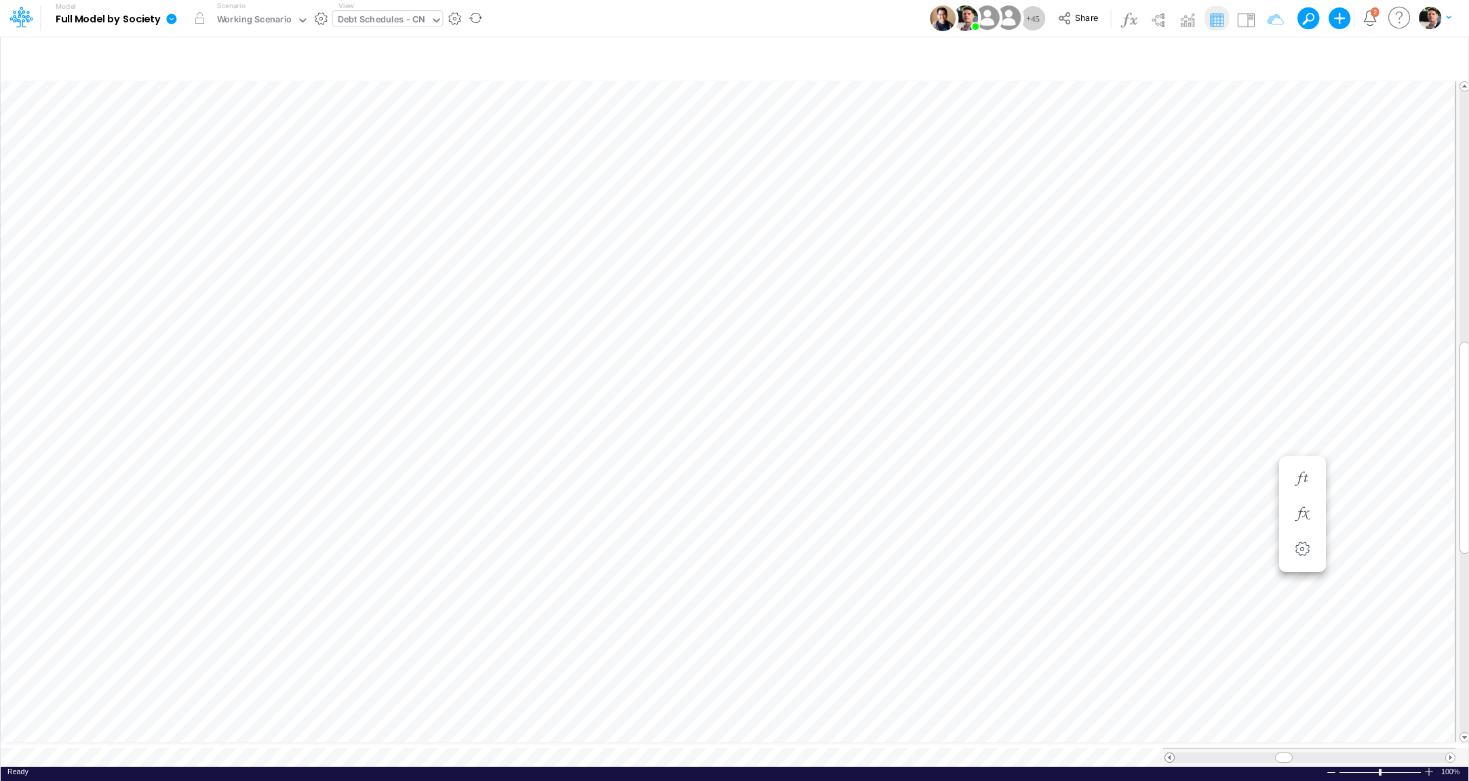
click at [1170, 754] on span at bounding box center [1169, 758] width 9 height 9
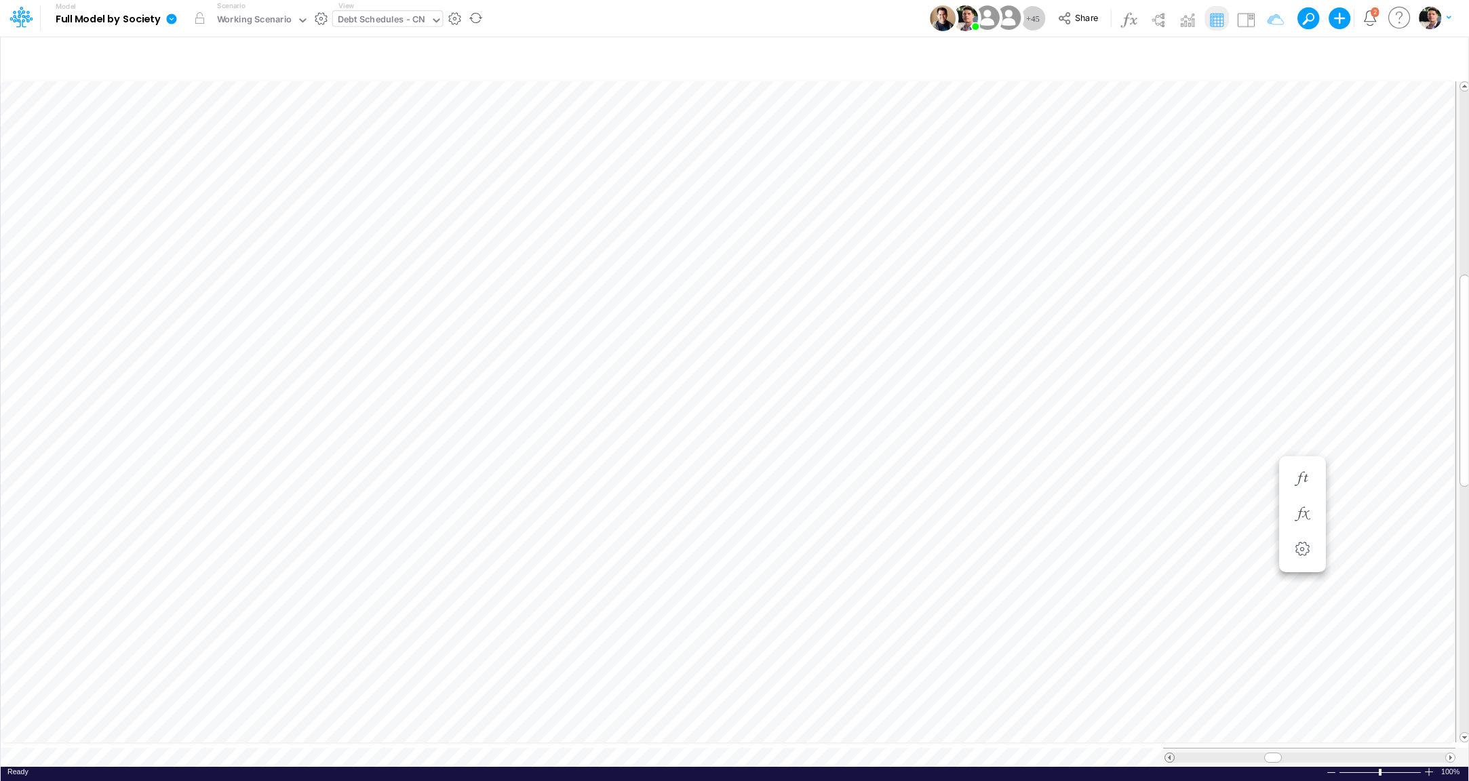
click at [1170, 754] on span at bounding box center [1169, 758] width 9 height 9
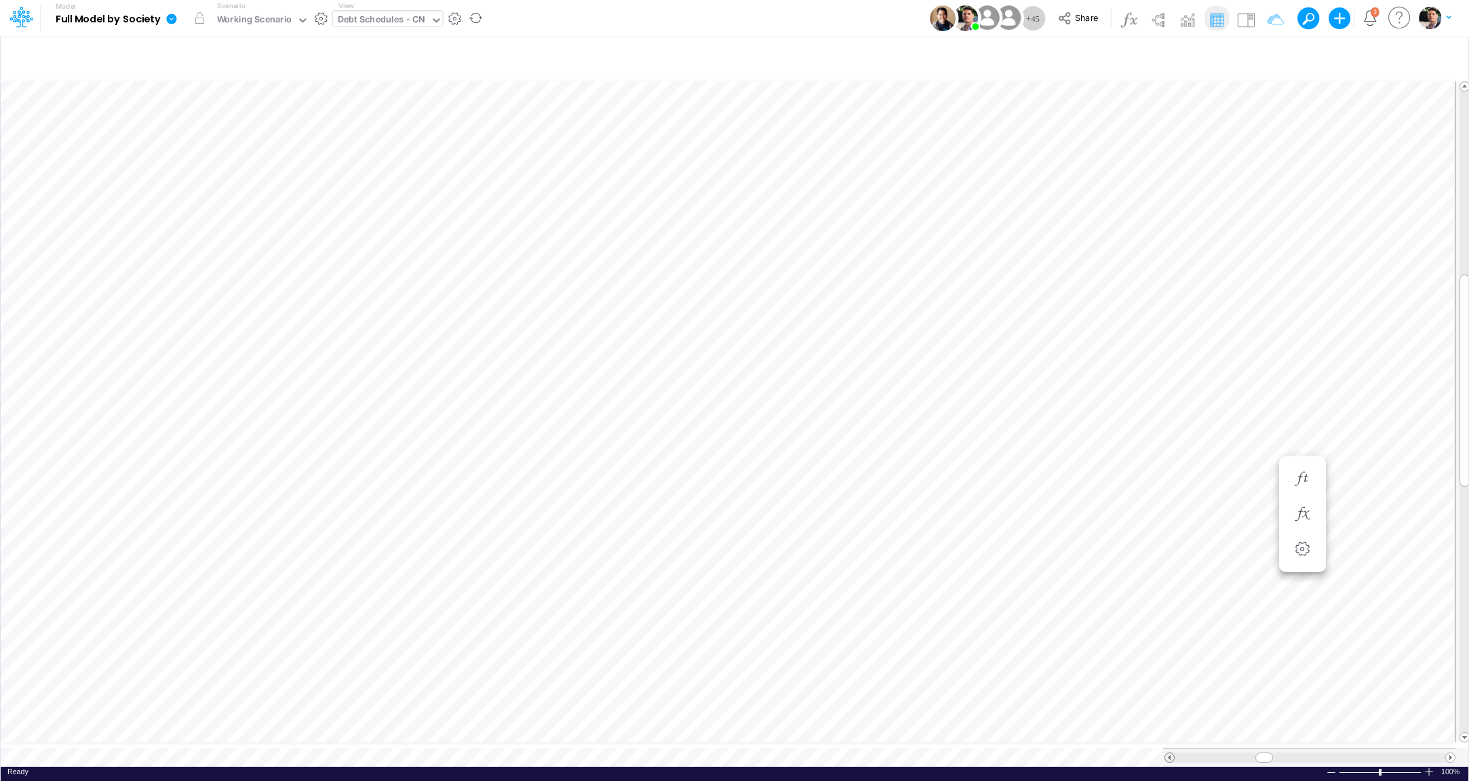
click at [1170, 754] on span at bounding box center [1169, 758] width 9 height 9
